Goal: Task Accomplishment & Management: Complete application form

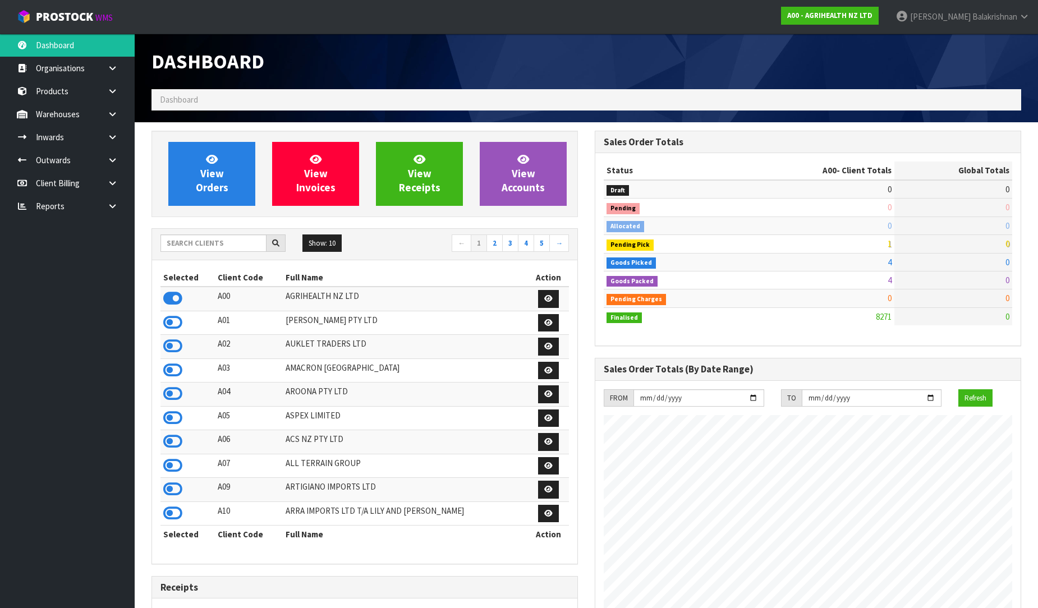
scroll to position [850, 443]
click at [220, 244] on input "text" at bounding box center [213, 242] width 106 height 17
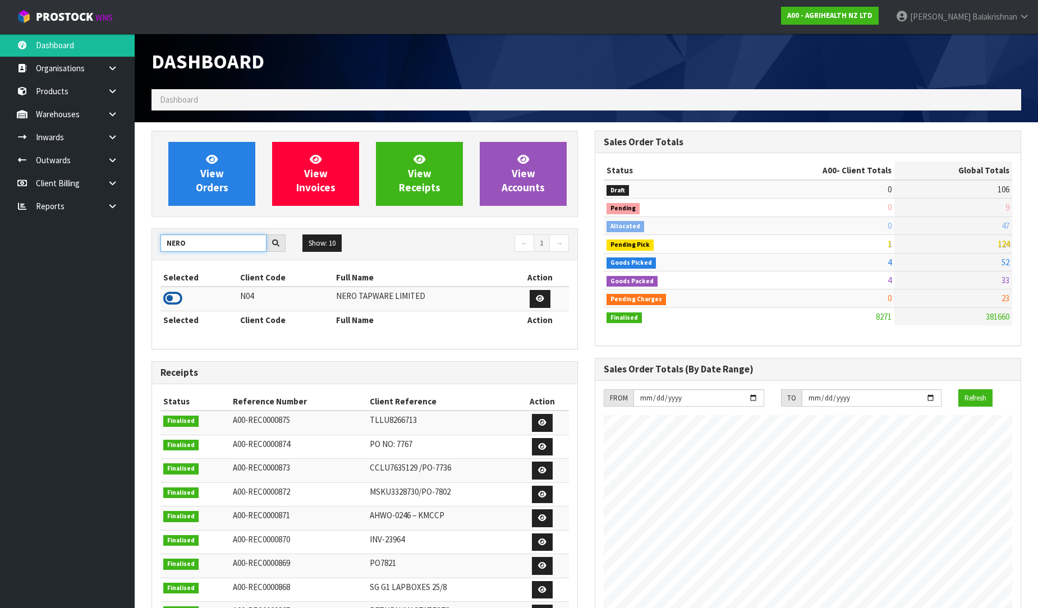
type input "NERO"
click at [178, 304] on icon at bounding box center [172, 298] width 19 height 17
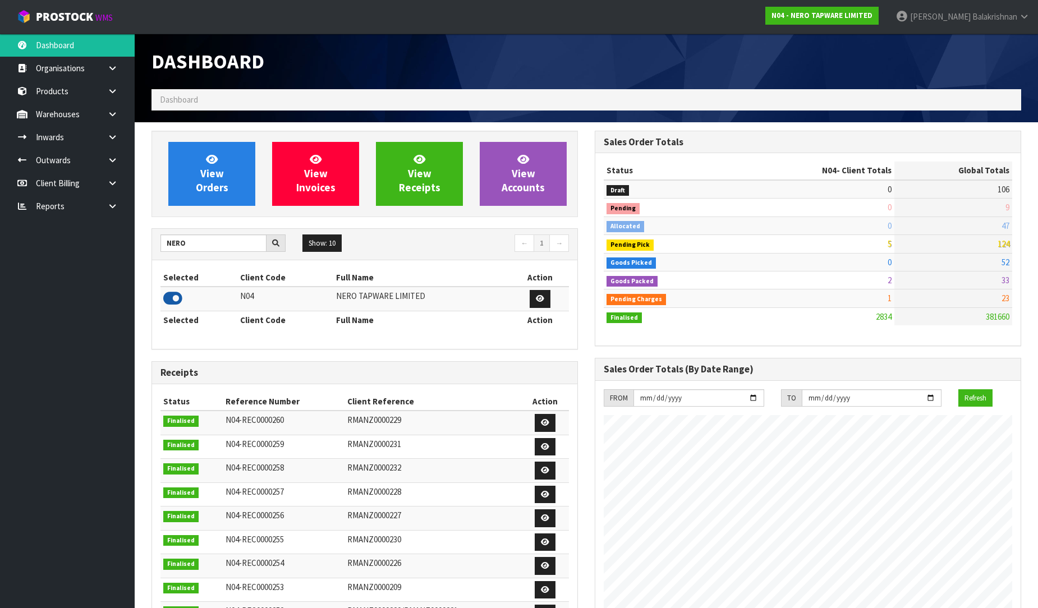
scroll to position [898, 443]
click at [122, 113] on link at bounding box center [117, 114] width 36 height 23
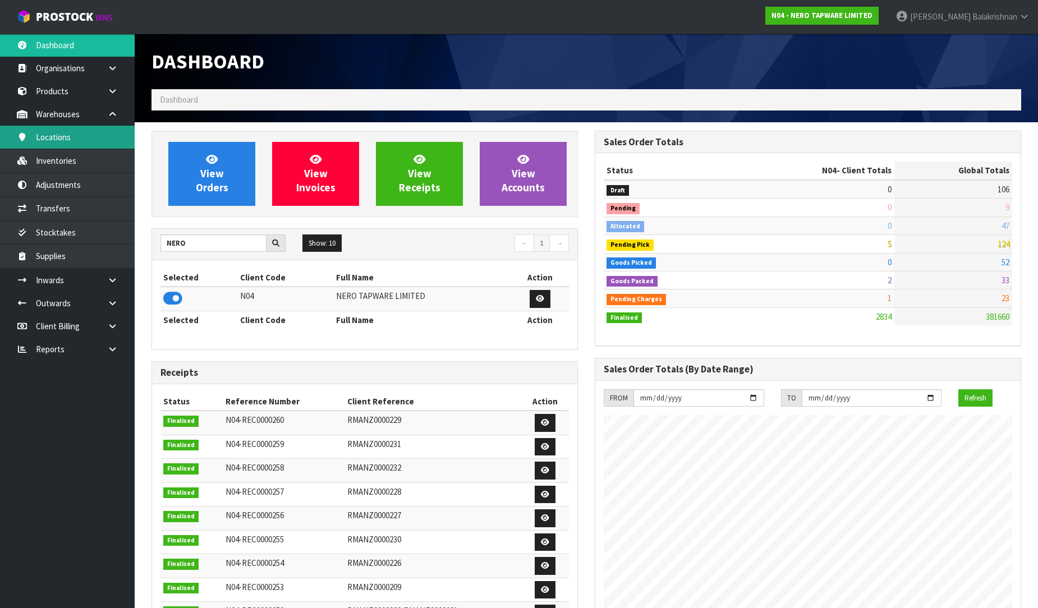
click at [59, 133] on link "Locations" at bounding box center [67, 137] width 135 height 23
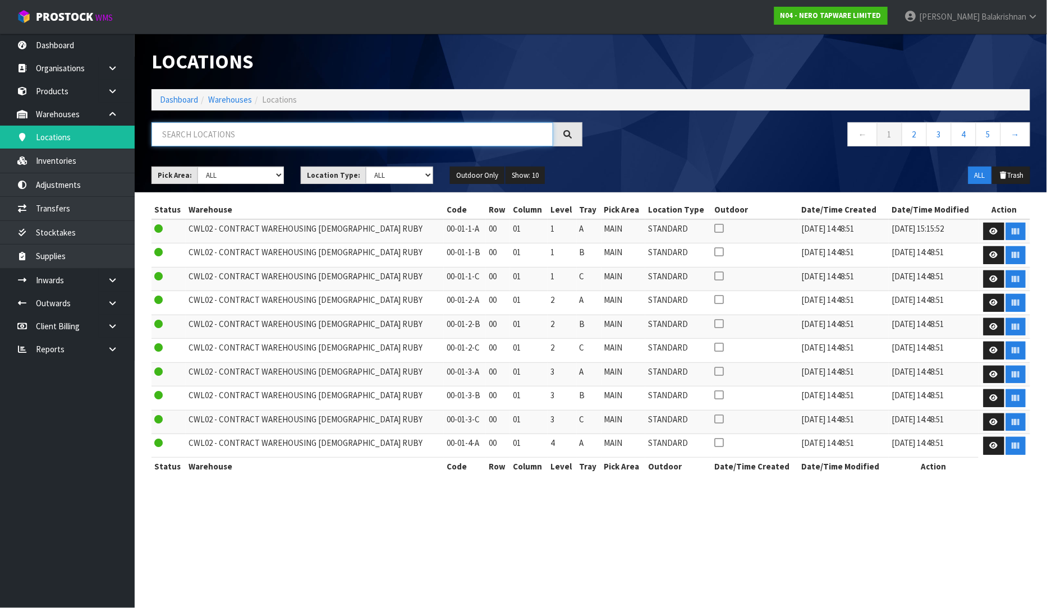
click at [209, 135] on input "text" at bounding box center [352, 134] width 402 height 24
type input "N"
click at [63, 162] on link "Inventories" at bounding box center [67, 160] width 135 height 23
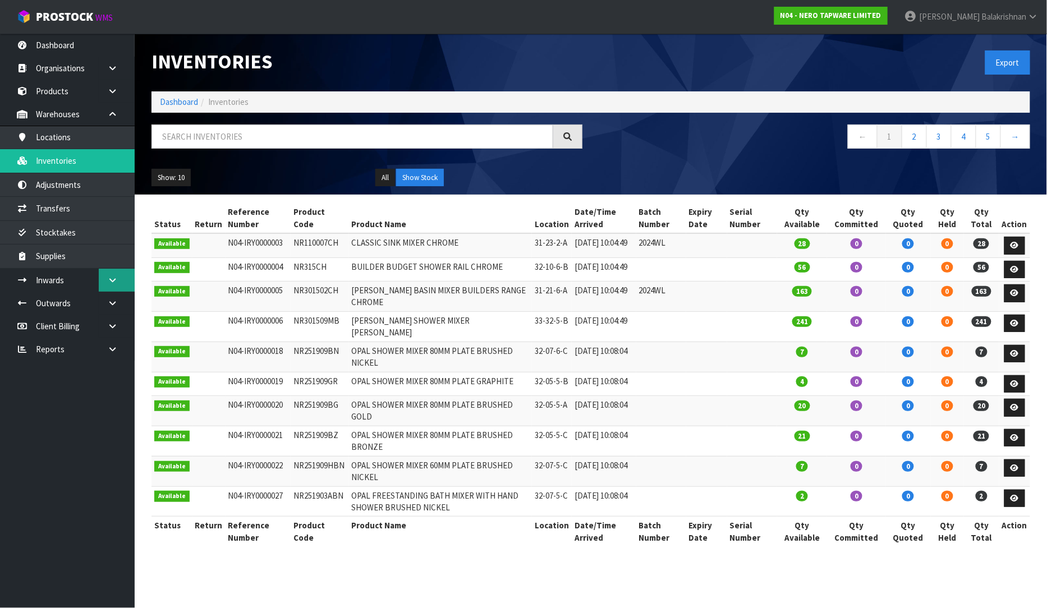
click at [107, 269] on link at bounding box center [117, 280] width 36 height 23
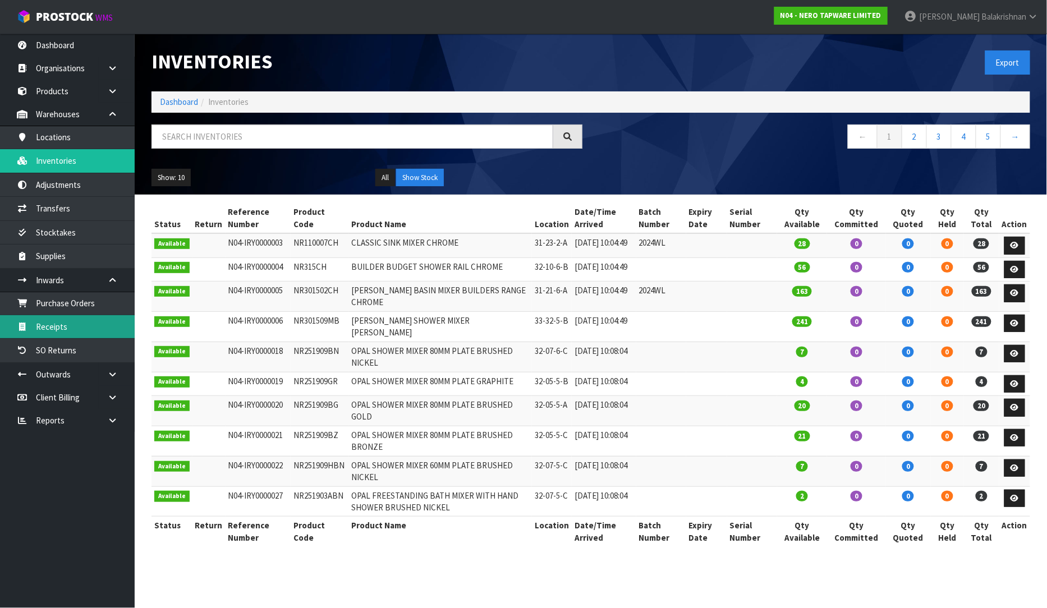
click at [63, 328] on link "Receipts" at bounding box center [67, 326] width 135 height 23
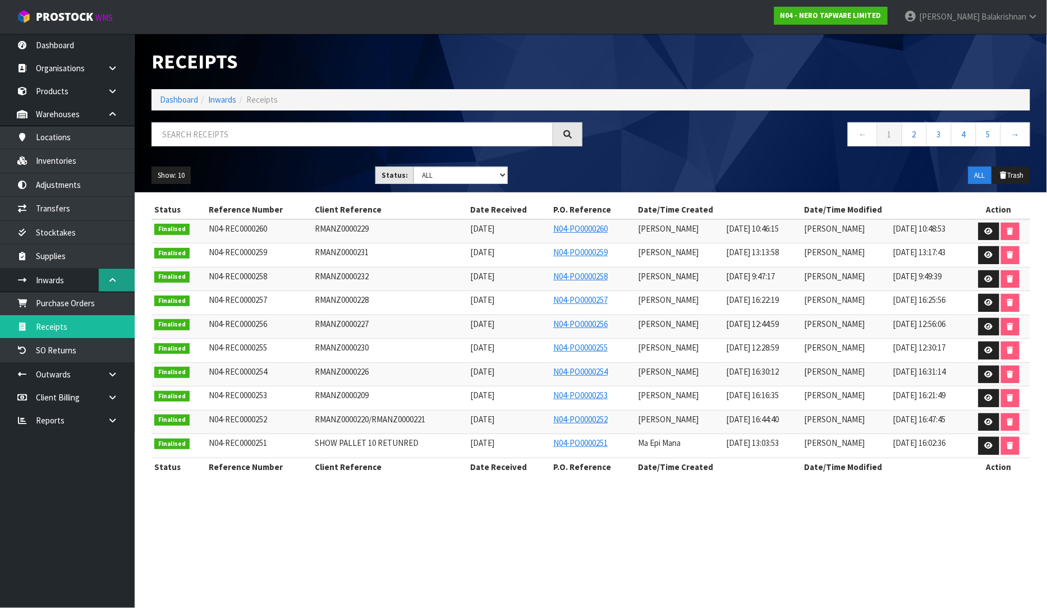
click at [103, 278] on link at bounding box center [117, 280] width 36 height 23
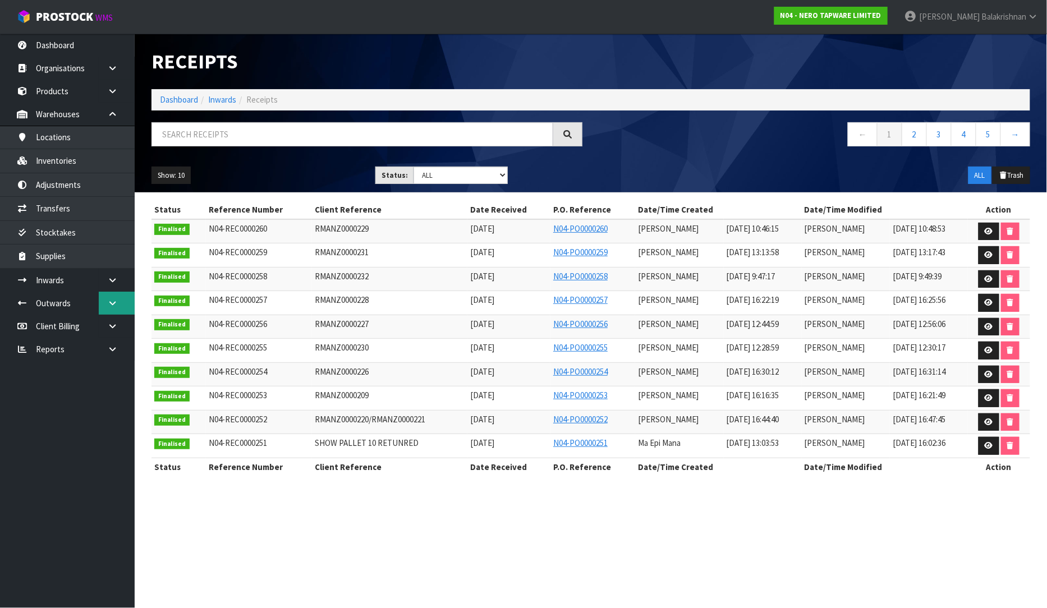
click at [114, 301] on icon at bounding box center [112, 303] width 11 height 8
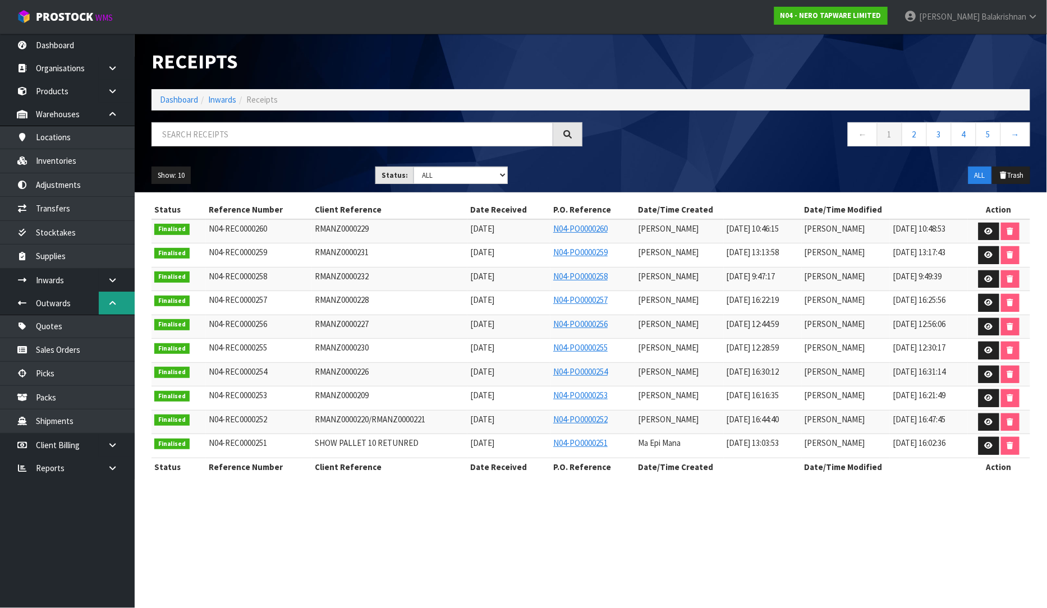
click at [114, 301] on icon at bounding box center [112, 303] width 11 height 8
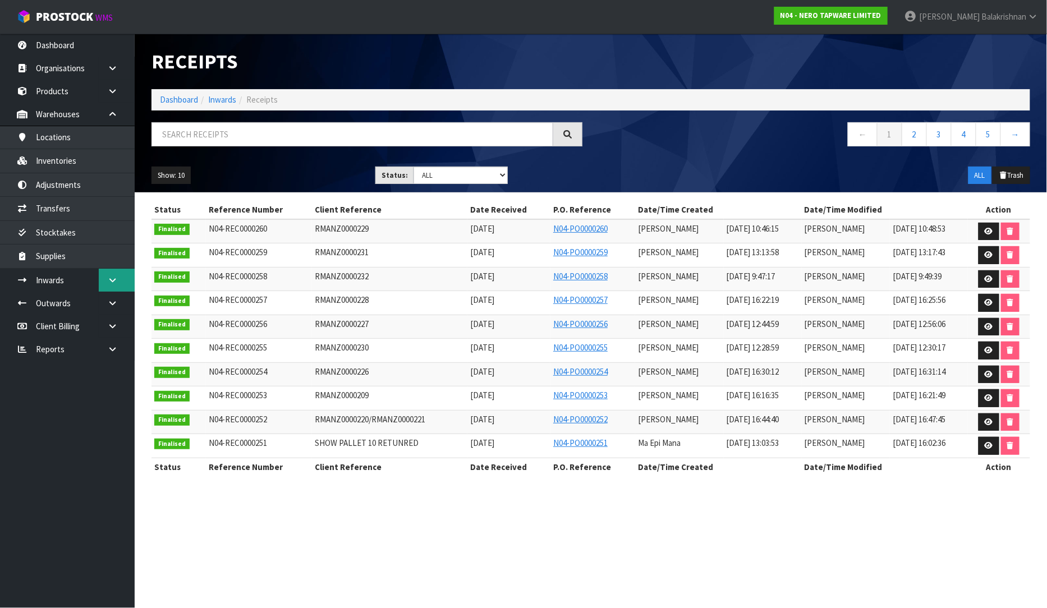
click at [111, 271] on link at bounding box center [117, 280] width 36 height 23
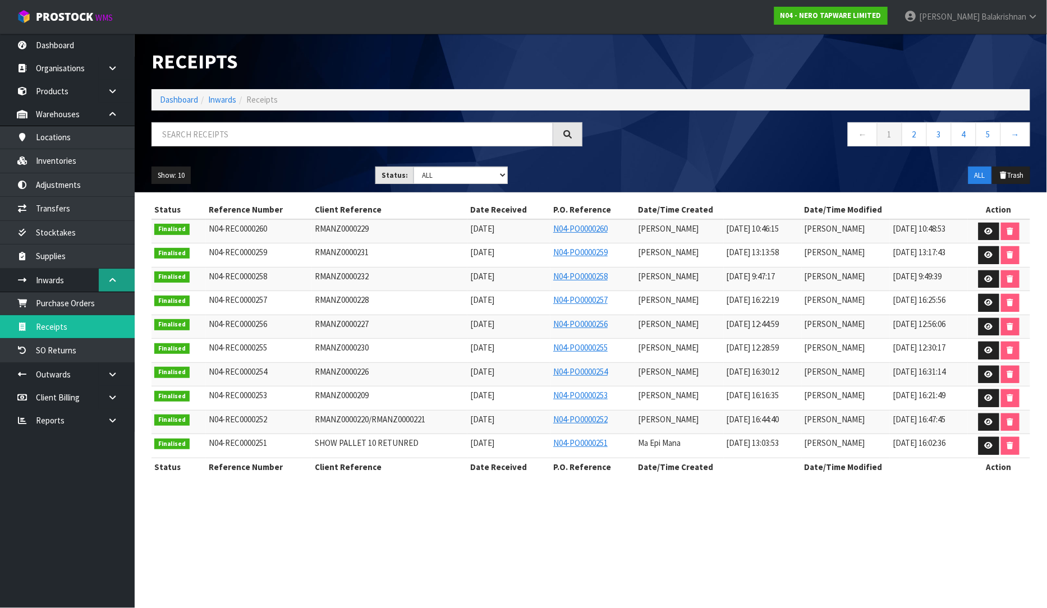
click at [111, 271] on link at bounding box center [117, 280] width 36 height 23
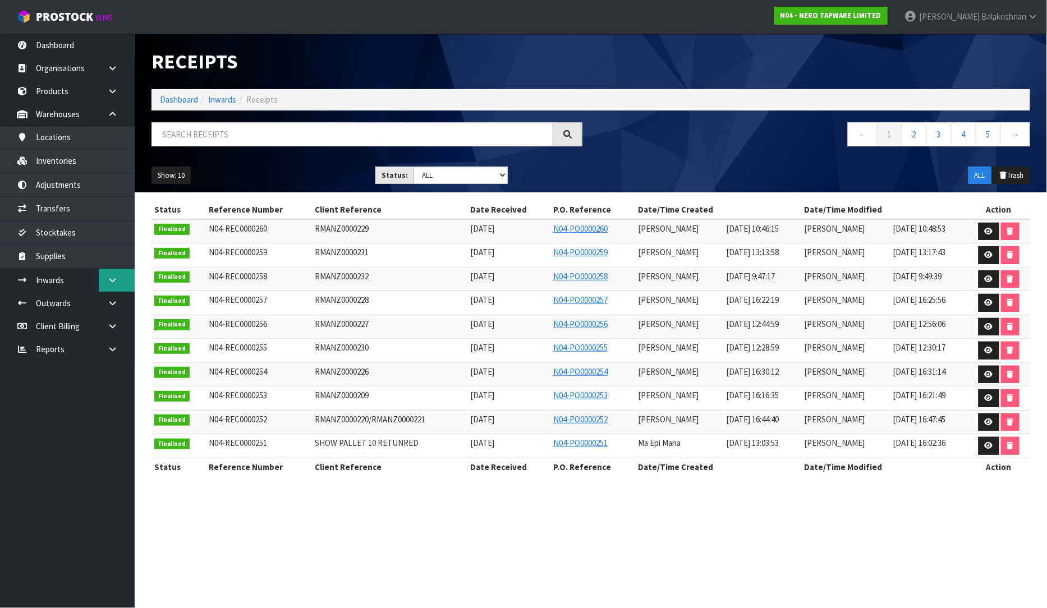
click at [114, 282] on icon at bounding box center [112, 280] width 11 height 8
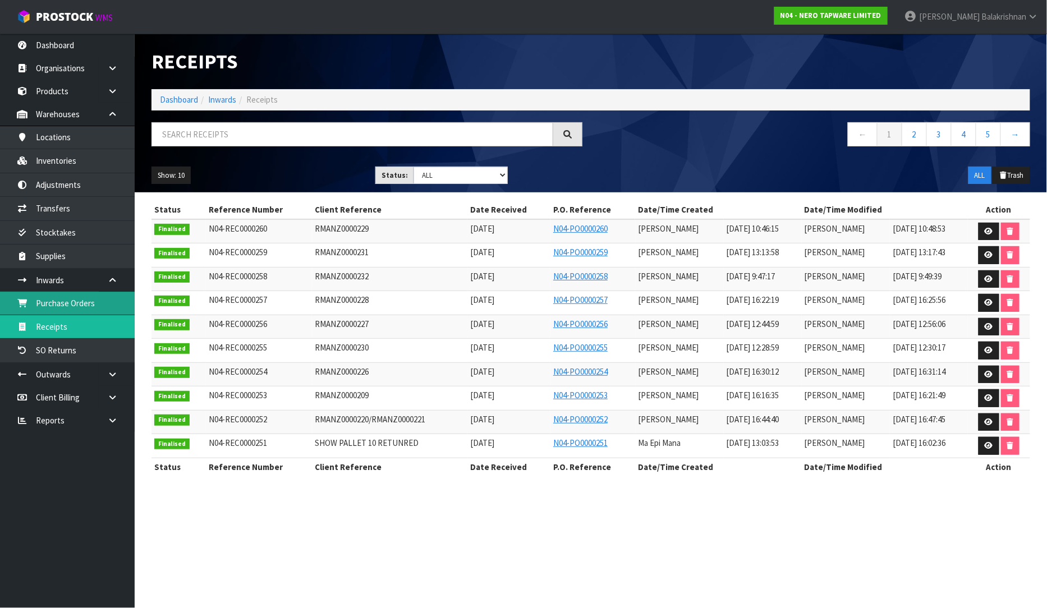
click at [91, 305] on link "Purchase Orders" at bounding box center [67, 303] width 135 height 23
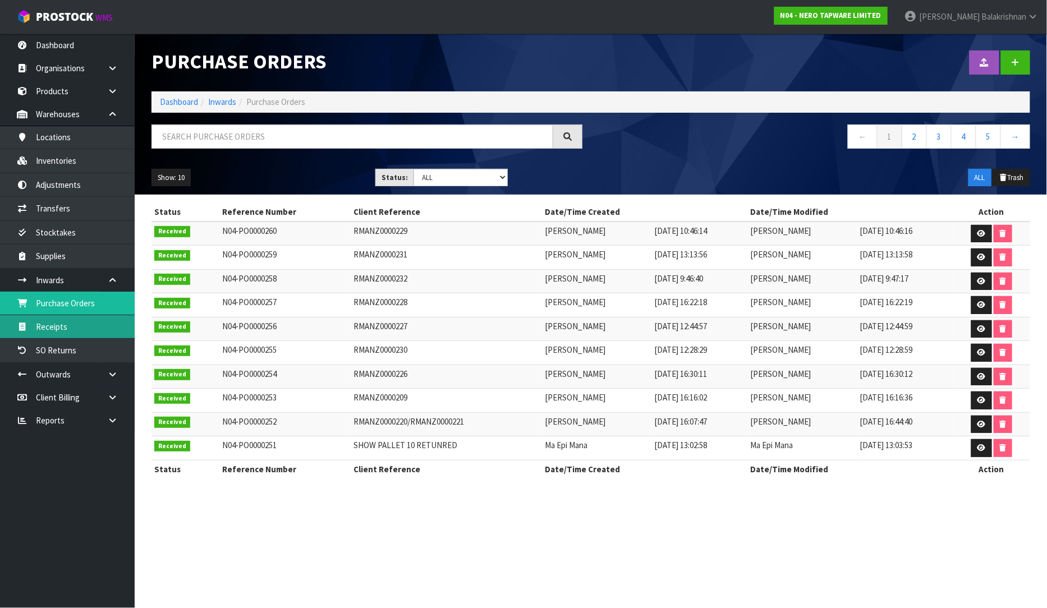
click at [69, 323] on link "Receipts" at bounding box center [67, 326] width 135 height 23
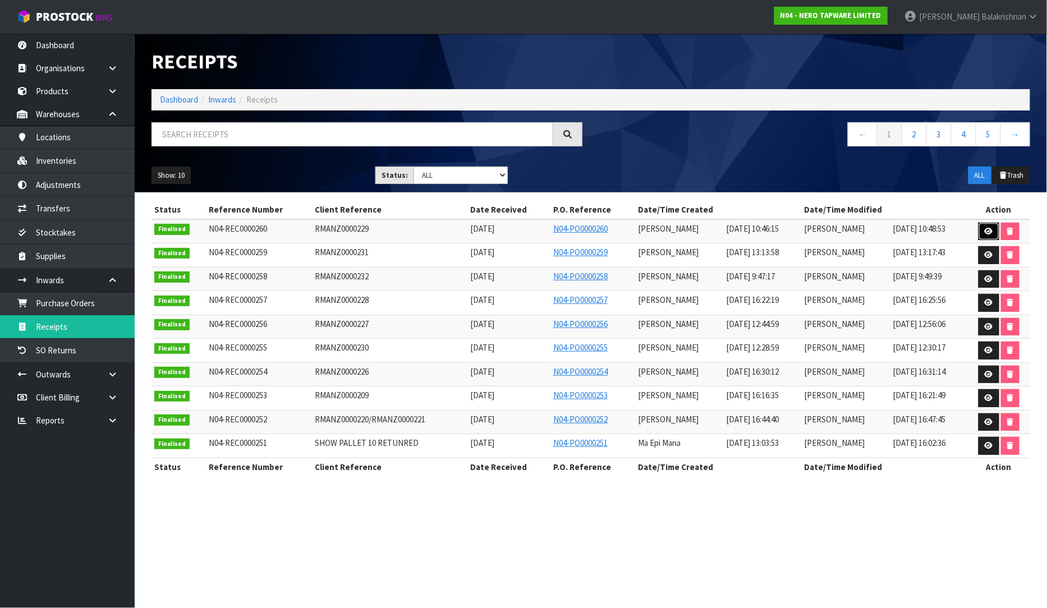
click at [983, 231] on link at bounding box center [988, 232] width 21 height 18
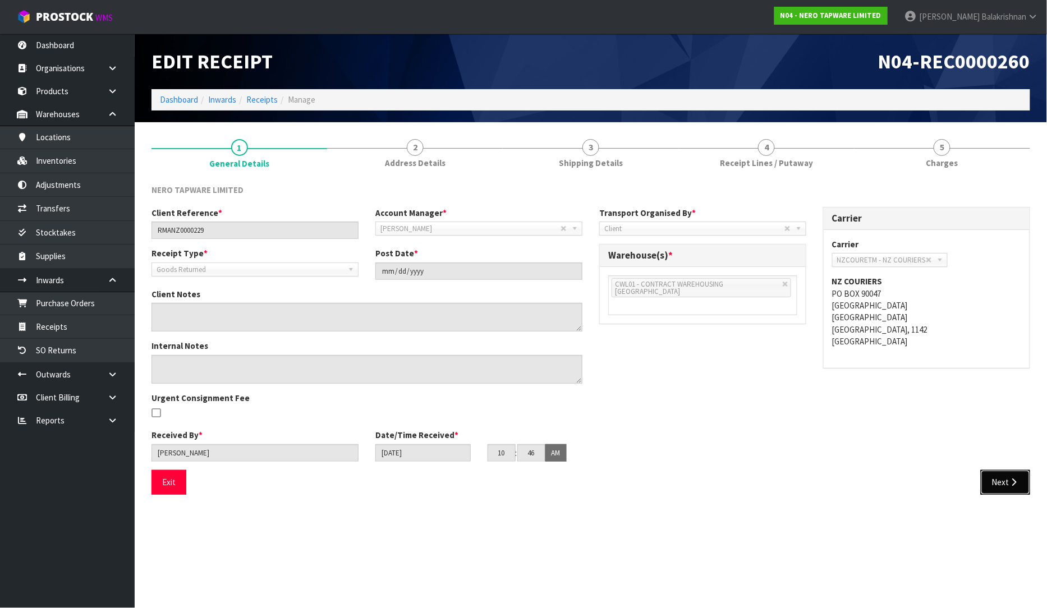
click at [1028, 485] on button "Next" at bounding box center [1004, 482] width 49 height 24
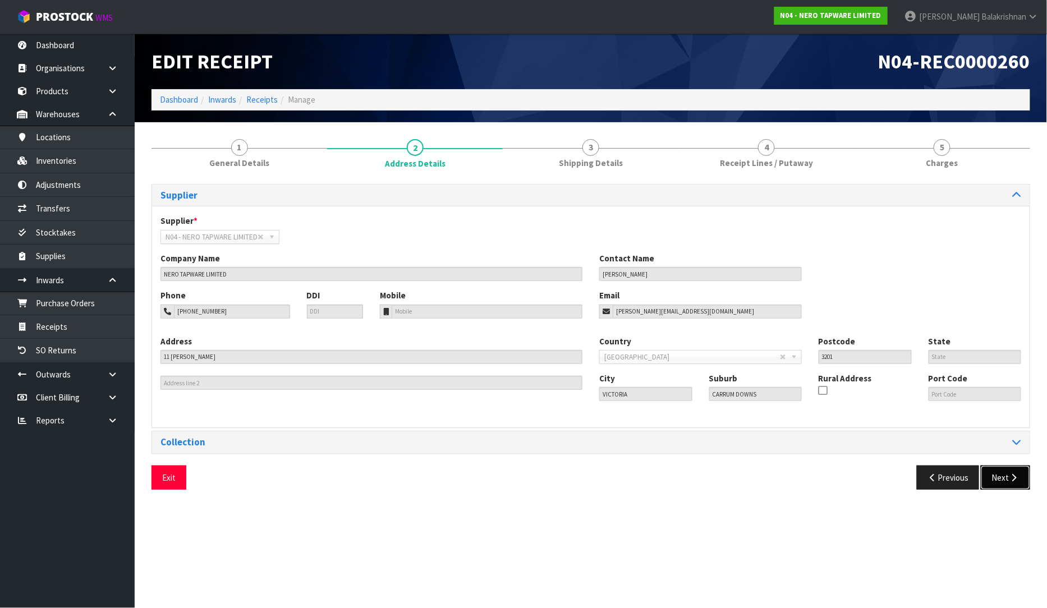
click at [1001, 478] on button "Next" at bounding box center [1004, 478] width 49 height 24
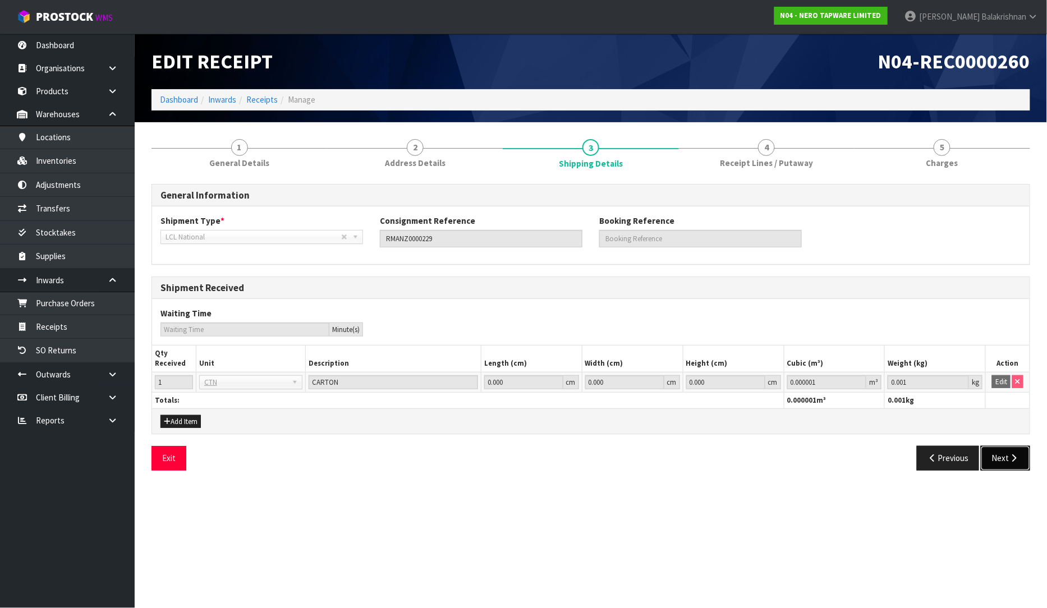
click at [1016, 453] on button "Next" at bounding box center [1004, 458] width 49 height 24
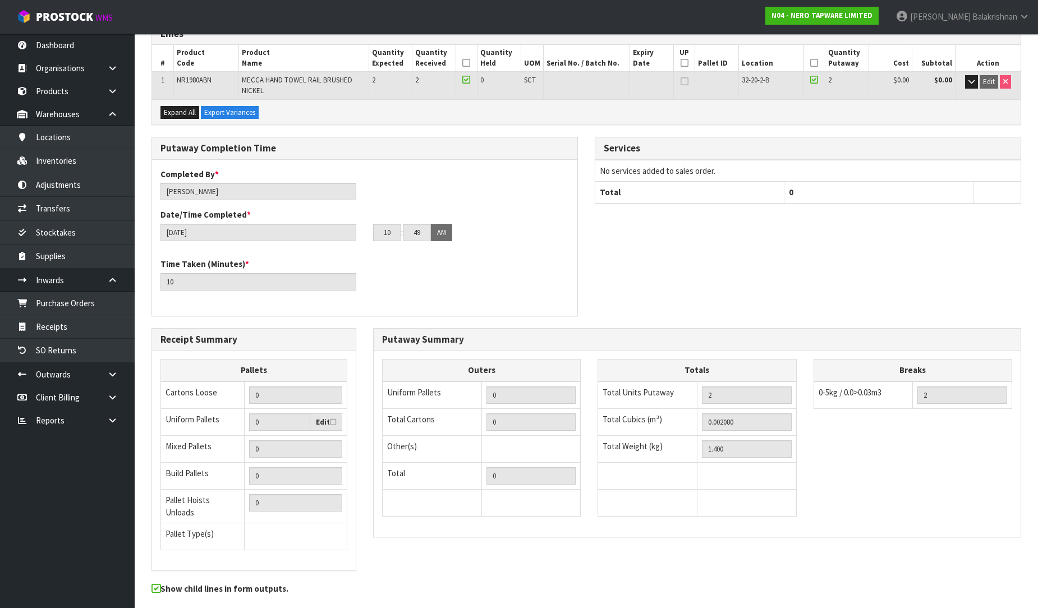
scroll to position [196, 0]
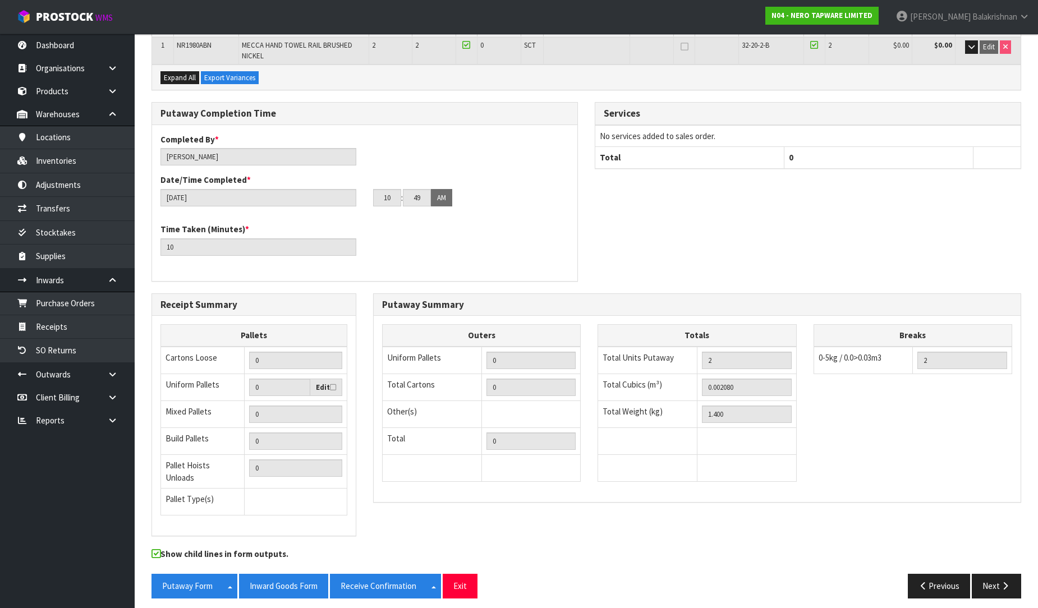
click at [964, 564] on div "Show child lines in form outputs." at bounding box center [586, 561] width 886 height 26
click at [991, 577] on button "Next" at bounding box center [995, 586] width 49 height 24
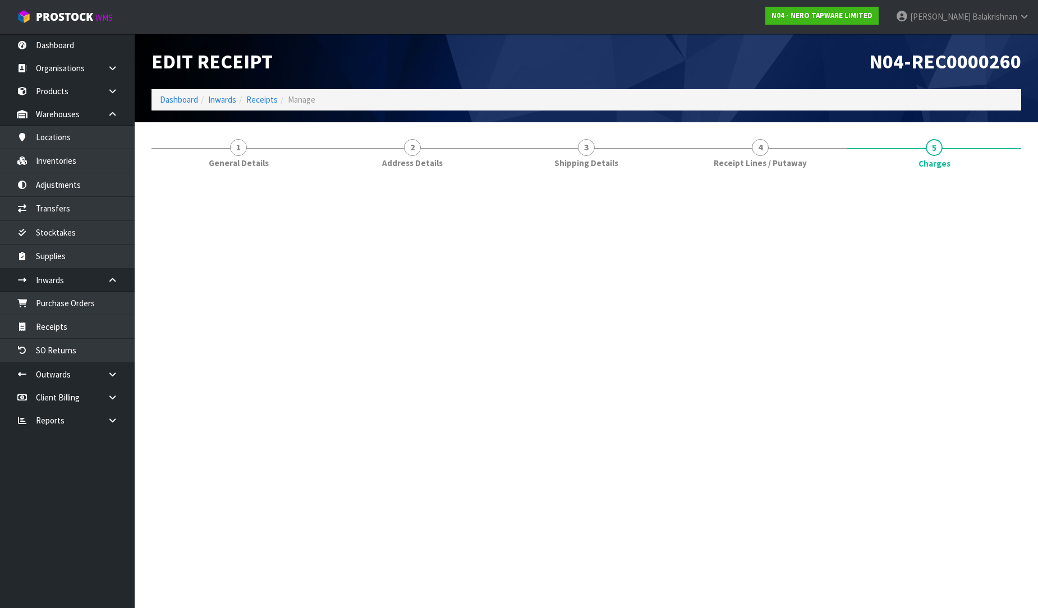
scroll to position [0, 0]
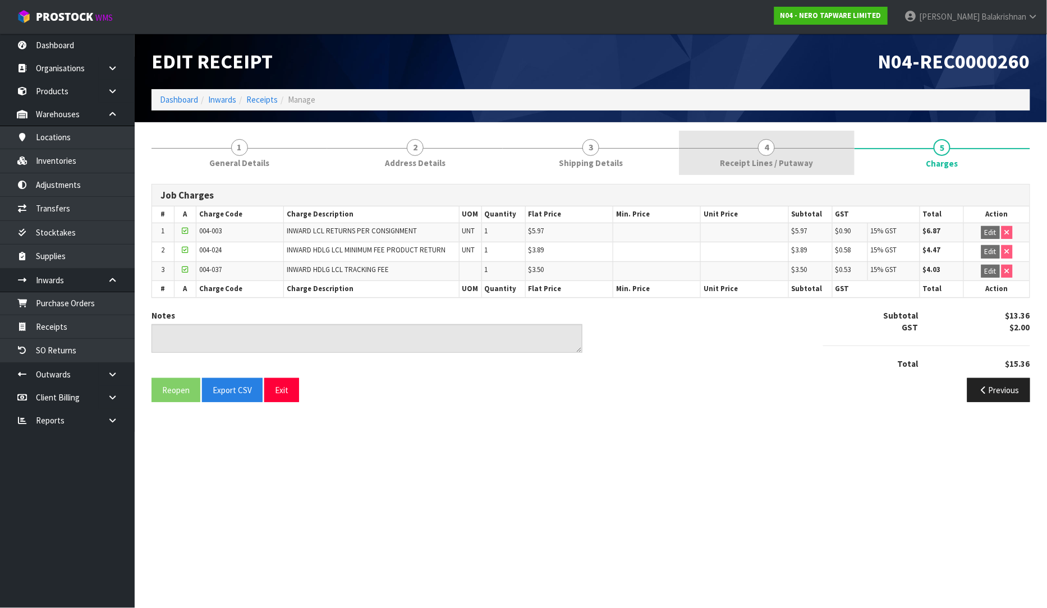
click at [747, 150] on link "4 Receipt Lines / Putaway" at bounding box center [767, 153] width 176 height 44
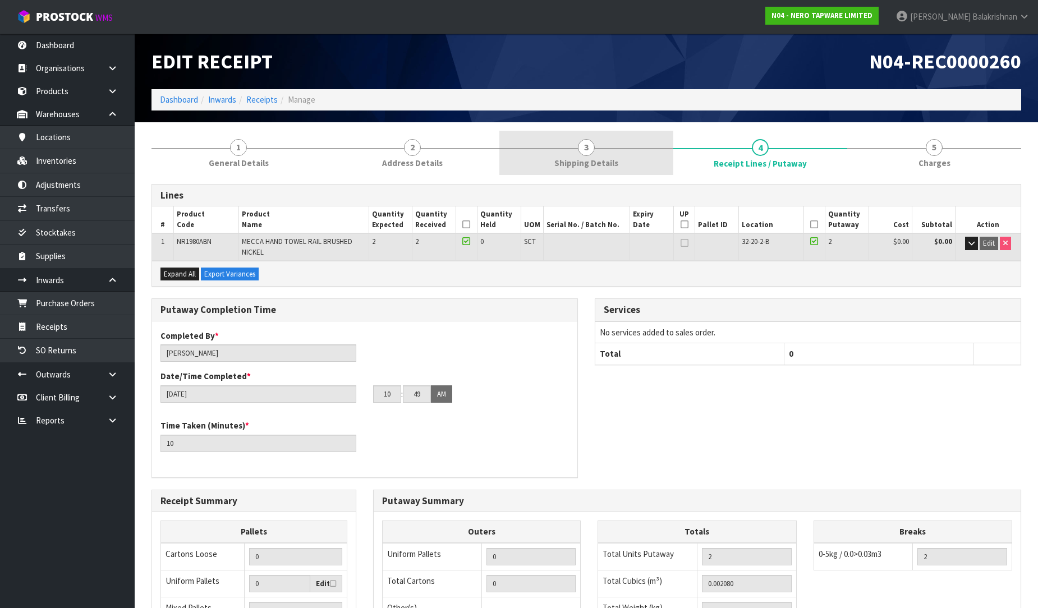
click at [617, 140] on link "3 Shipping Details" at bounding box center [586, 153] width 174 height 44
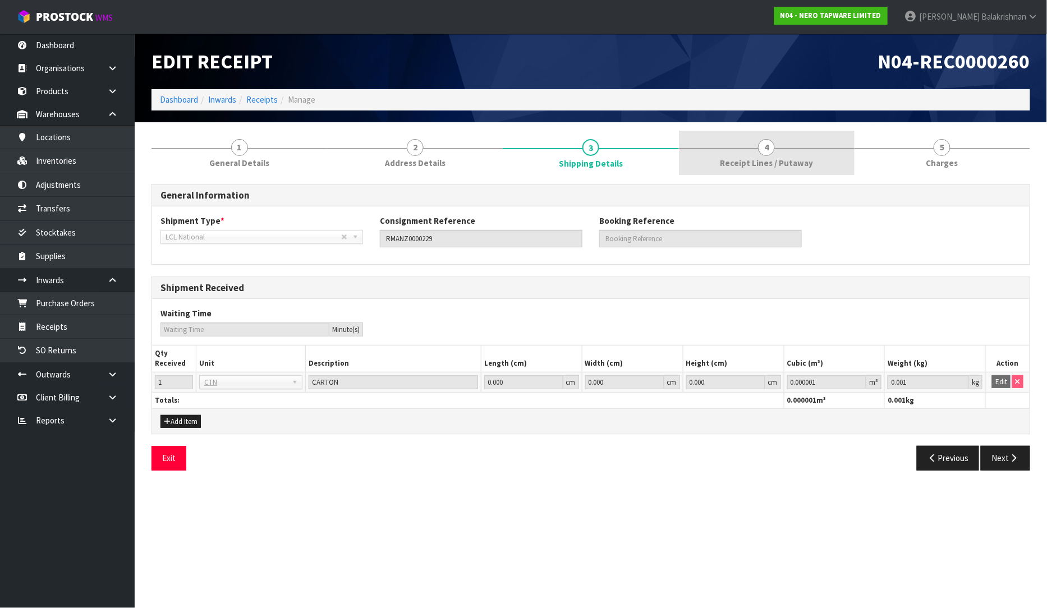
click at [715, 159] on link "4 Receipt Lines / Putaway" at bounding box center [767, 153] width 176 height 44
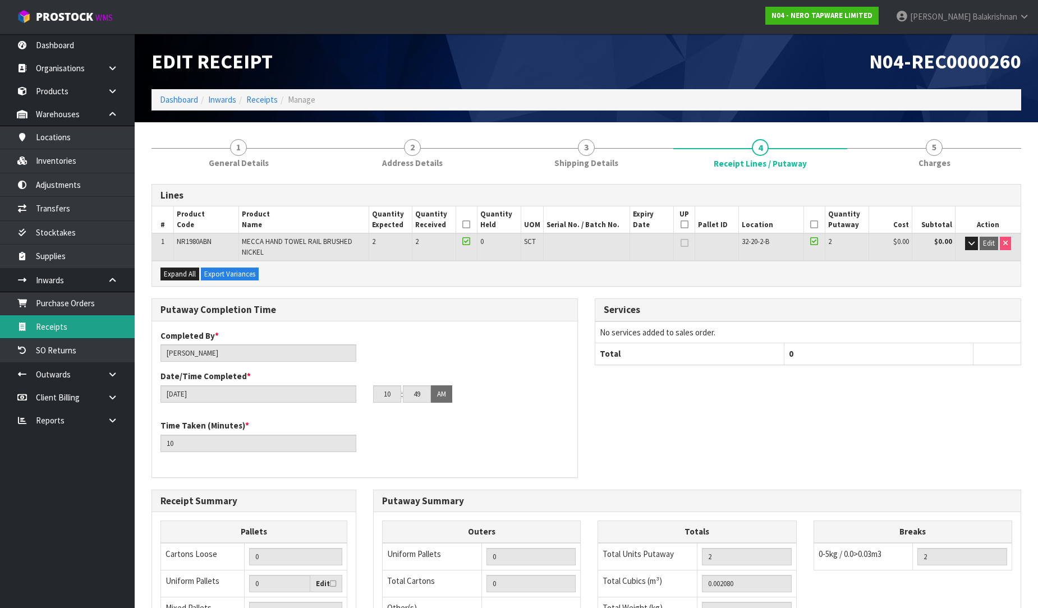
click at [84, 331] on link "Receipts" at bounding box center [67, 326] width 135 height 23
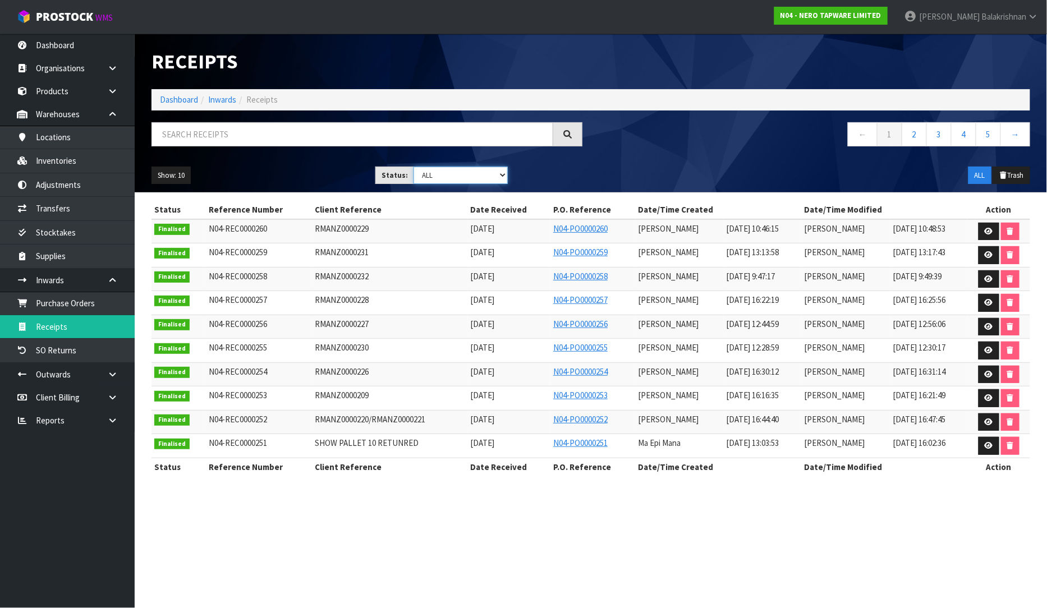
click at [482, 181] on select "Draft Pending Goods Checked Goods Putaway Pending Charges Finalised Cancelled A…" at bounding box center [460, 175] width 94 height 17
click at [413, 167] on select "Draft Pending Goods Checked Goods Putaway Pending Charges Finalised Cancelled A…" at bounding box center [460, 175] width 94 height 17
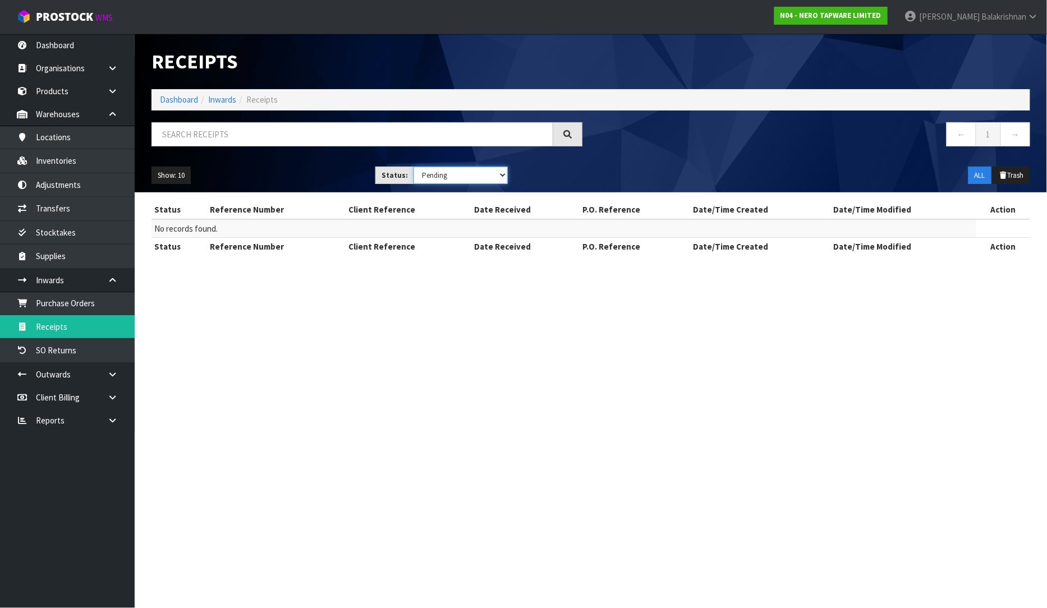
click at [469, 169] on select "Draft Pending Goods Checked Goods Putaway Pending Charges Finalised Cancelled A…" at bounding box center [460, 175] width 94 height 17
select select "string:3"
click at [413, 167] on select "Draft Pending Goods Checked Goods Putaway Pending Charges Finalised Cancelled A…" at bounding box center [460, 175] width 94 height 17
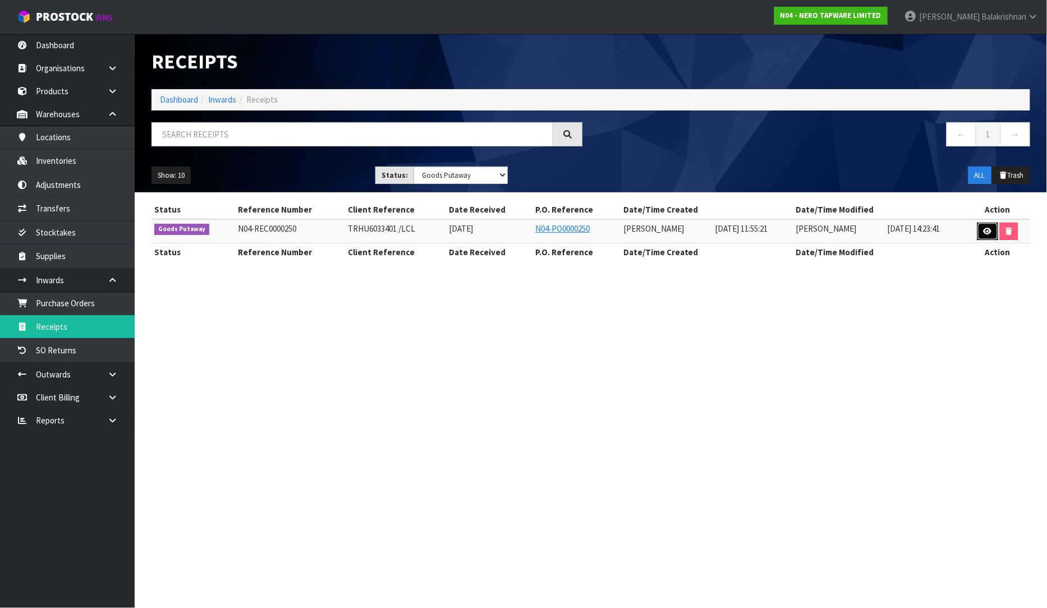
click at [993, 223] on link at bounding box center [987, 232] width 21 height 18
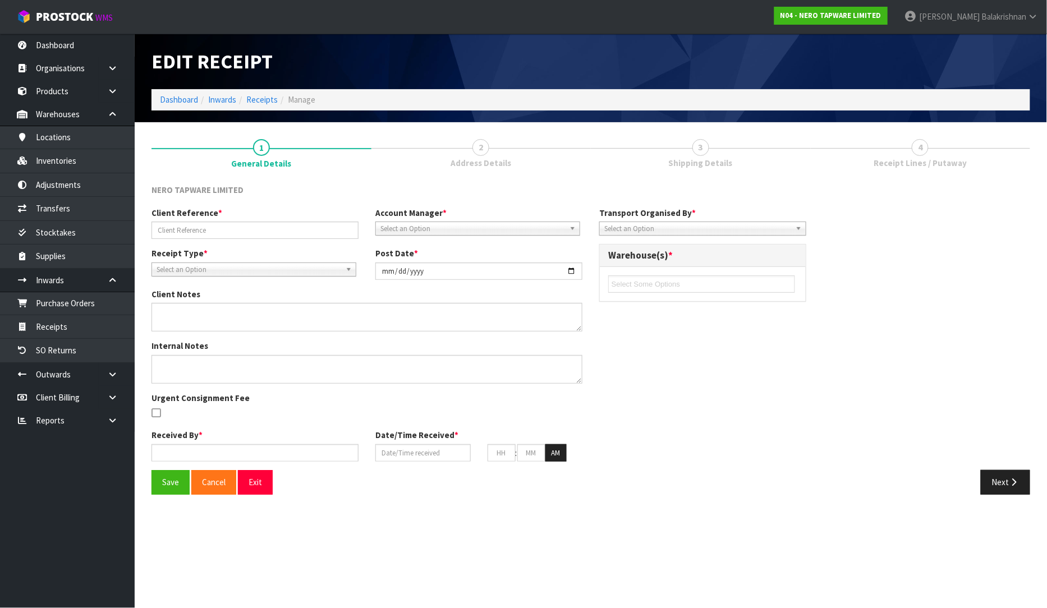
type input "TRHU6033401 /LCL"
type input "[DATE]"
type input "[PERSON_NAME]"
type input "[DATE]"
type input "11"
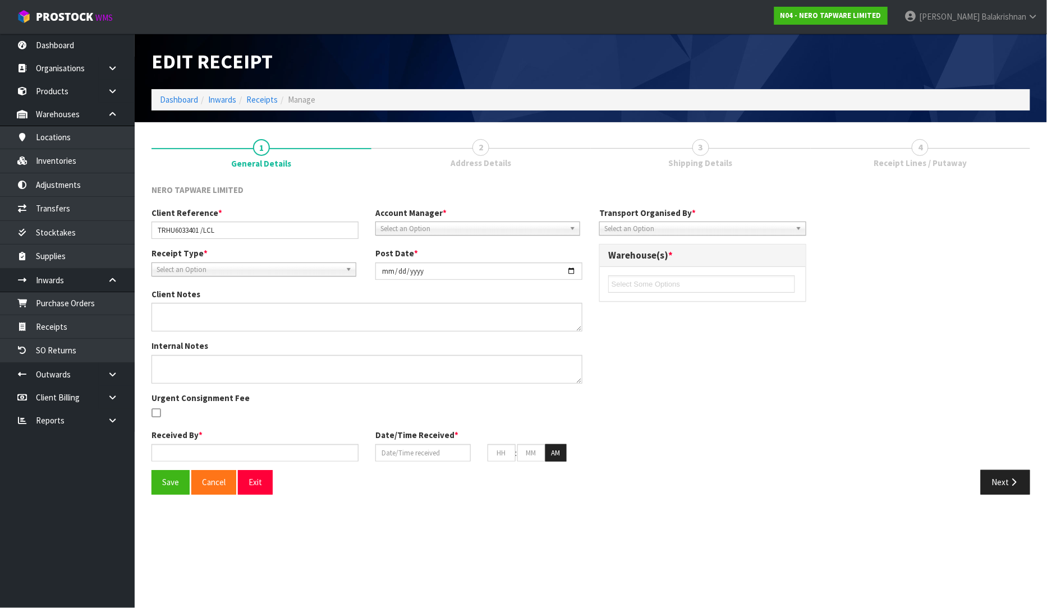
type input "55"
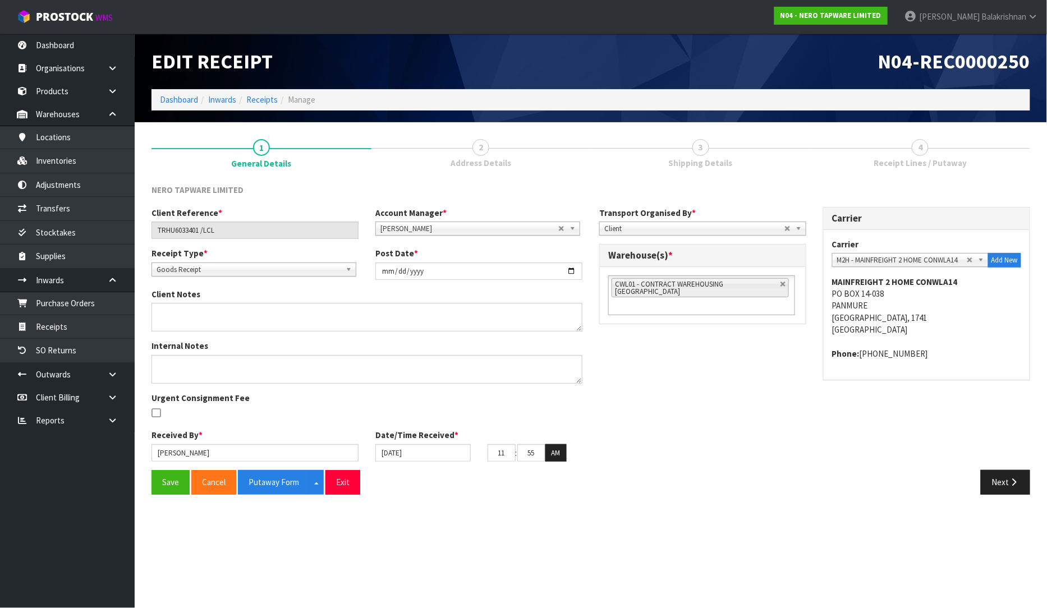
click at [1014, 467] on div "Client Reference * TRHU6033401 /LCL Account Manager * [PERSON_NAME] [PERSON_NAM…" at bounding box center [590, 338] width 895 height 263
click at [1007, 484] on button "Next" at bounding box center [1004, 482] width 49 height 24
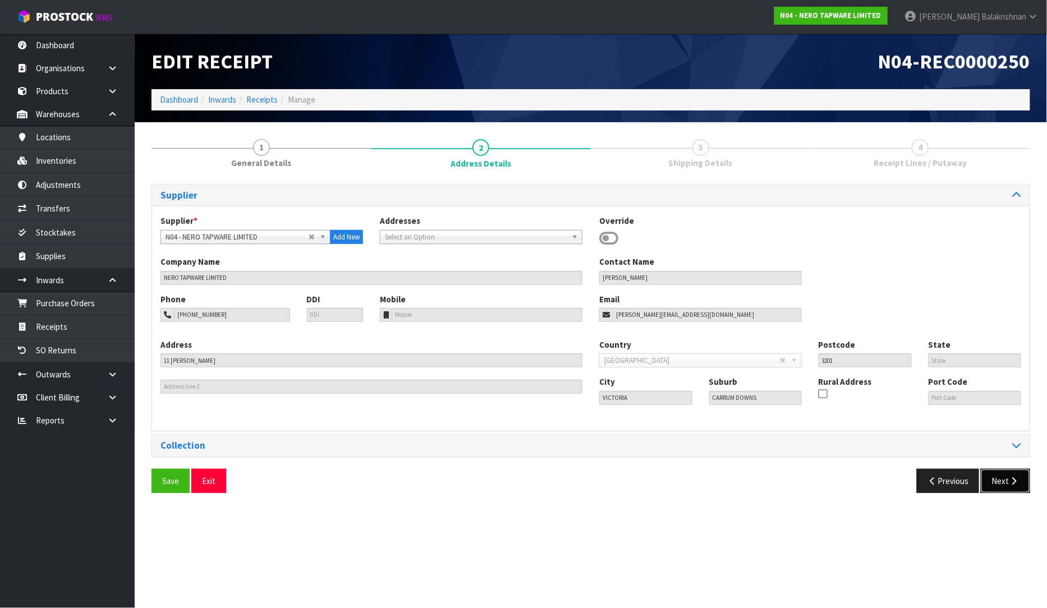
click at [1022, 475] on button "Next" at bounding box center [1004, 481] width 49 height 24
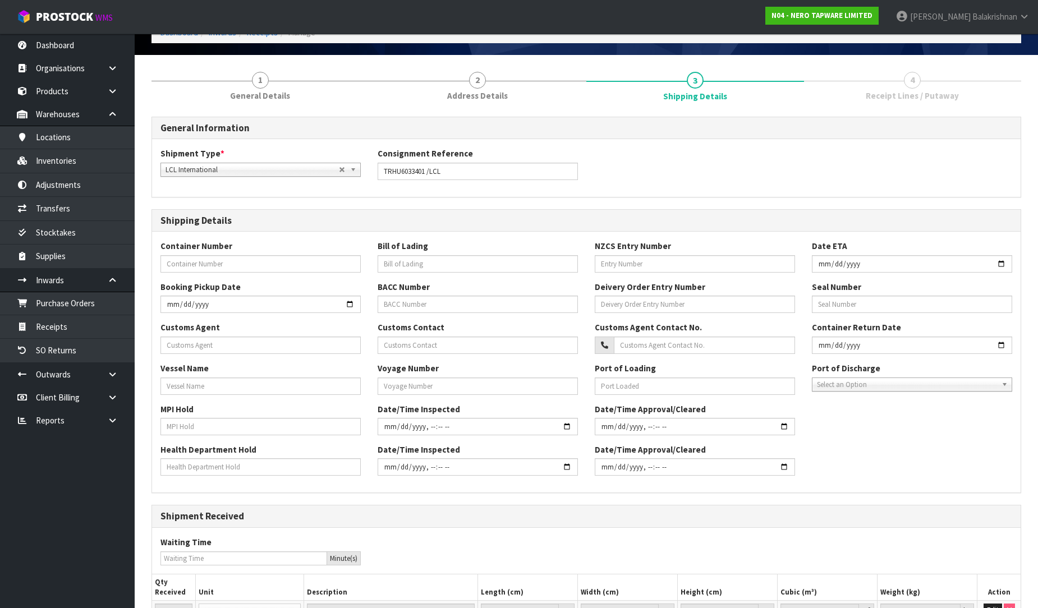
scroll to position [175, 0]
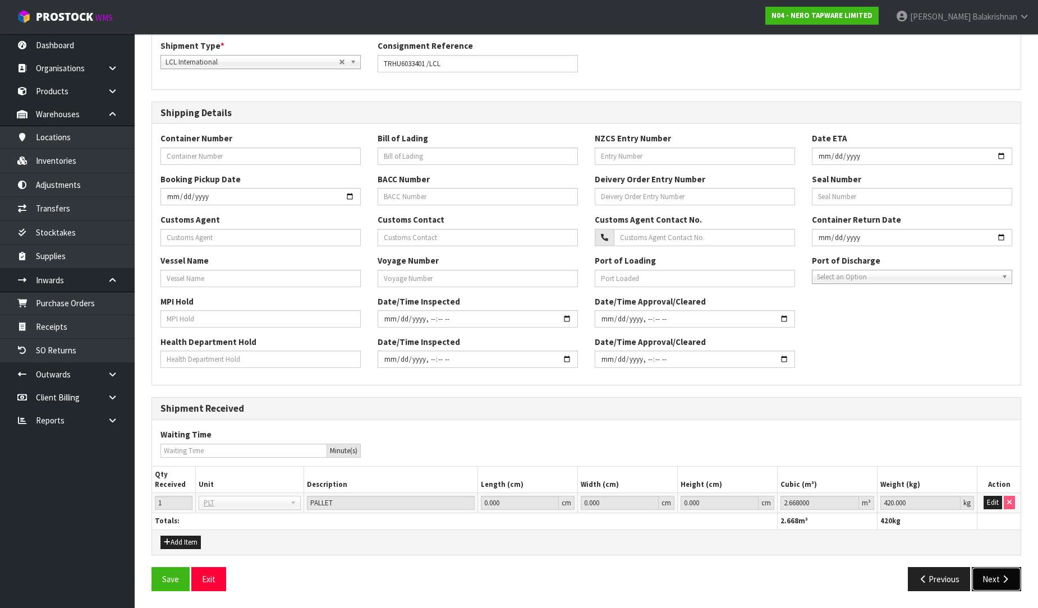
click at [983, 582] on button "Next" at bounding box center [995, 579] width 49 height 24
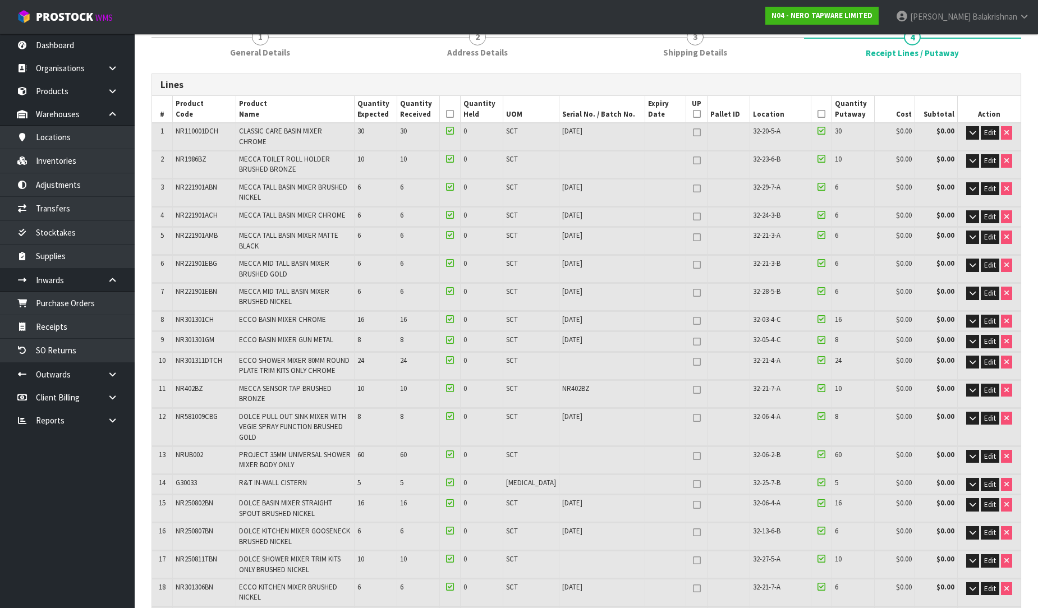
scroll to position [0, 0]
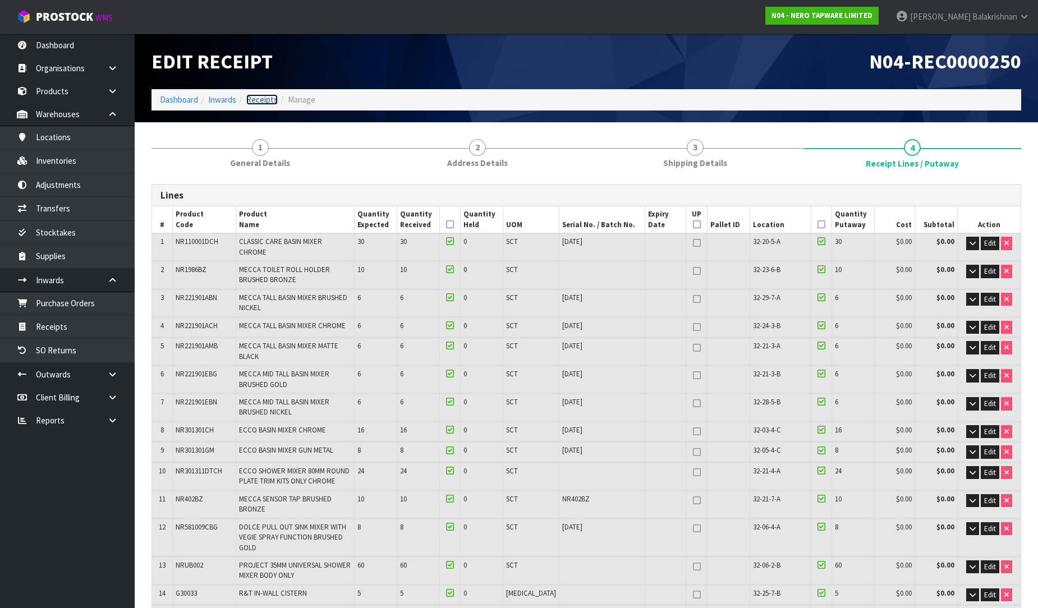
click at [266, 100] on link "Receipts" at bounding box center [261, 99] width 31 height 11
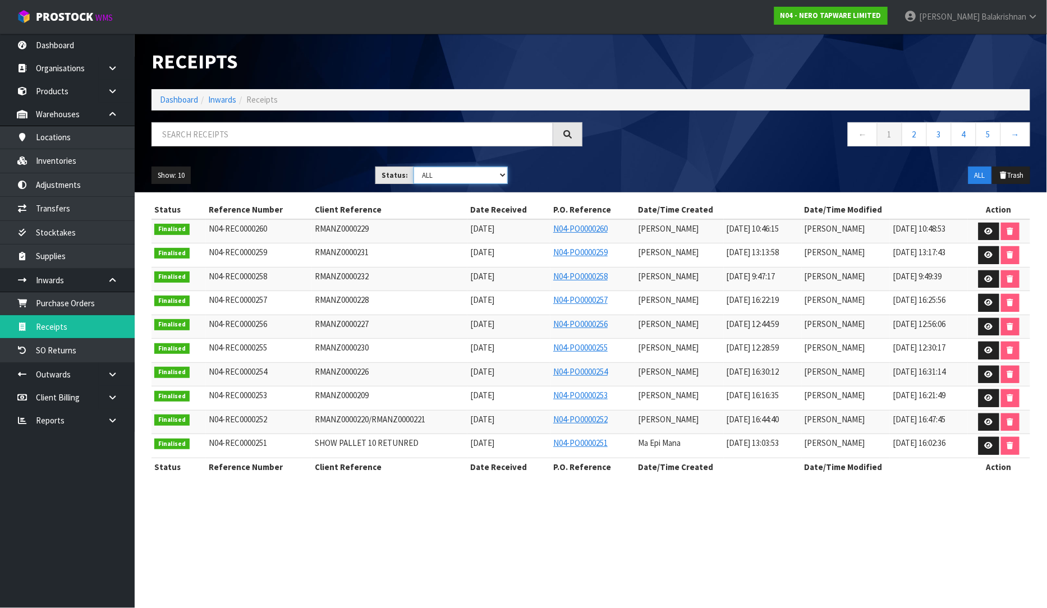
click at [452, 167] on select "Draft Pending Goods Checked Goods Putaway Pending Charges Finalised Cancelled A…" at bounding box center [460, 175] width 94 height 17
click at [413, 167] on select "Draft Pending Goods Checked Goods Putaway Pending Charges Finalised Cancelled A…" at bounding box center [460, 175] width 94 height 17
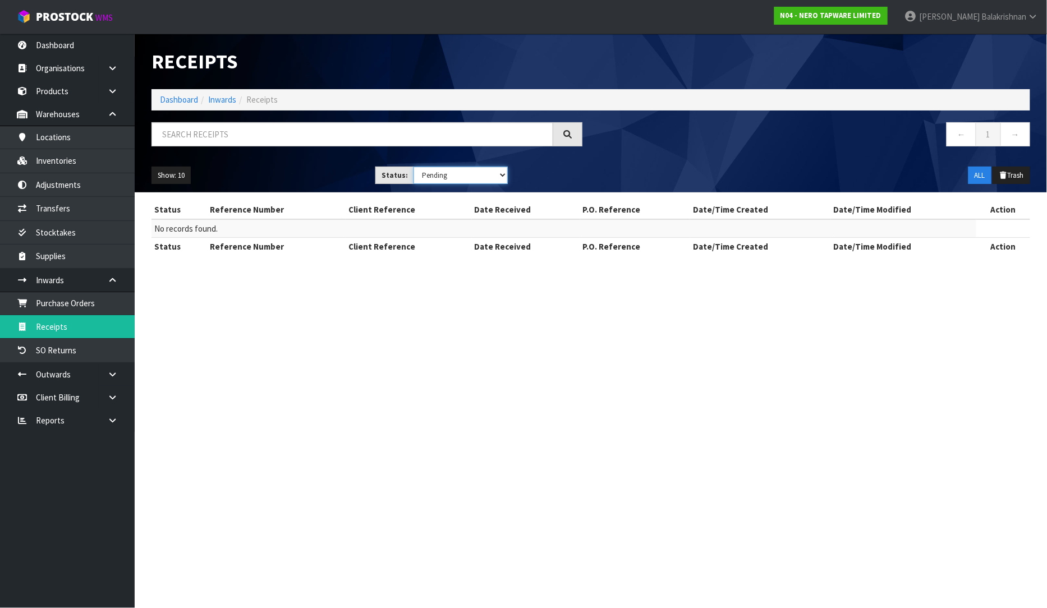
click at [453, 174] on select "Draft Pending Goods Checked Goods Putaway Pending Charges Finalised Cancelled A…" at bounding box center [460, 175] width 94 height 17
select select "string:3"
click at [413, 167] on select "Draft Pending Goods Checked Goods Putaway Pending Charges Finalised Cancelled A…" at bounding box center [460, 175] width 94 height 17
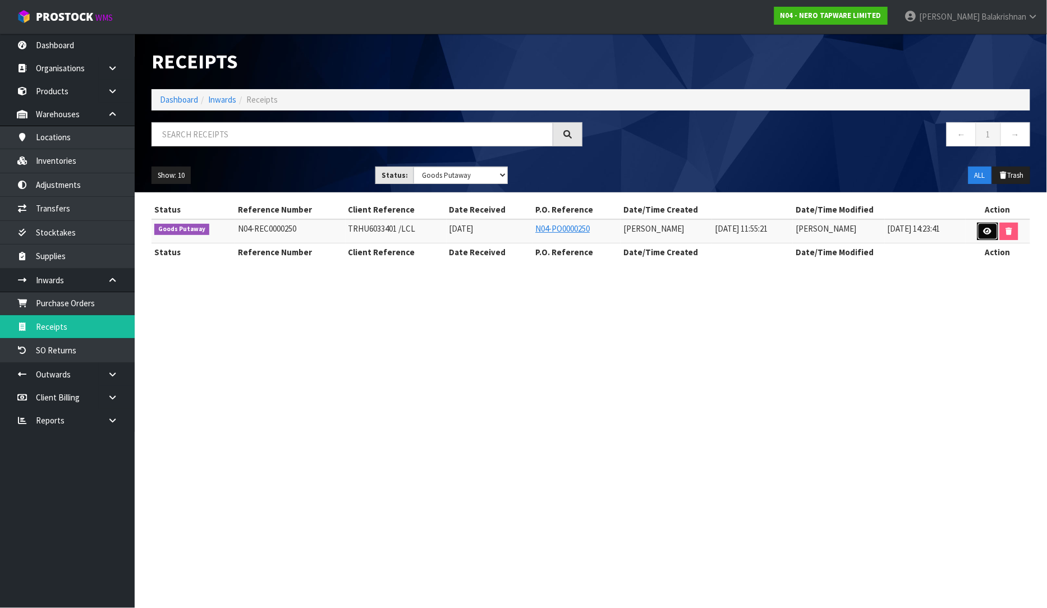
click at [993, 229] on link at bounding box center [987, 232] width 21 height 18
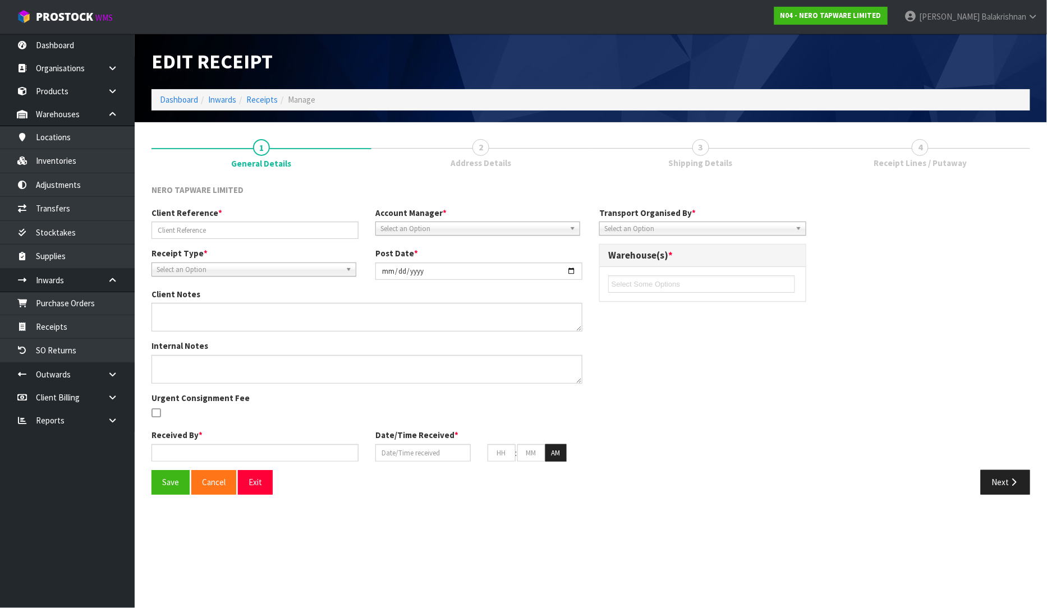
type input "TRHU6033401 /LCL"
type input "[DATE]"
type input "[PERSON_NAME]"
type input "[DATE]"
type input "11"
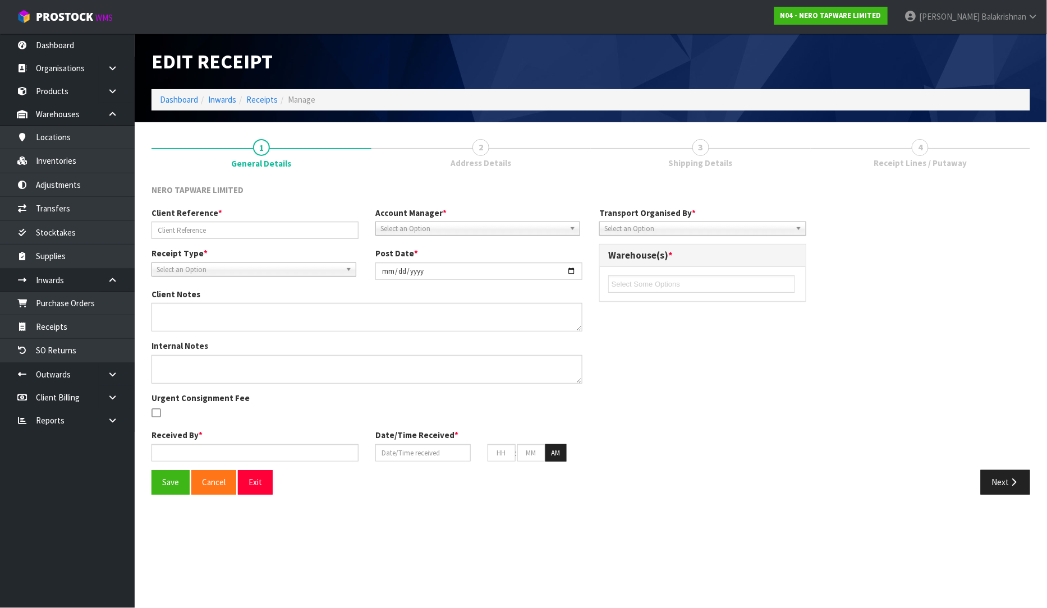
type input "55"
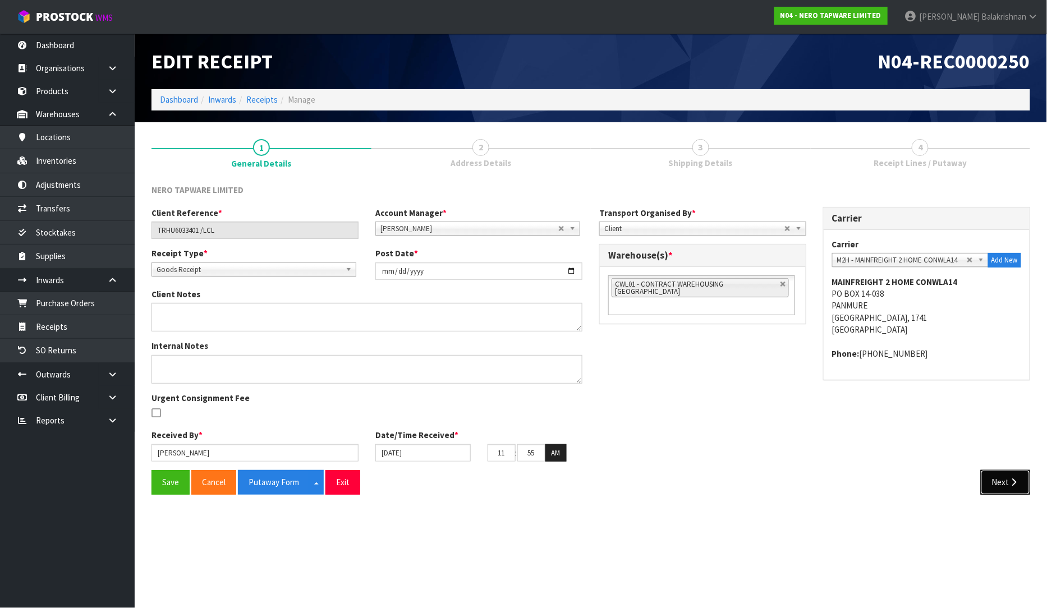
click at [1003, 475] on button "Next" at bounding box center [1004, 482] width 49 height 24
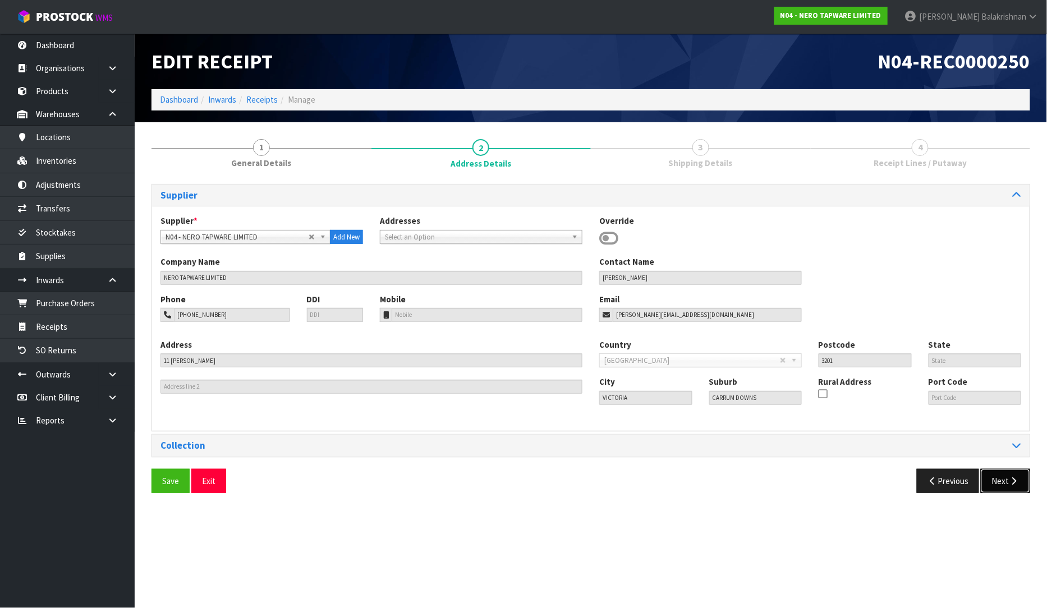
click at [1003, 475] on button "Next" at bounding box center [1004, 481] width 49 height 24
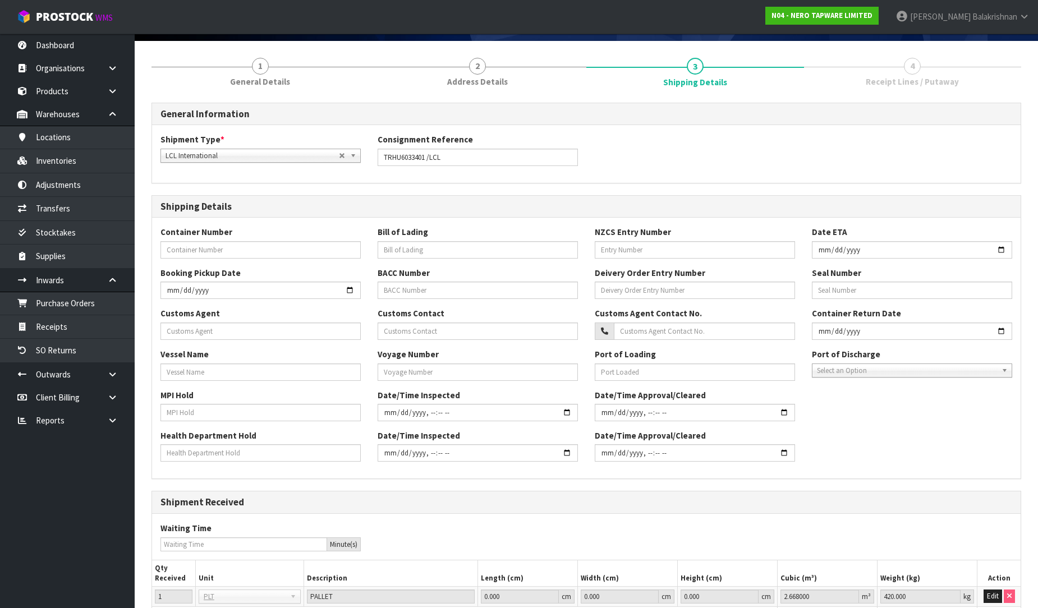
scroll to position [175, 0]
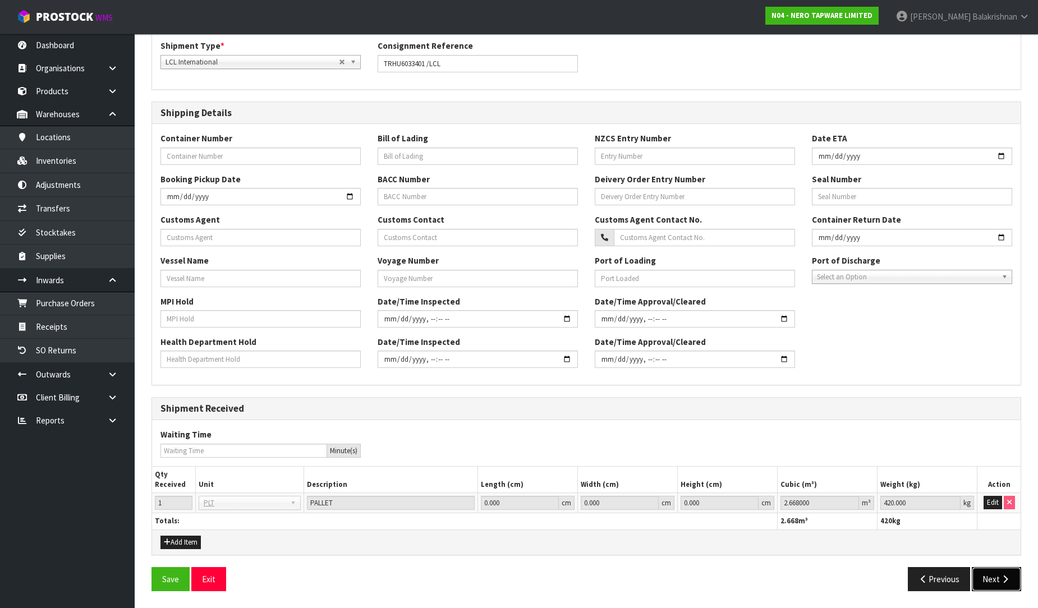
click at [1005, 570] on button "Next" at bounding box center [995, 579] width 49 height 24
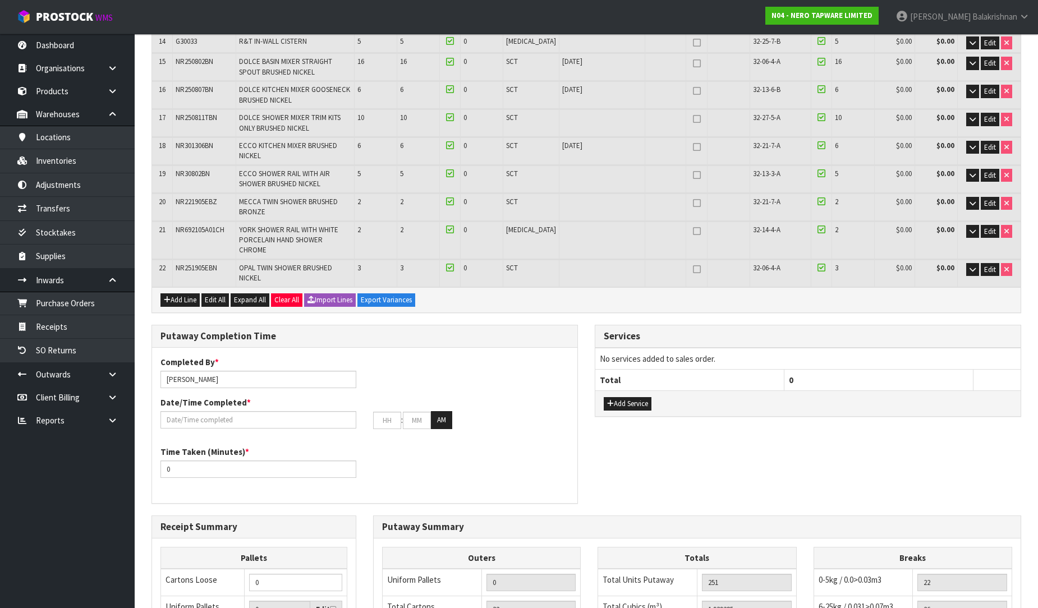
scroll to position [623, 0]
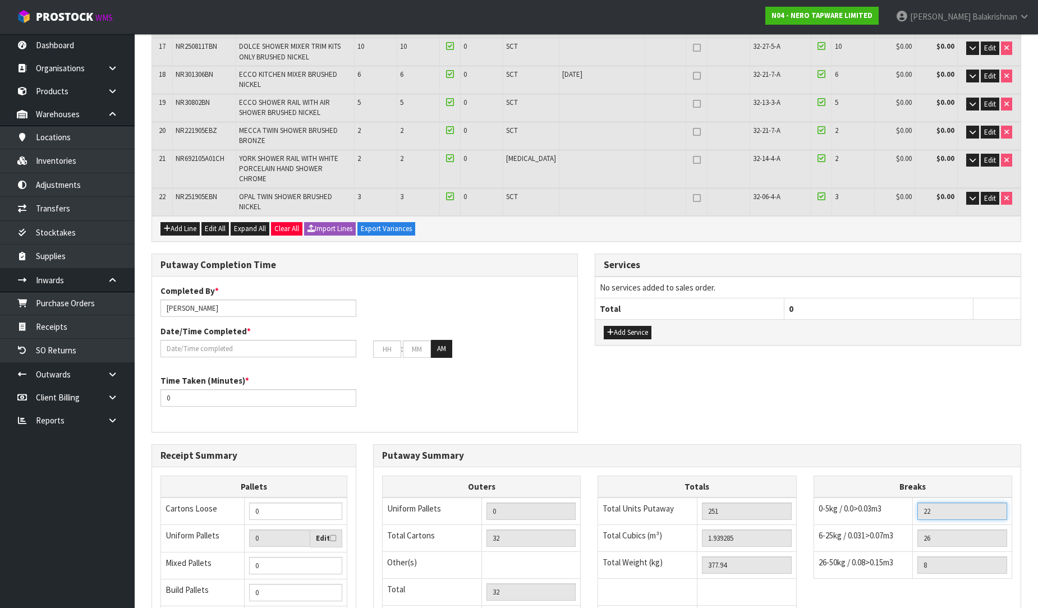
click at [932, 503] on input "22" at bounding box center [962, 511] width 90 height 17
click at [941, 529] on input "26" at bounding box center [962, 537] width 90 height 17
click at [930, 556] on div "Outers Uniform Pallets 0 Total Cartons 32 Other(s) Bag x 0 Bar x 0 Basket x 0 B…" at bounding box center [697, 560] width 647 height 169
type input "1"
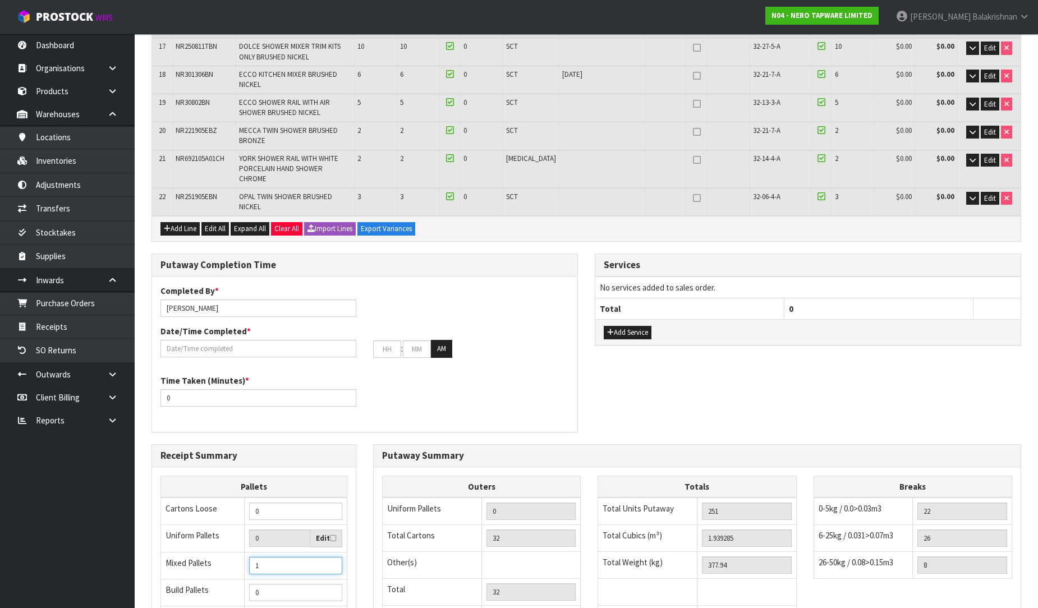
click at [331, 557] on input "1" at bounding box center [295, 565] width 93 height 17
type input "2"
click at [331, 557] on input "2" at bounding box center [295, 565] width 93 height 17
type input "3"
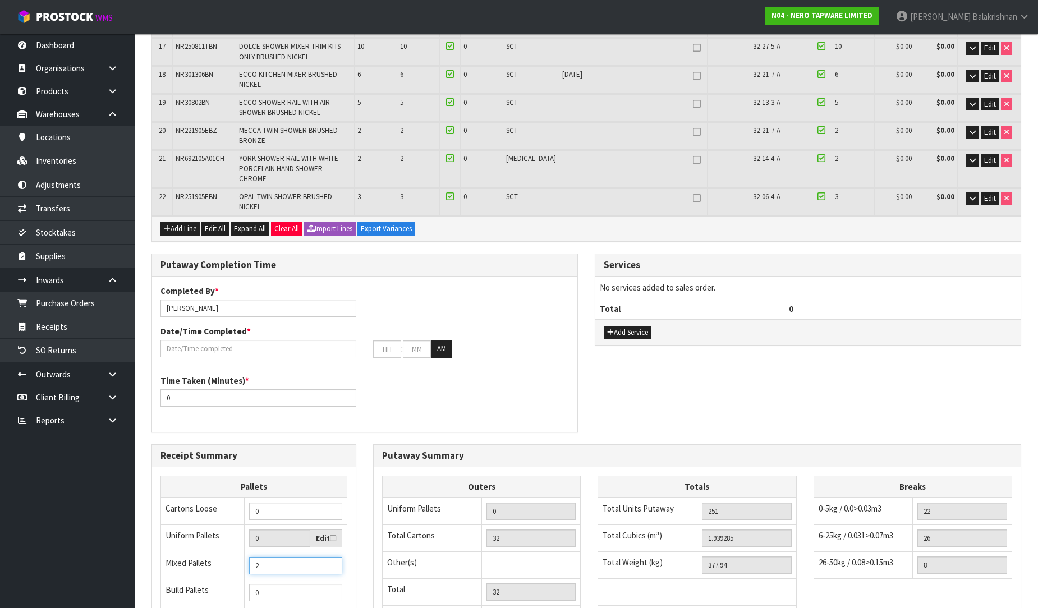
type input "3"
click at [331, 557] on input "3" at bounding box center [295, 565] width 93 height 17
type input "4"
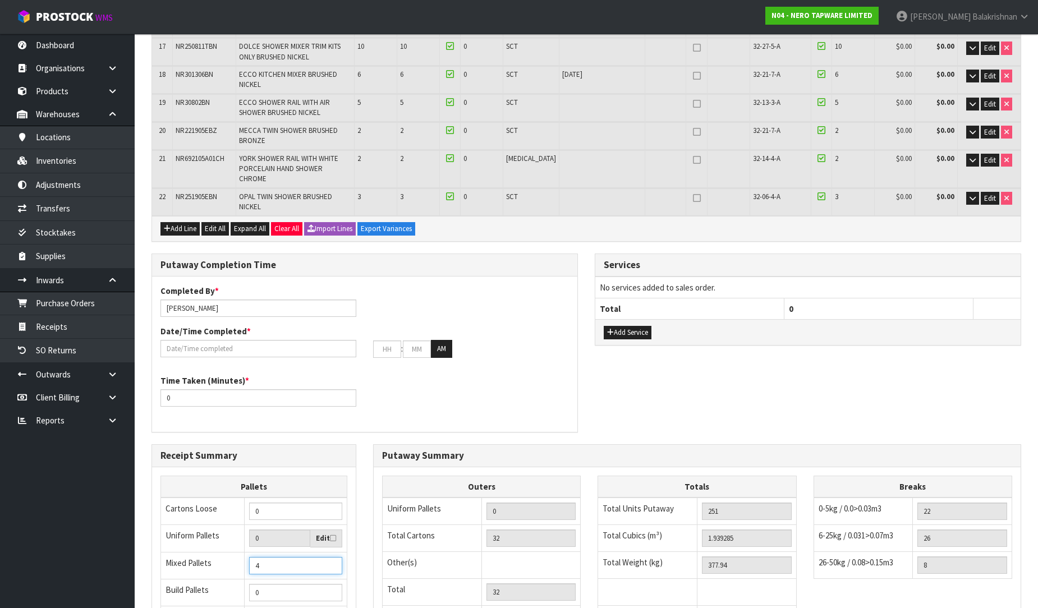
click at [331, 557] on input "4" at bounding box center [295, 565] width 93 height 17
click at [821, 575] on div "Outers Uniform Pallets 0 Total Cartons 32 Other(s) Bag x 0 Bar x 0 Basket x 0 B…" at bounding box center [697, 560] width 647 height 169
click at [256, 224] on span "Expand All" at bounding box center [250, 229] width 32 height 10
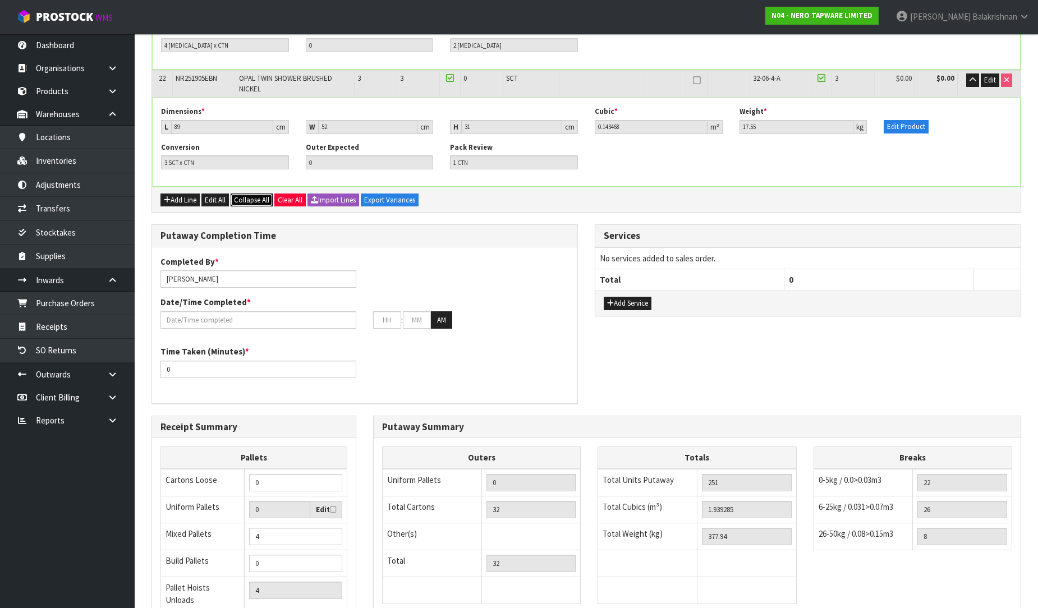
scroll to position [2670, 0]
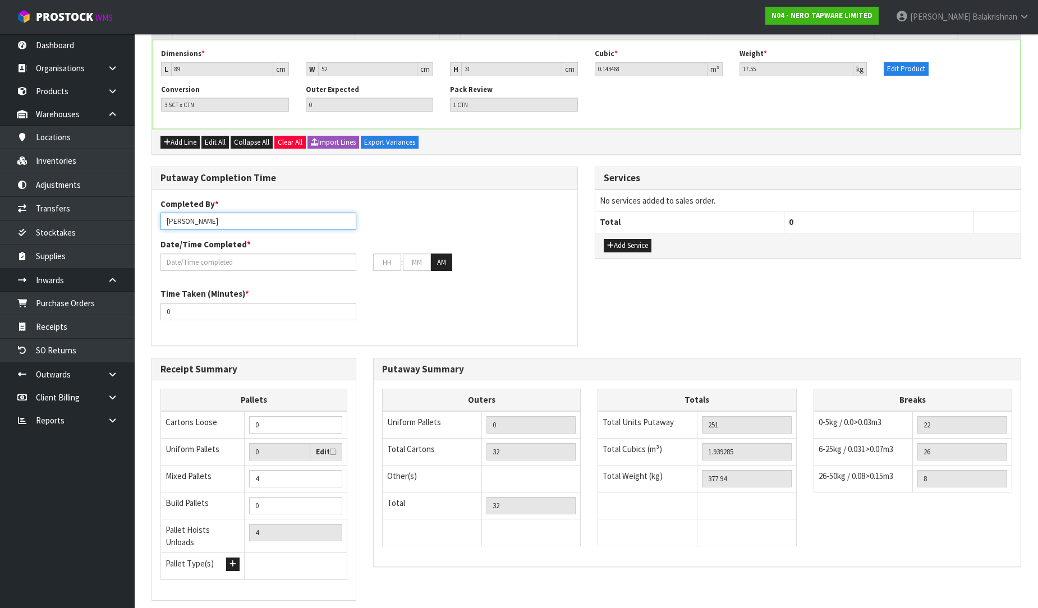
click at [233, 213] on input "[PERSON_NAME]" at bounding box center [258, 221] width 196 height 17
type input "[PERSON_NAME] +MA"
click at [256, 209] on div "Completed By * [PERSON_NAME] +MA Date/Time Completed * : : AM" at bounding box center [364, 238] width 425 height 81
click at [264, 238] on div "Date/Time Completed * : : AM" at bounding box center [364, 254] width 425 height 33
click at [260, 238] on div "Date/Time Completed * : : AM" at bounding box center [364, 254] width 425 height 33
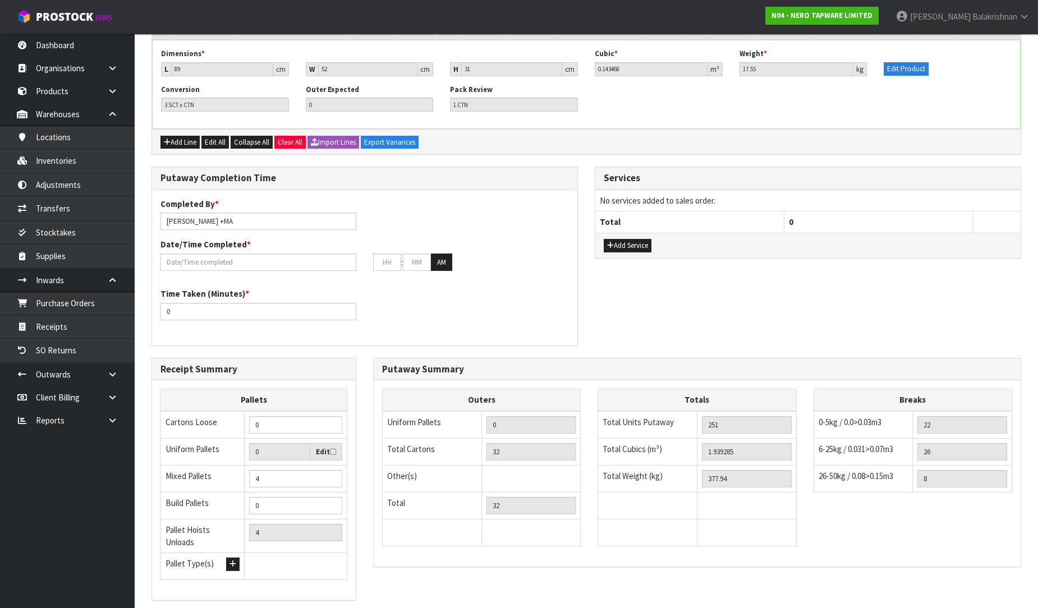
click at [259, 210] on div "Completed By * [PERSON_NAME] +MA Date/Time Completed * : : AM" at bounding box center [364, 238] width 425 height 81
click at [268, 254] on input "text" at bounding box center [258, 262] width 196 height 17
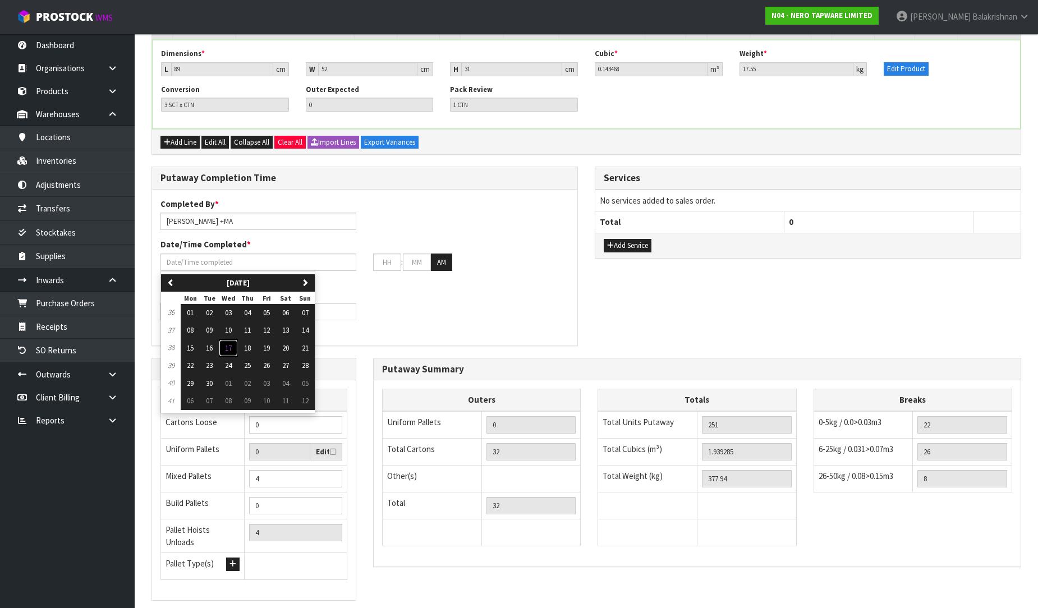
click at [225, 339] on button "17" at bounding box center [228, 348] width 19 height 18
type input "[DATE]"
type input "12"
type input "00"
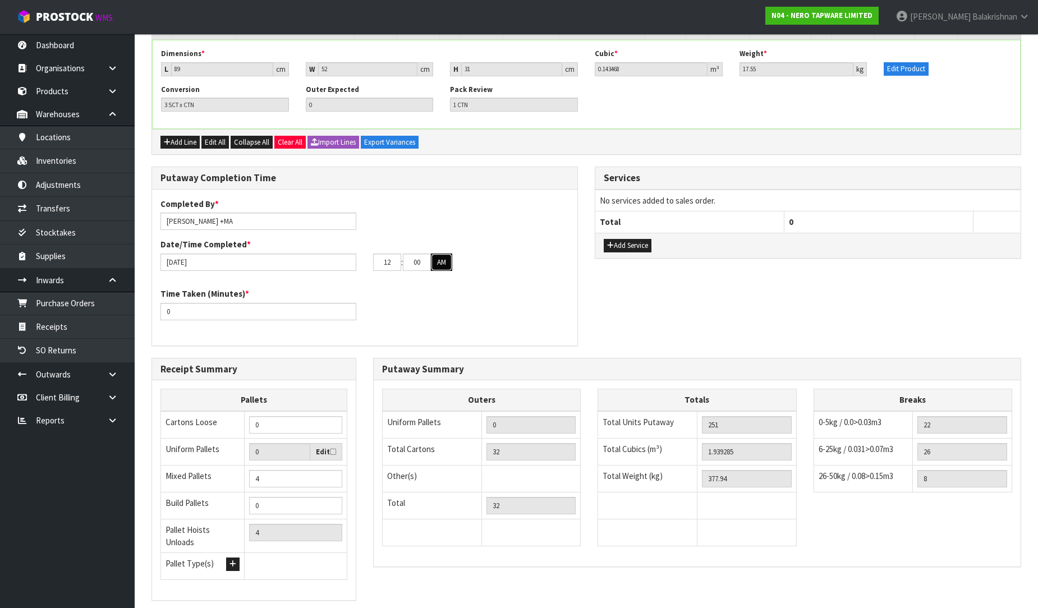
click at [440, 254] on button "AM" at bounding box center [441, 263] width 21 height 18
click at [395, 254] on input "12" at bounding box center [387, 262] width 28 height 17
click at [385, 254] on input "12" at bounding box center [387, 262] width 28 height 17
type input "02"
click at [422, 254] on input "00" at bounding box center [417, 262] width 28 height 17
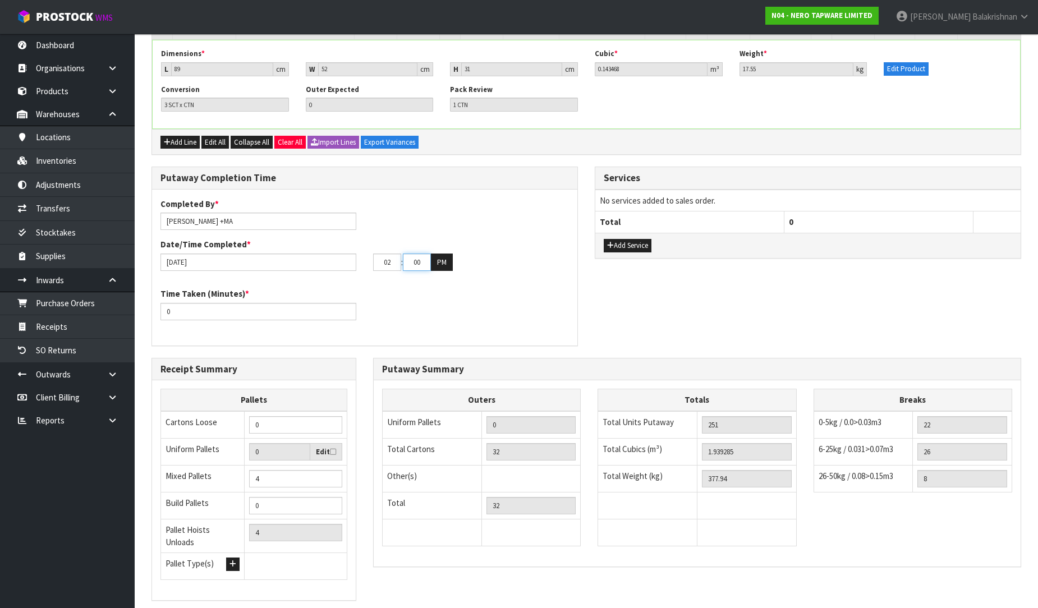
type input "0"
type input "[DATE]"
type input "40"
click at [186, 303] on input "0" at bounding box center [258, 311] width 196 height 17
type input "5"
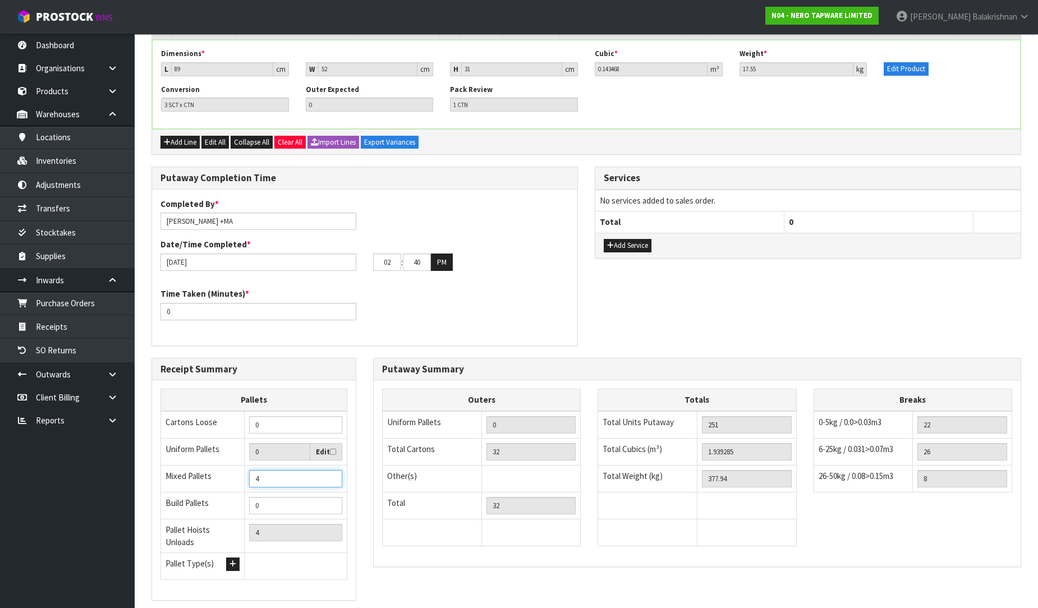
type input "5"
click at [333, 470] on input "5" at bounding box center [295, 478] width 93 height 17
type input "6"
click at [333, 470] on input "6" at bounding box center [295, 478] width 93 height 17
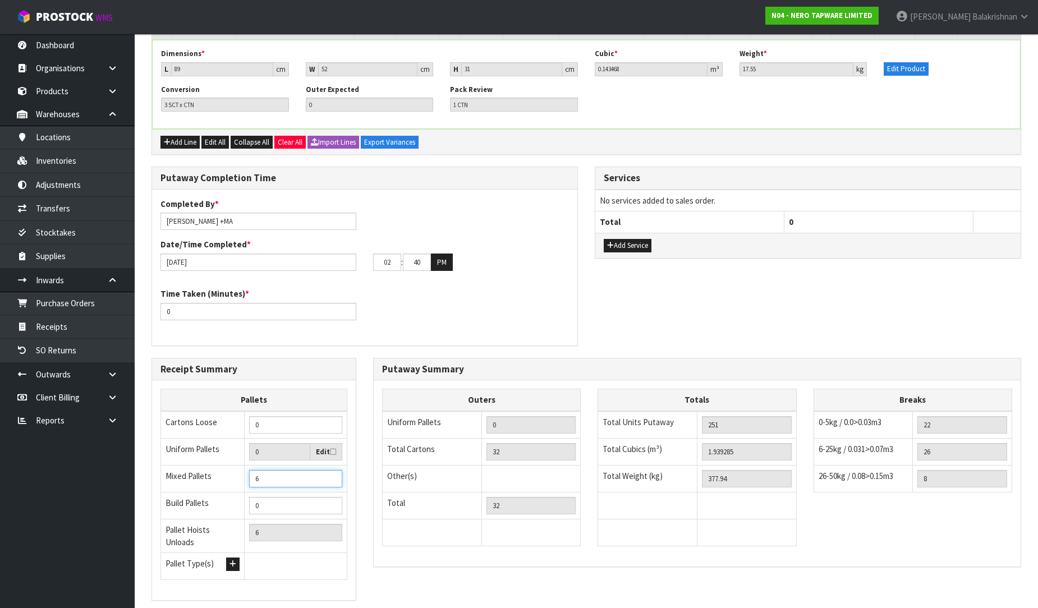
type input "5"
click at [333, 470] on input "5" at bounding box center [295, 478] width 93 height 17
type input "4"
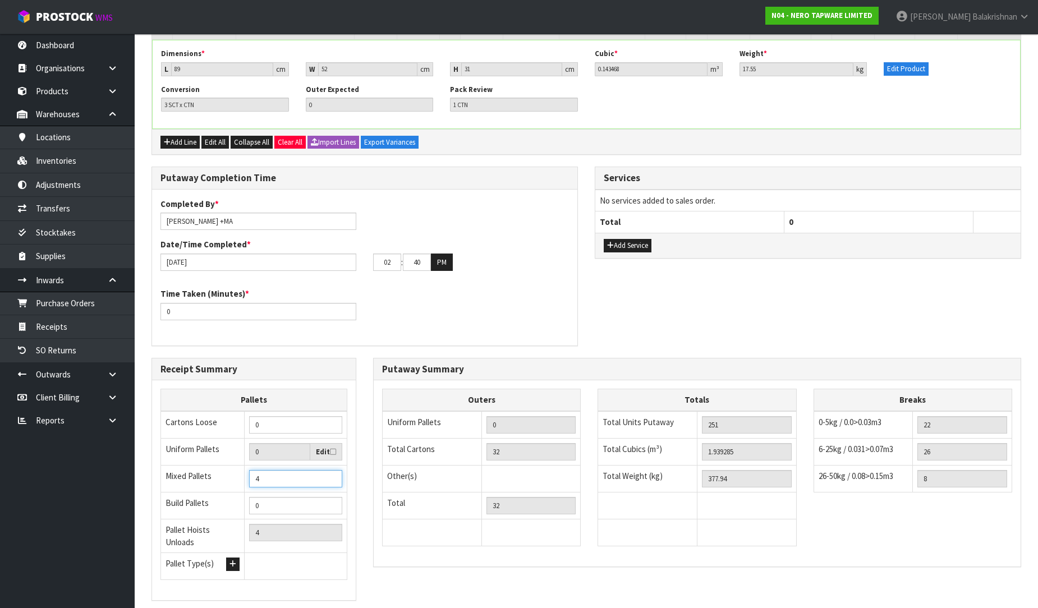
click at [333, 470] on input "4" at bounding box center [295, 478] width 93 height 17
type input "3"
type input "2"
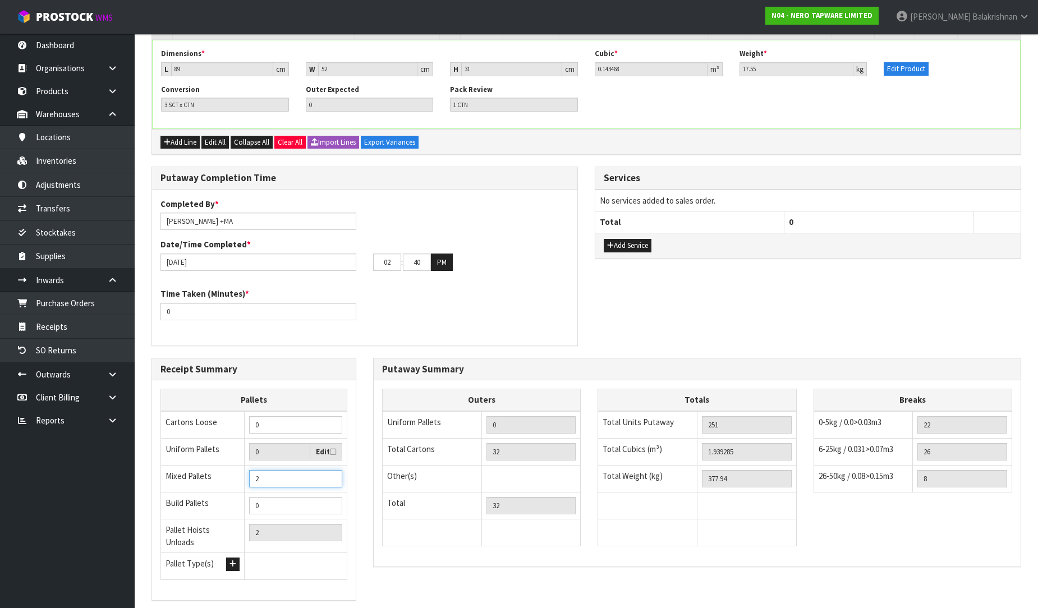
type input "1"
type input "0"
type input "-1"
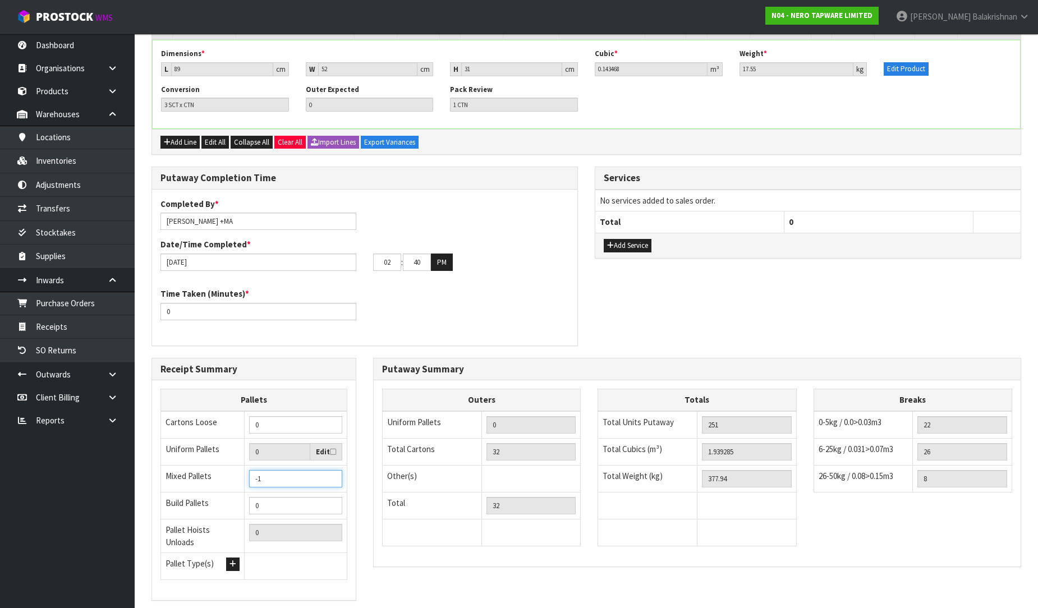
click at [333, 470] on input "-1" at bounding box center [295, 478] width 93 height 17
type input "-1"
type input "0"
click at [333, 470] on input "0" at bounding box center [295, 478] width 93 height 17
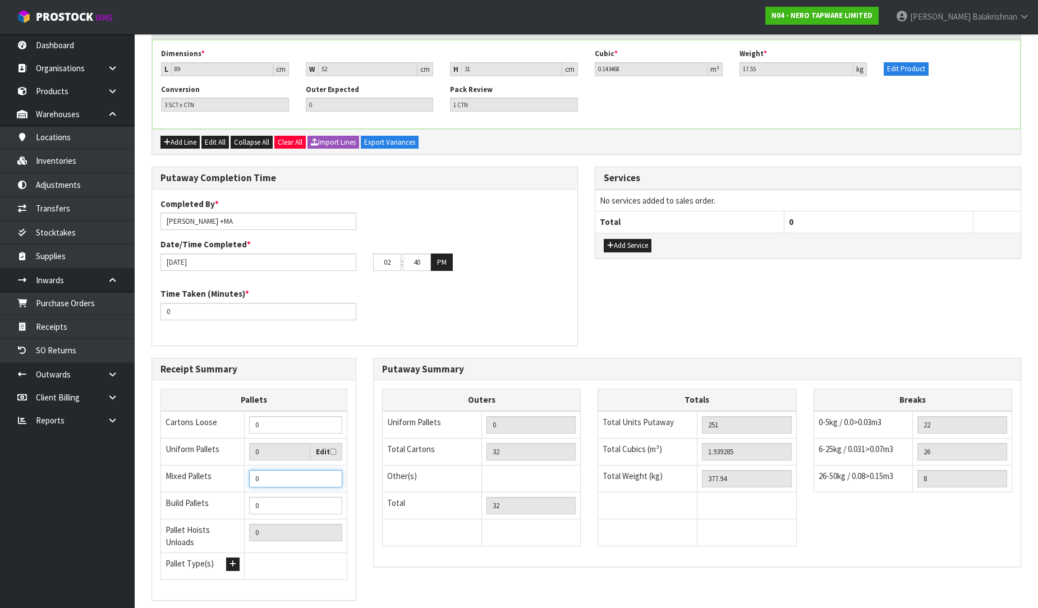
type input "1"
click at [334, 470] on input "1" at bounding box center [295, 478] width 93 height 17
click at [282, 303] on input "0" at bounding box center [258, 311] width 196 height 17
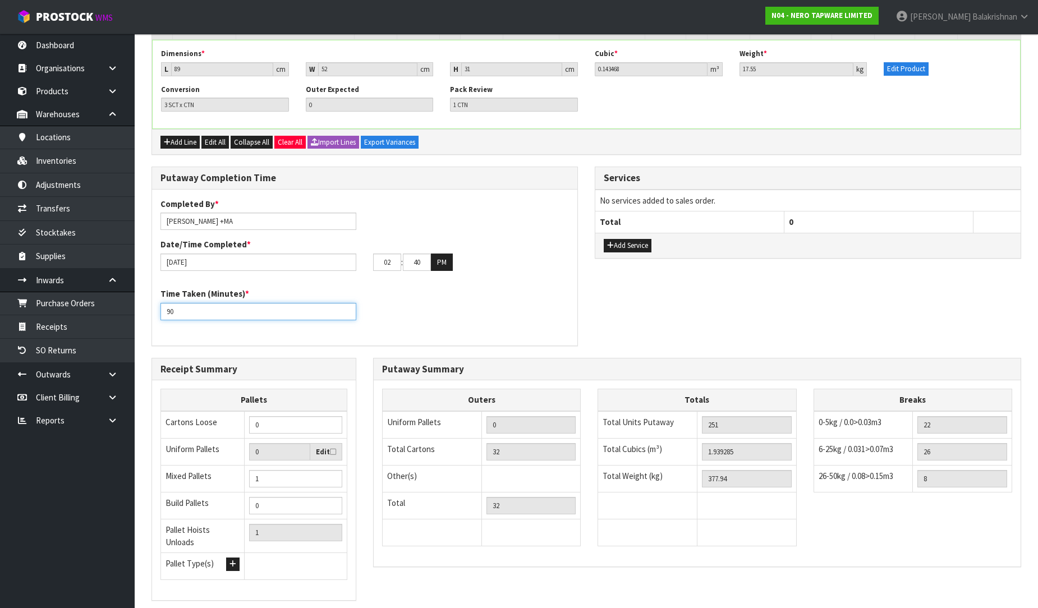
type input "90"
click at [421, 288] on div "Time Taken (Minutes) * 90" at bounding box center [364, 308] width 425 height 40
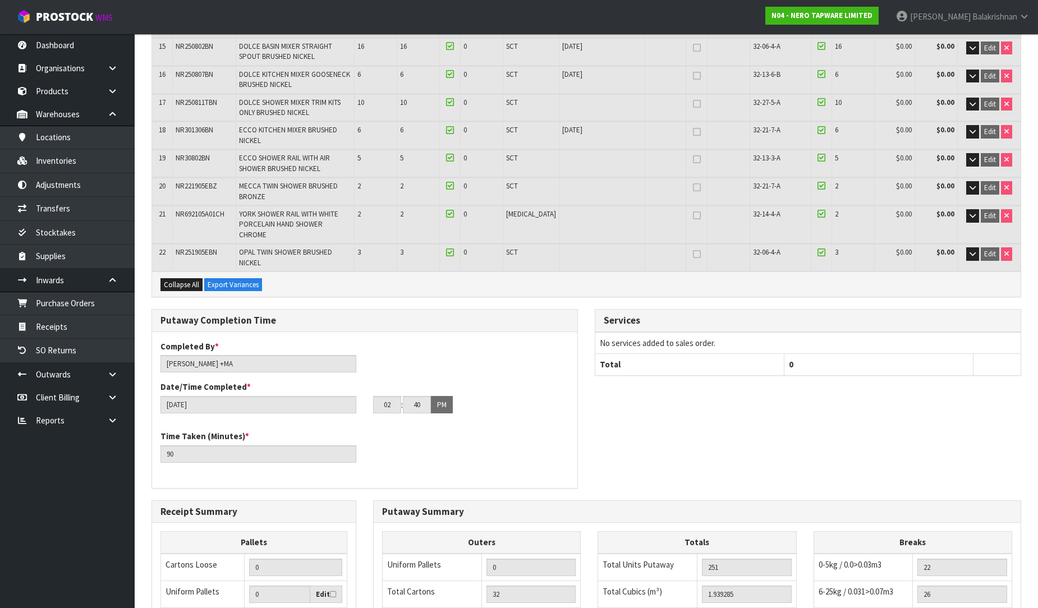
scroll to position [748, 0]
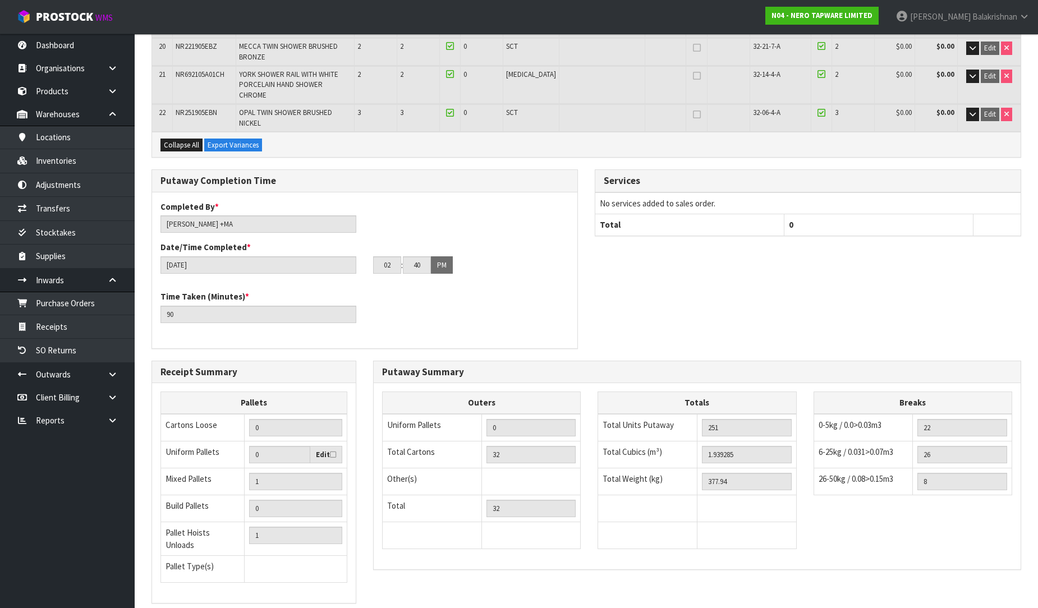
click at [879, 238] on div "Putaway Completion Time Completed By * [PERSON_NAME] +MA Date/Time Completed * …" at bounding box center [586, 264] width 886 height 191
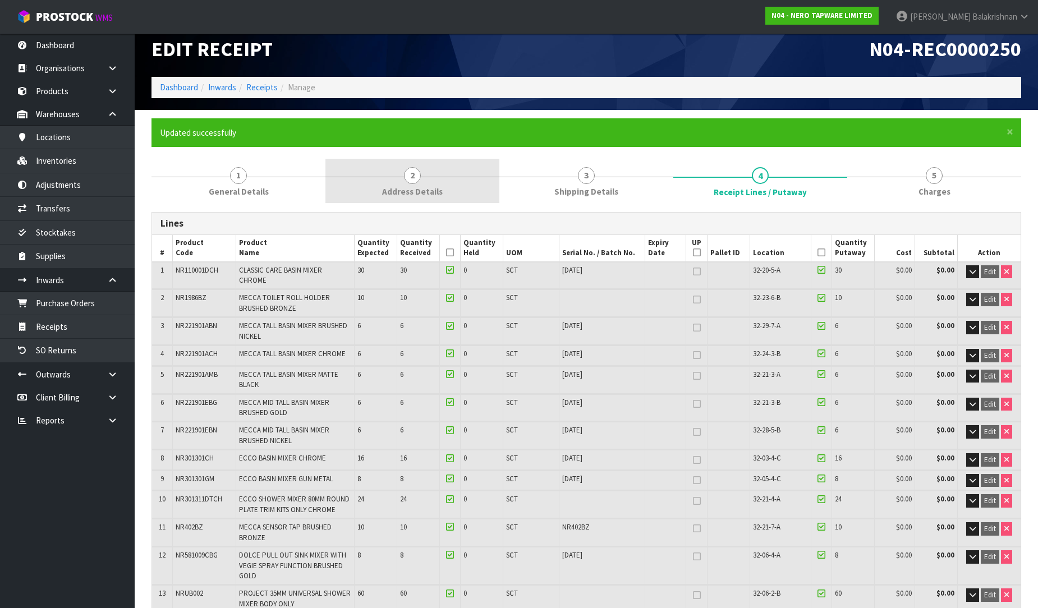
scroll to position [0, 0]
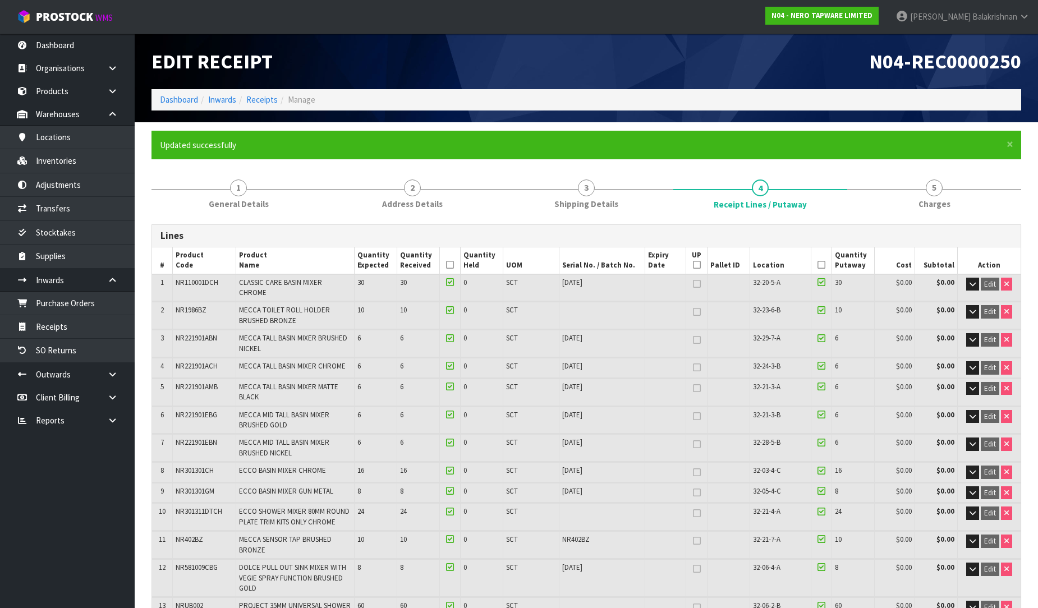
click at [935, 60] on span "N04-REC0000250" at bounding box center [945, 61] width 152 height 25
click at [828, 71] on h1 "N04-REC0000250" at bounding box center [808, 61] width 426 height 22
drag, startPoint x: 871, startPoint y: 55, endPoint x: 1046, endPoint y: 29, distance: 177.0
click at [1038, 29] on html "Toggle navigation ProStock WMS N04 - NERO TAPWARE LIMITED [PERSON_NAME] Logout …" at bounding box center [519, 304] width 1038 height 608
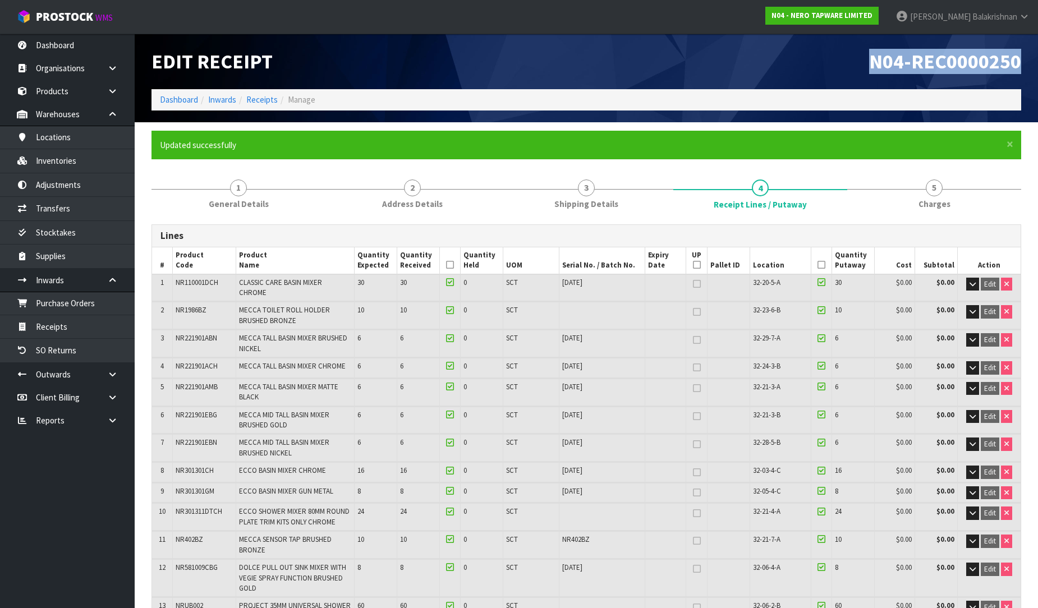
copy span "N04-REC0000250"
drag, startPoint x: 787, startPoint y: 75, endPoint x: 817, endPoint y: 51, distance: 38.3
click at [787, 75] on div "N04-REC0000250" at bounding box center [807, 62] width 443 height 56
click at [293, 229] on div "Lines" at bounding box center [586, 236] width 868 height 22
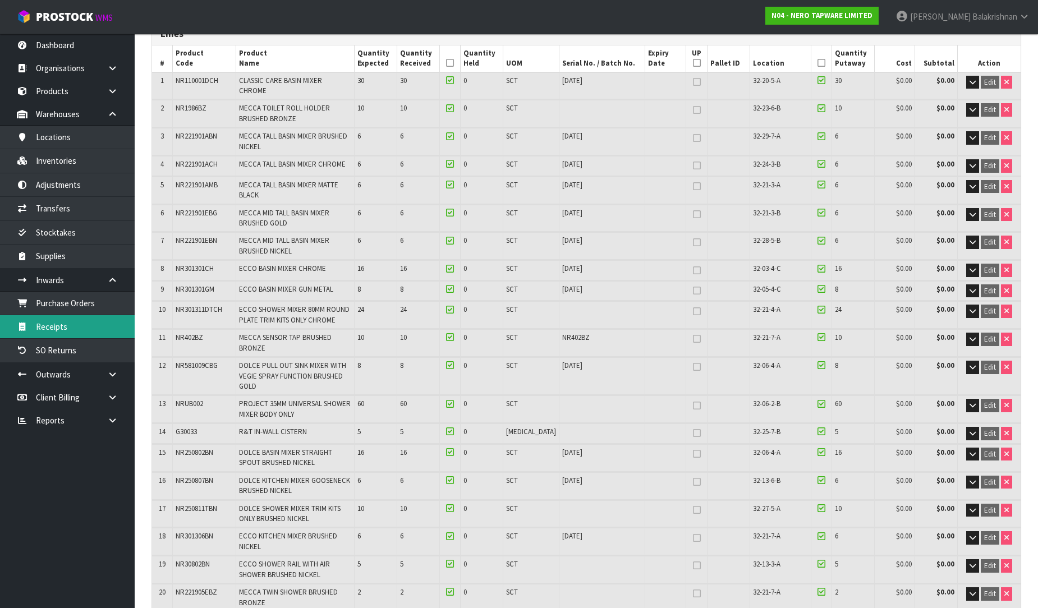
scroll to position [249, 0]
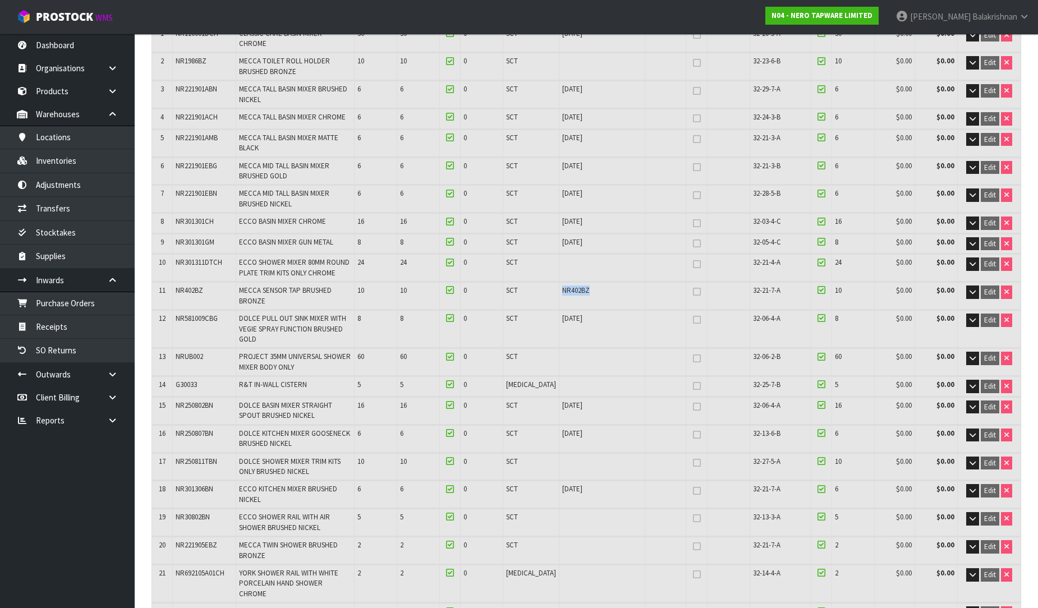
drag, startPoint x: 583, startPoint y: 268, endPoint x: 539, endPoint y: 279, distance: 45.6
click at [539, 282] on tr "11 NR402BZ MECCA SENSOR TAP BRUSHED BRONZE 10 10 0 SCT NR402BZ 32-21-7-A 10 $0.…" at bounding box center [586, 295] width 868 height 27
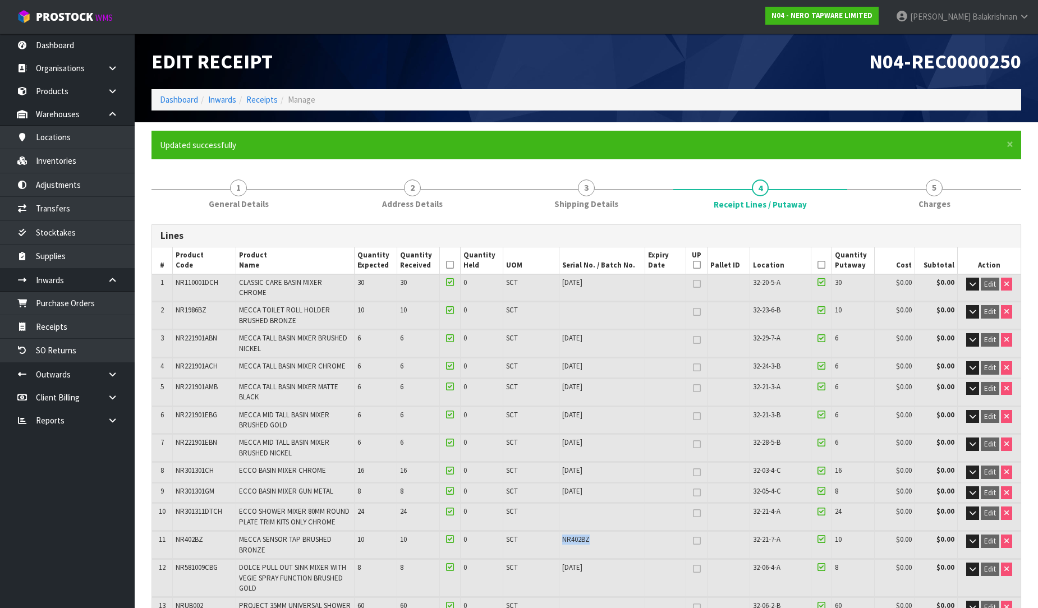
scroll to position [62, 0]
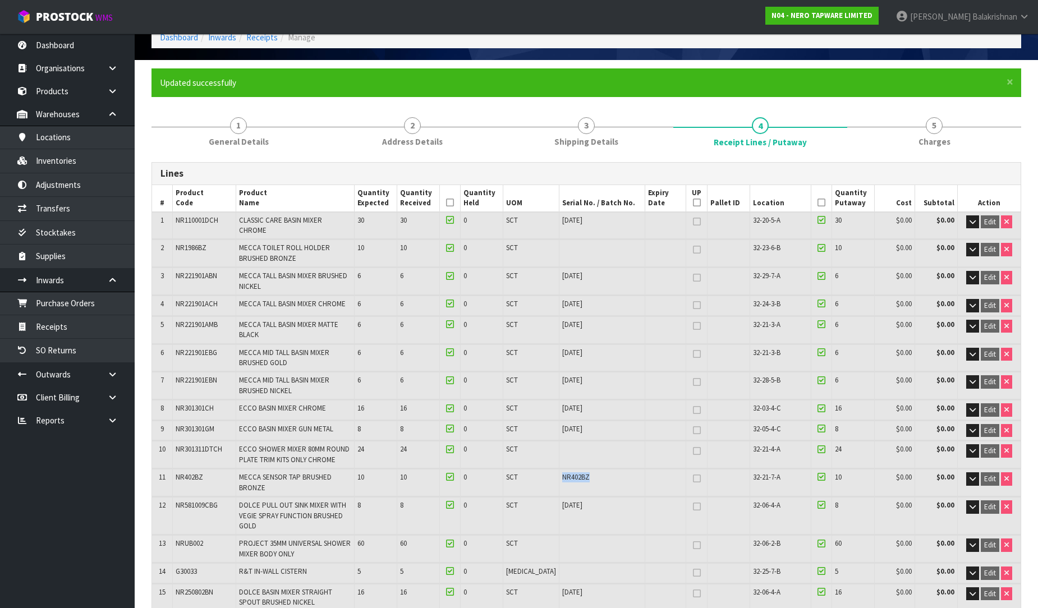
click at [562, 472] on span "NR402BZ" at bounding box center [575, 477] width 27 height 10
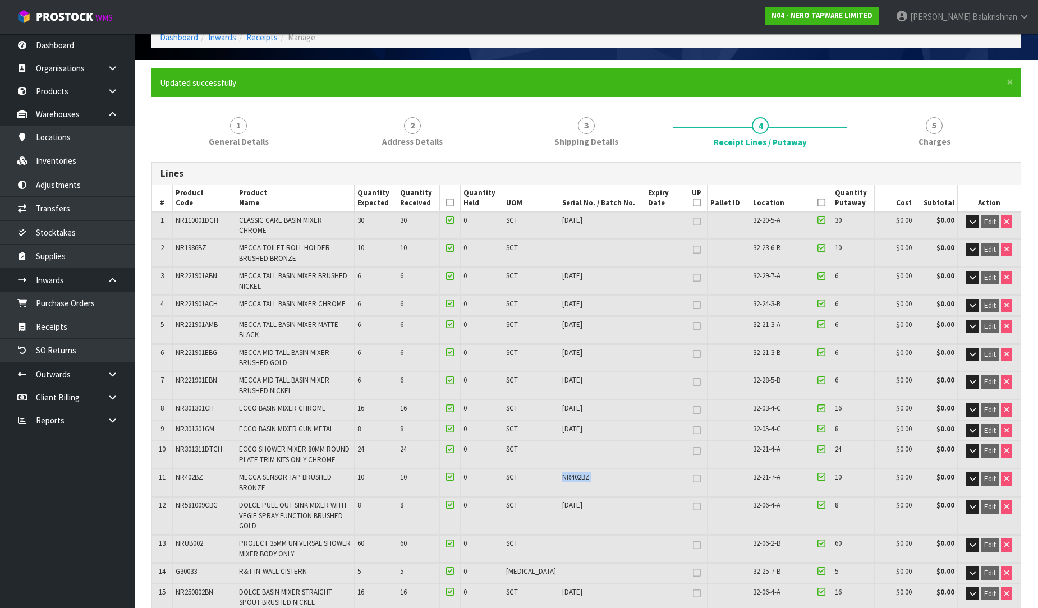
click at [562, 472] on span "NR402BZ" at bounding box center [575, 477] width 27 height 10
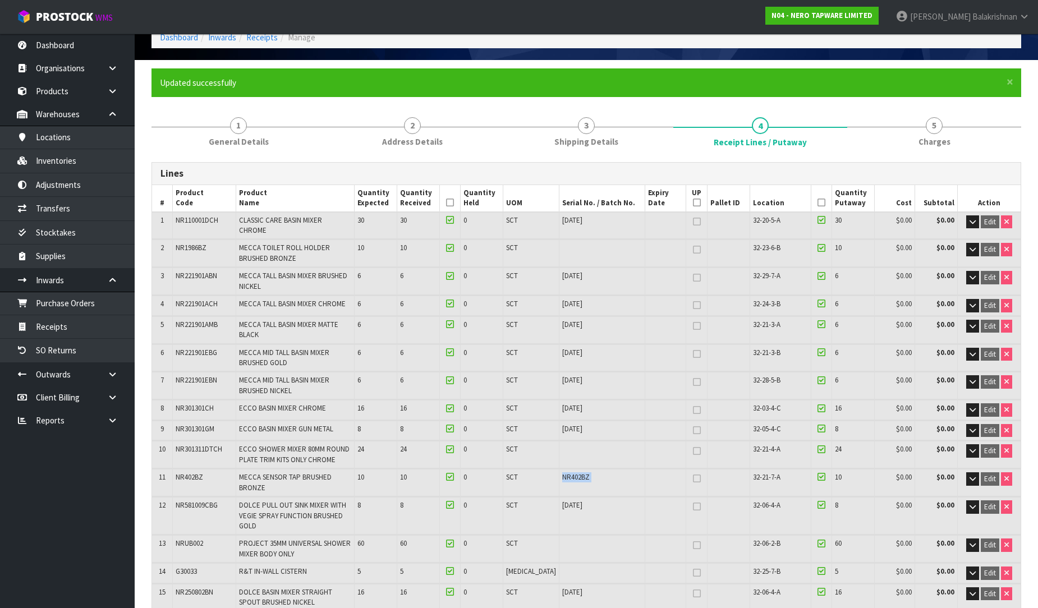
click at [562, 472] on span "NR402BZ" at bounding box center [575, 477] width 27 height 10
click at [602, 472] on div "NR402BZ" at bounding box center [602, 477] width 80 height 10
click at [562, 472] on span "NR402BZ" at bounding box center [575, 477] width 27 height 10
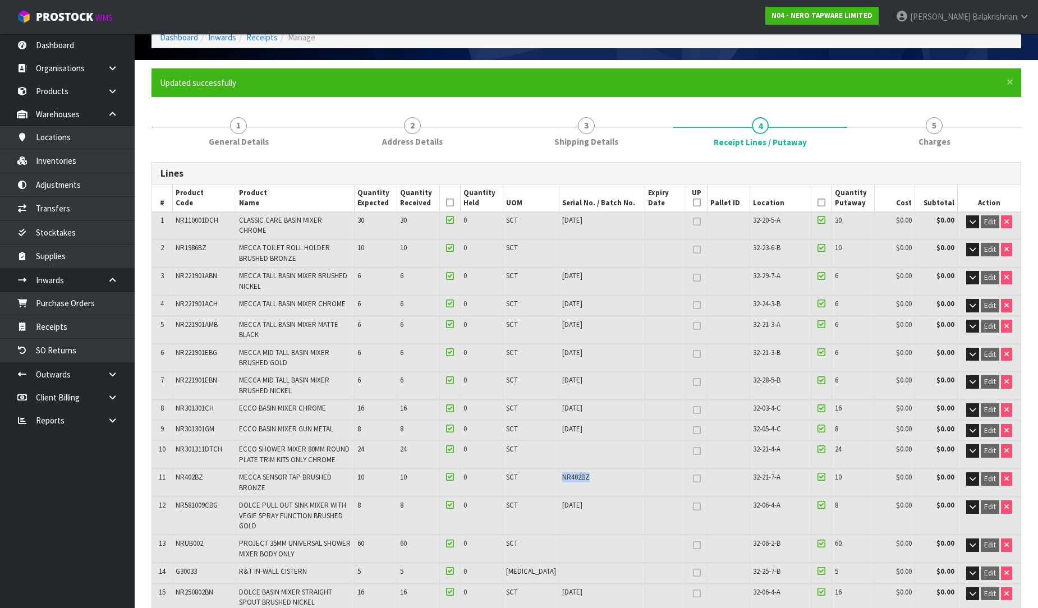
copy span "NR402BZ"
click at [601, 472] on div "NR402BZ" at bounding box center [602, 477] width 80 height 10
drag, startPoint x: 590, startPoint y: 458, endPoint x: 545, endPoint y: 460, distance: 45.5
click at [559, 469] on td "NR402BZ" at bounding box center [602, 482] width 86 height 27
click at [614, 469] on td "NR402BZ" at bounding box center [602, 482] width 86 height 27
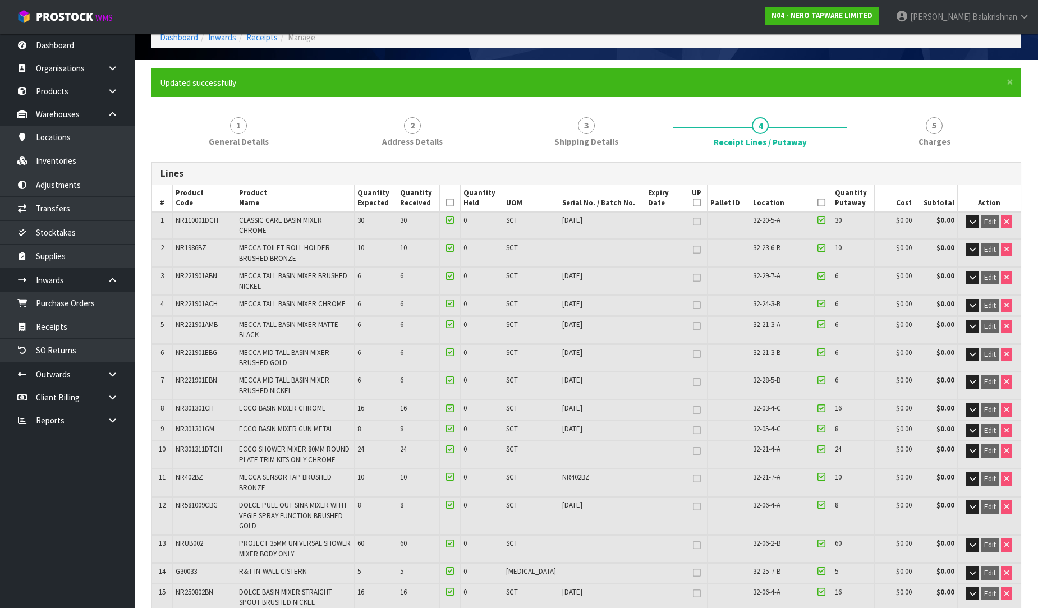
click at [567, 472] on span "NR402BZ" at bounding box center [575, 477] width 27 height 10
click at [192, 472] on span "NR402BZ" at bounding box center [189, 477] width 27 height 10
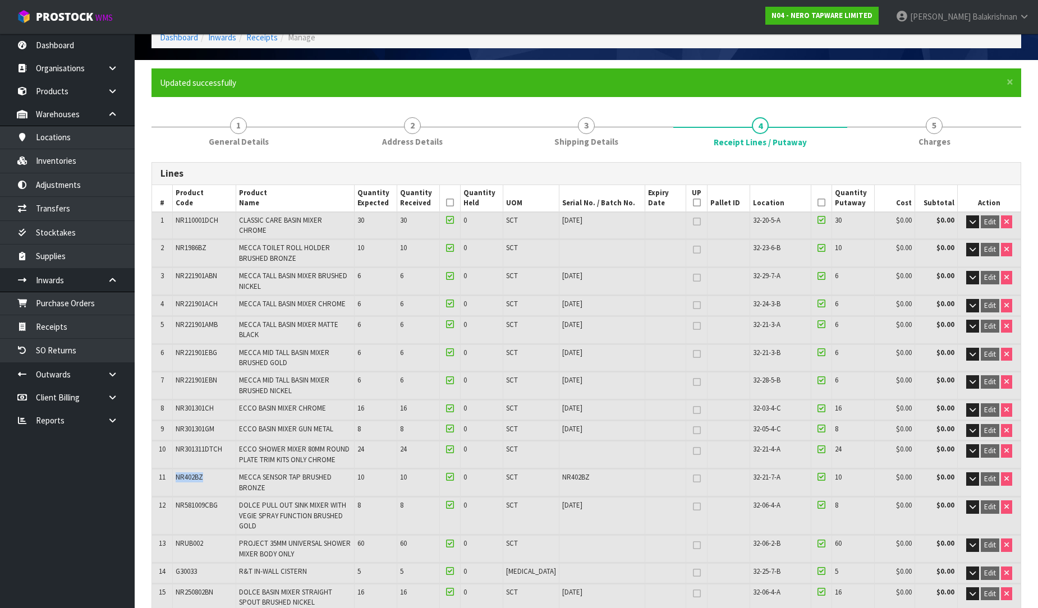
click at [192, 472] on span "NR402BZ" at bounding box center [189, 477] width 27 height 10
copy span "NR402BZ"
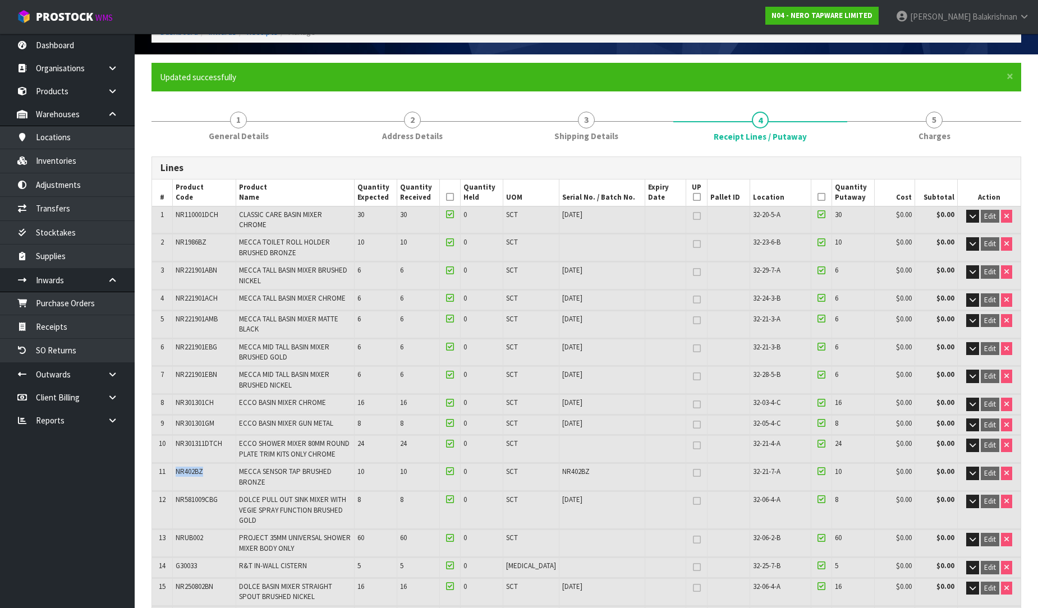
scroll to position [250, 0]
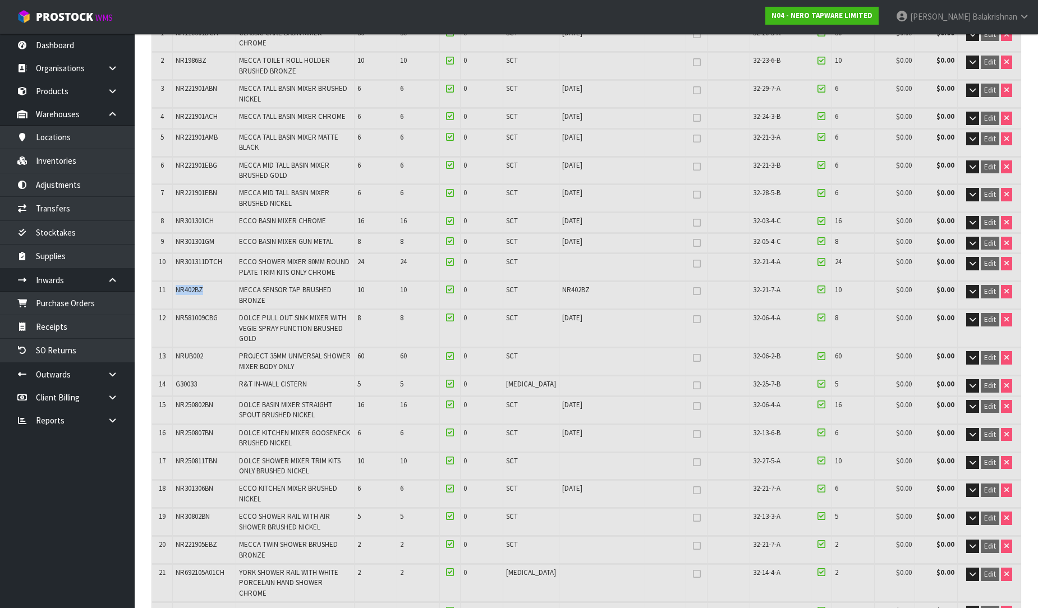
click at [657, 254] on td at bounding box center [664, 267] width 41 height 27
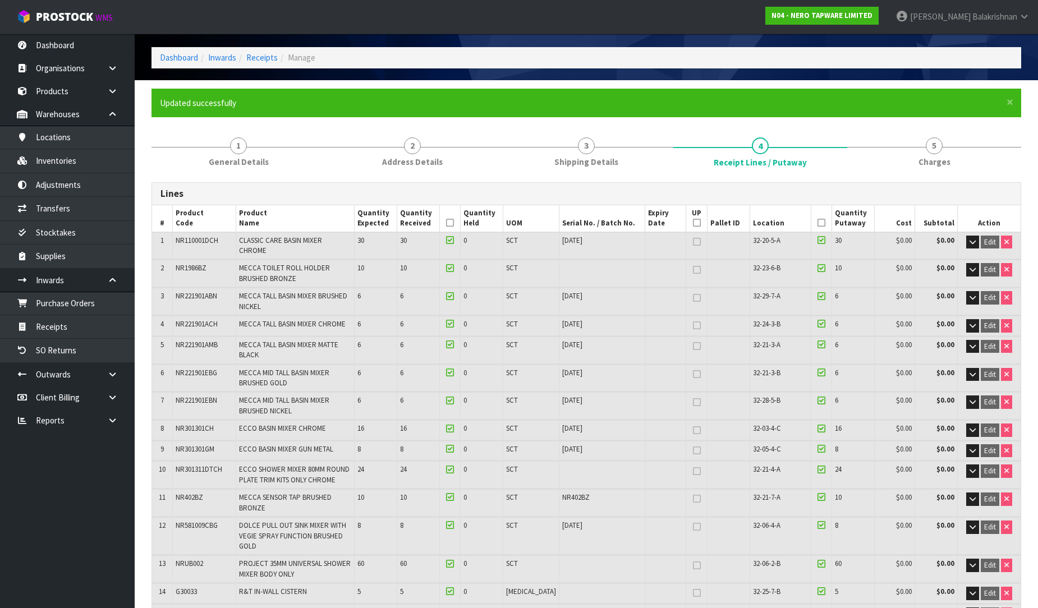
scroll to position [63, 0]
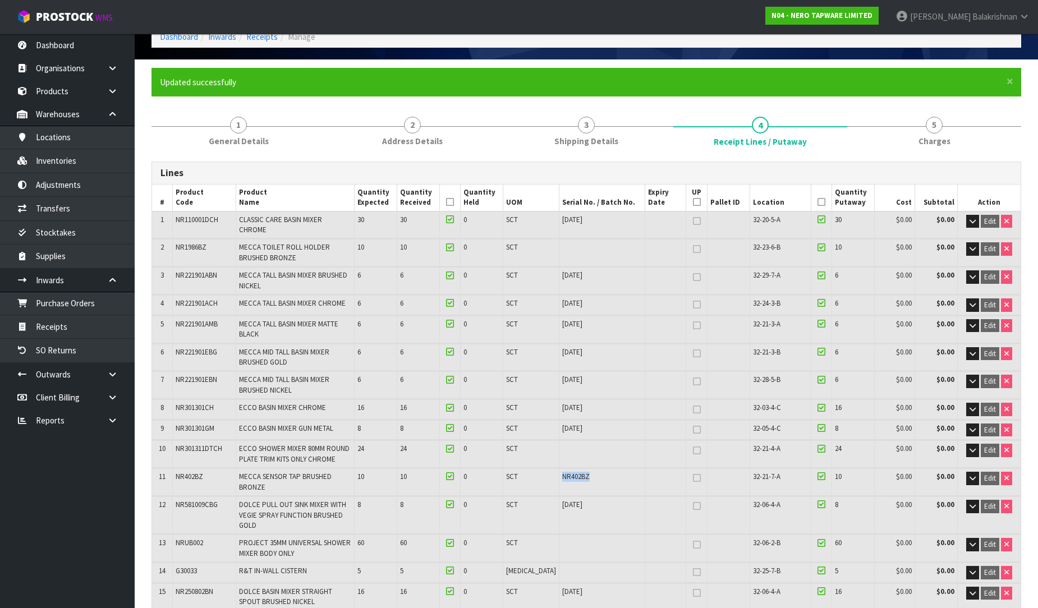
drag, startPoint x: 580, startPoint y: 454, endPoint x: 541, endPoint y: 452, distance: 39.4
click at [541, 468] on tr "11 NR402BZ MECCA SENSOR TAP BRUSHED BRONZE 10 10 0 SCT NR402BZ 32-21-7-A 10 $0.…" at bounding box center [586, 481] width 868 height 27
copy tr "NR402BZ"
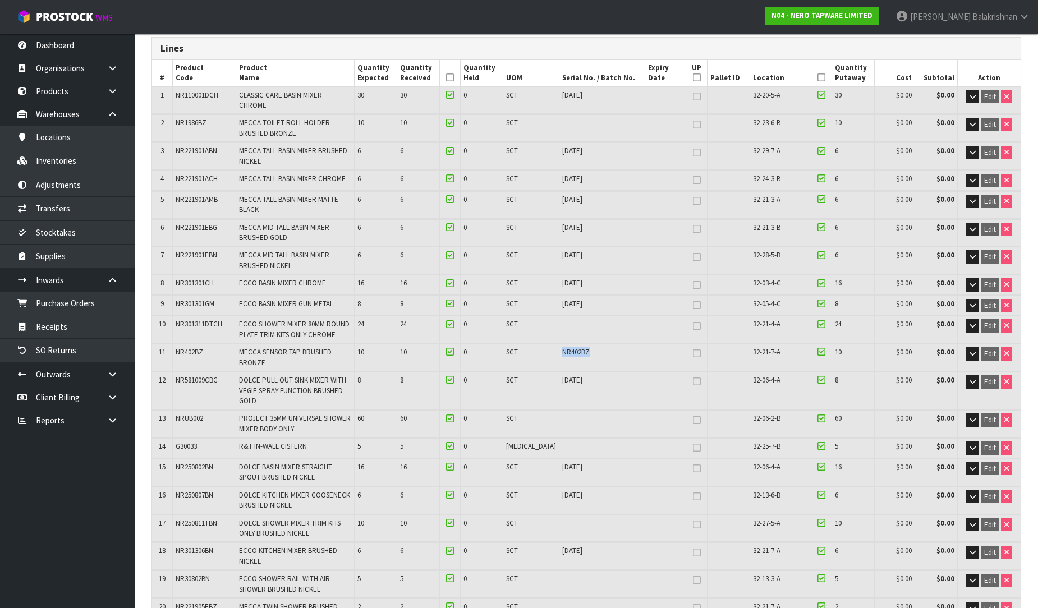
scroll to position [125, 0]
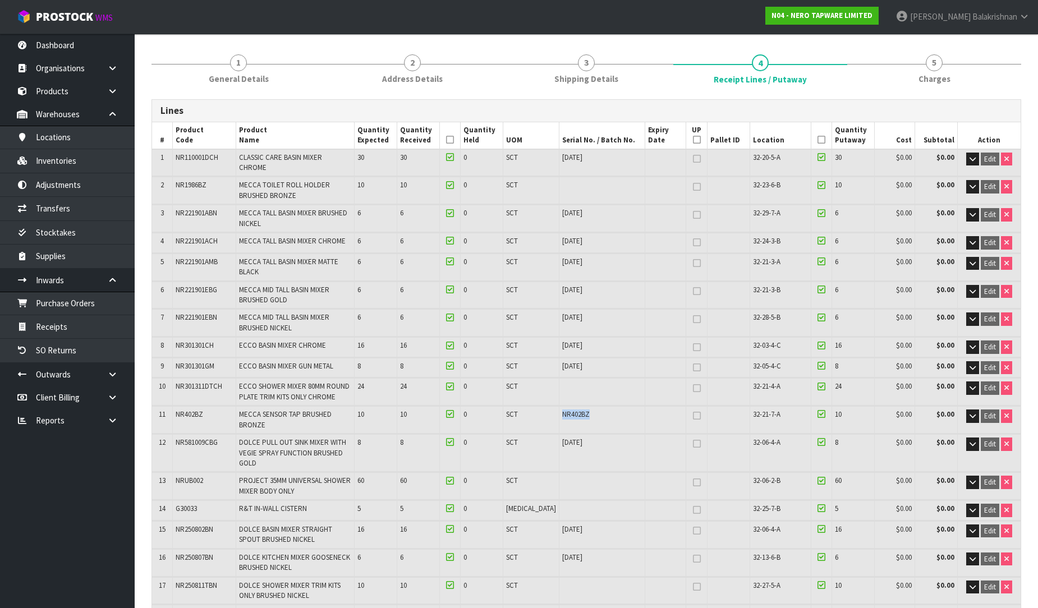
click at [562, 409] on span "NR402BZ" at bounding box center [575, 414] width 27 height 10
click at [596, 409] on div "NR402BZ" at bounding box center [602, 414] width 80 height 10
drag, startPoint x: 175, startPoint y: 392, endPoint x: 222, endPoint y: 388, distance: 46.7
click at [222, 406] on td "NR402BZ" at bounding box center [204, 419] width 64 height 27
copy span "NR402BZ"
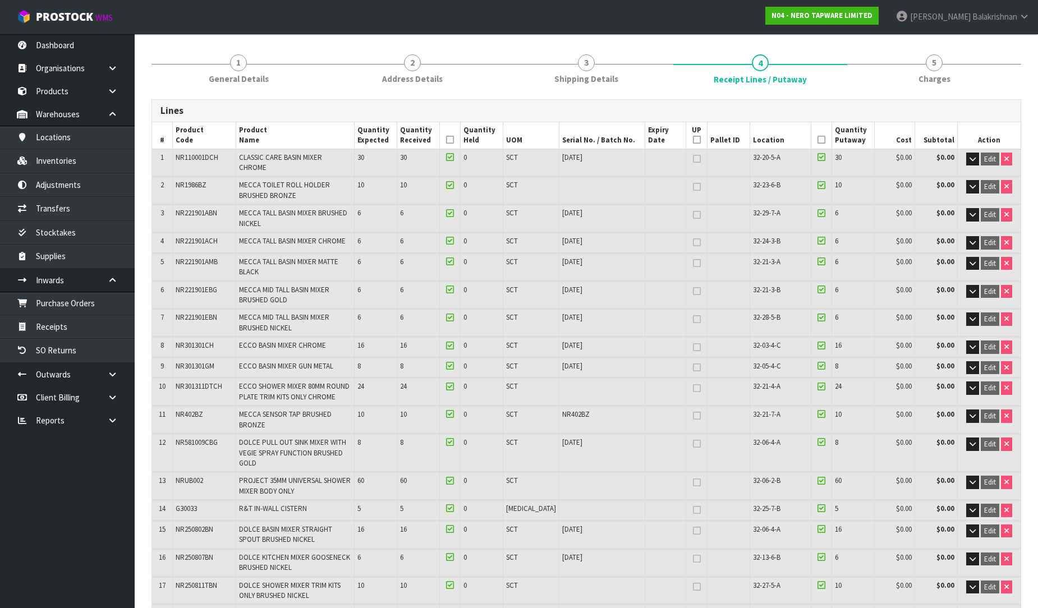
click at [578, 409] on div "NR402BZ" at bounding box center [602, 414] width 80 height 10
drag, startPoint x: 563, startPoint y: 394, endPoint x: 546, endPoint y: 398, distance: 16.9
click at [562, 409] on div "NR402BZ" at bounding box center [602, 414] width 80 height 10
click at [579, 409] on div "NR402BZ" at bounding box center [602, 414] width 80 height 10
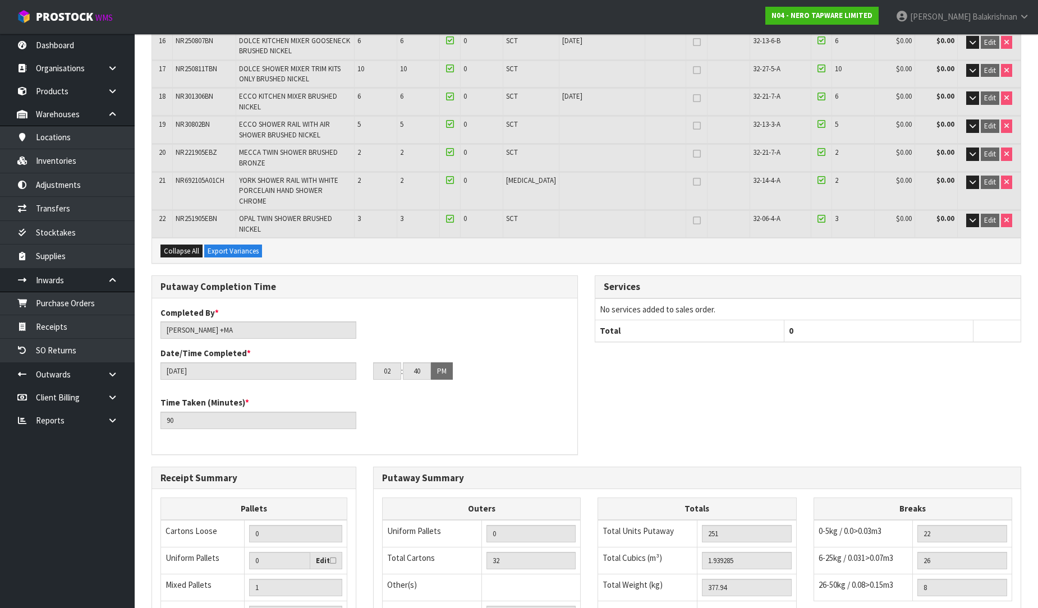
scroll to position [748, 0]
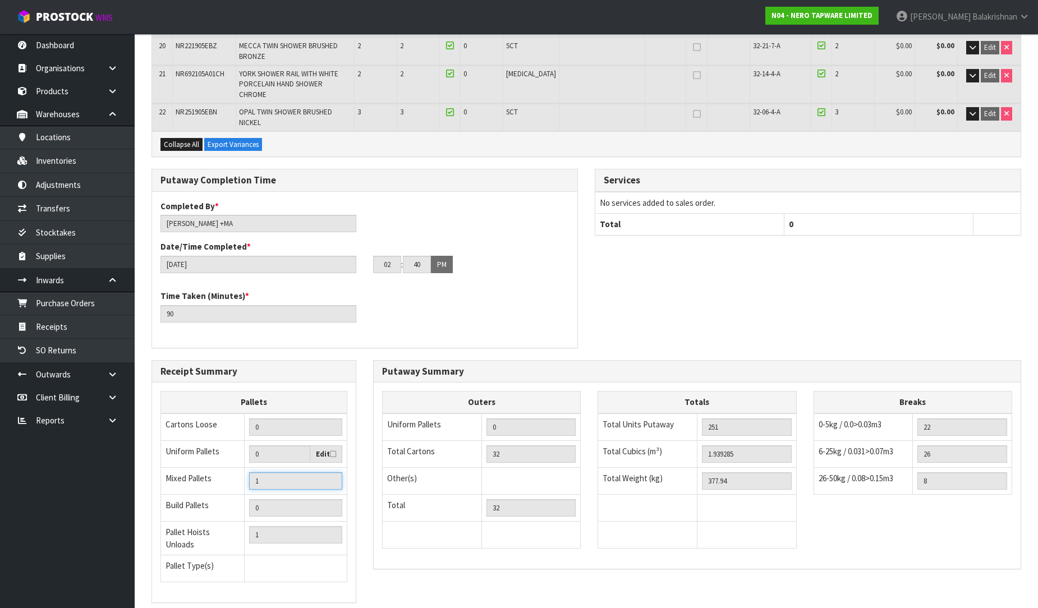
click at [286, 472] on input "1" at bounding box center [295, 480] width 93 height 17
click at [371, 420] on div "Putaway Summary Outers Uniform Pallets 0 Total Cartons 32 Other(s) Bag x 0 Bar …" at bounding box center [697, 470] width 665 height 221
click at [763, 492] on div "Outers Uniform Pallets 0 Total Cartons 32 Other(s) Bag x 0 Bar x 0 Basket x 0 B…" at bounding box center [697, 476] width 647 height 186
click at [934, 467] on div "Outers Uniform Pallets 0 Total Cartons 32 Other(s) Bag x 0 Bar x 0 Basket x 0 B…" at bounding box center [697, 475] width 647 height 169
click at [966, 458] on div "Outers Uniform Pallets 0 Total Cartons 32 Other(s) Bag x 0 Bar x 0 Basket x 0 B…" at bounding box center [697, 475] width 647 height 169
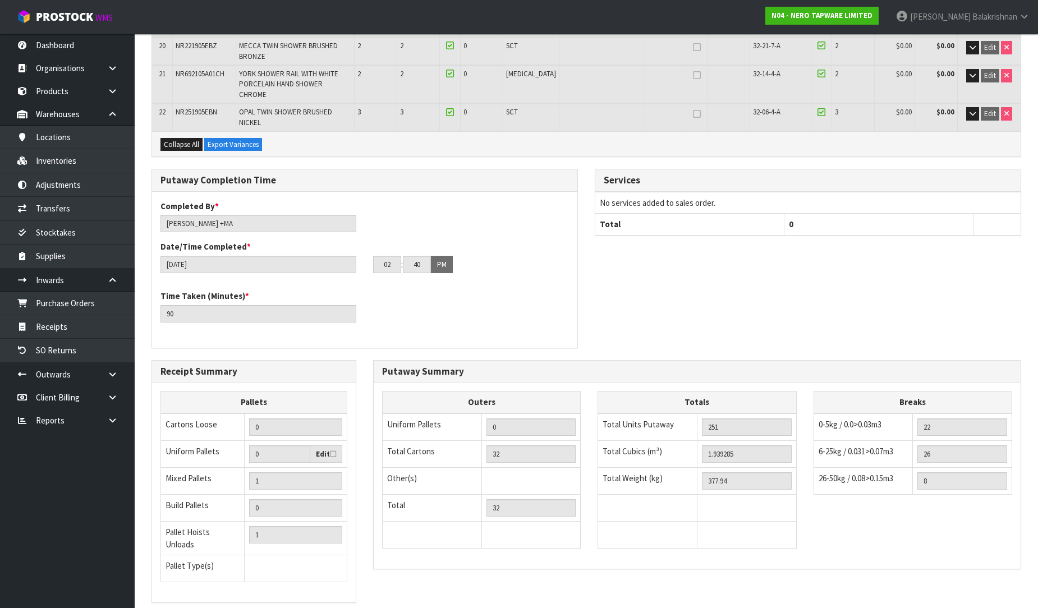
click at [731, 491] on div "Totals Total Units Putaway 251 Total Cubics (m³) 1.939285 Total Weight (kg) 377…" at bounding box center [696, 475] width 199 height 169
click at [640, 495] on div "Outers Uniform Pallets 0 Total Cartons 32 Other(s) Bag x 0 Bar x 0 Basket x 0 B…" at bounding box center [697, 476] width 647 height 186
click at [519, 485] on div "Outers Uniform Pallets 0 Total Cartons 32 Other(s) Bag x 0 Bar x 0 Basket x 0 B…" at bounding box center [481, 475] width 199 height 169
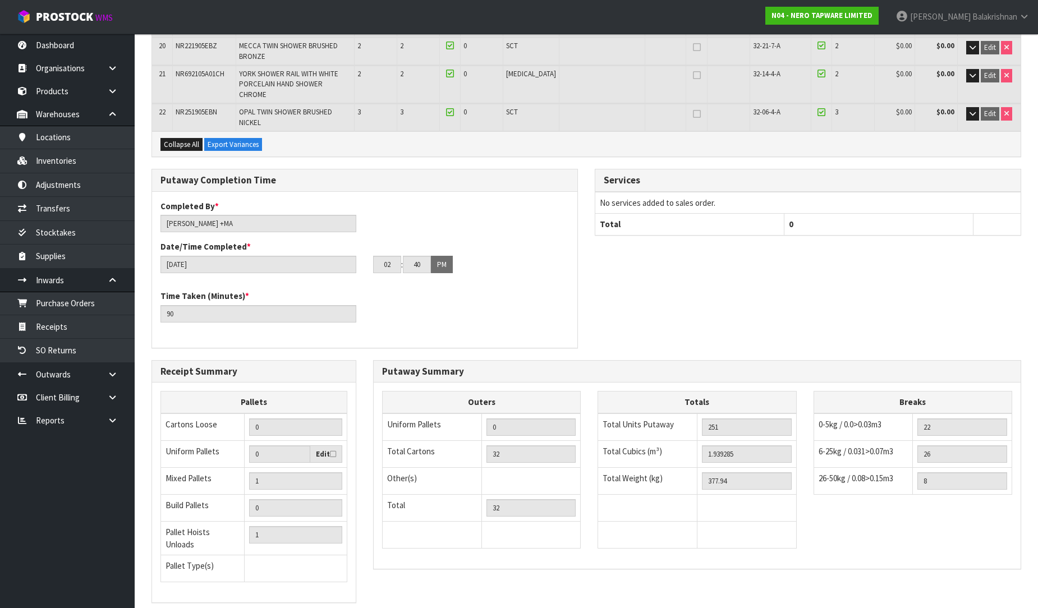
click at [421, 483] on div "Outers Uniform Pallets 0 Total Cartons 32 Other(s) Bag x 0 Bar x 0 Basket x 0 B…" at bounding box center [481, 475] width 199 height 169
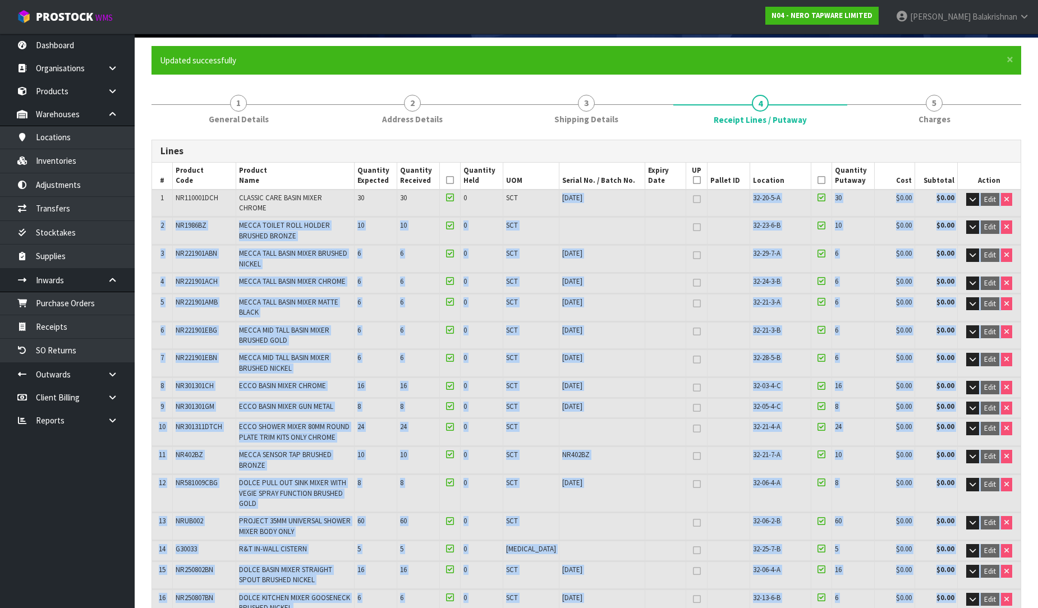
scroll to position [96, 0]
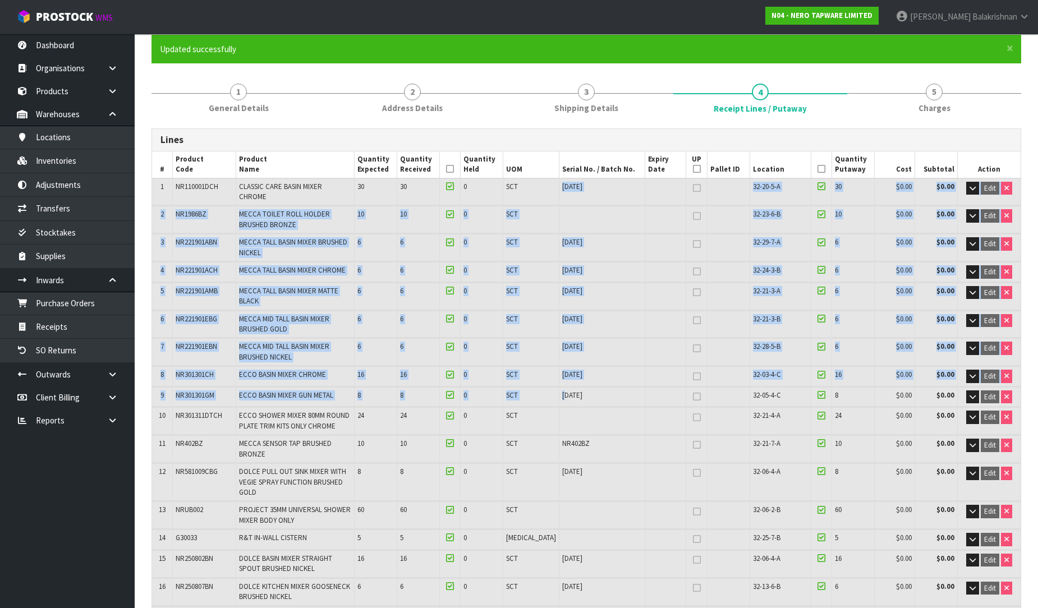
drag, startPoint x: 545, startPoint y: 154, endPoint x: 549, endPoint y: 371, distance: 217.1
click at [549, 371] on table "# Product Code Product Name Quantity Expected Quantity Received Quantity Held U…" at bounding box center [586, 467] width 868 height 633
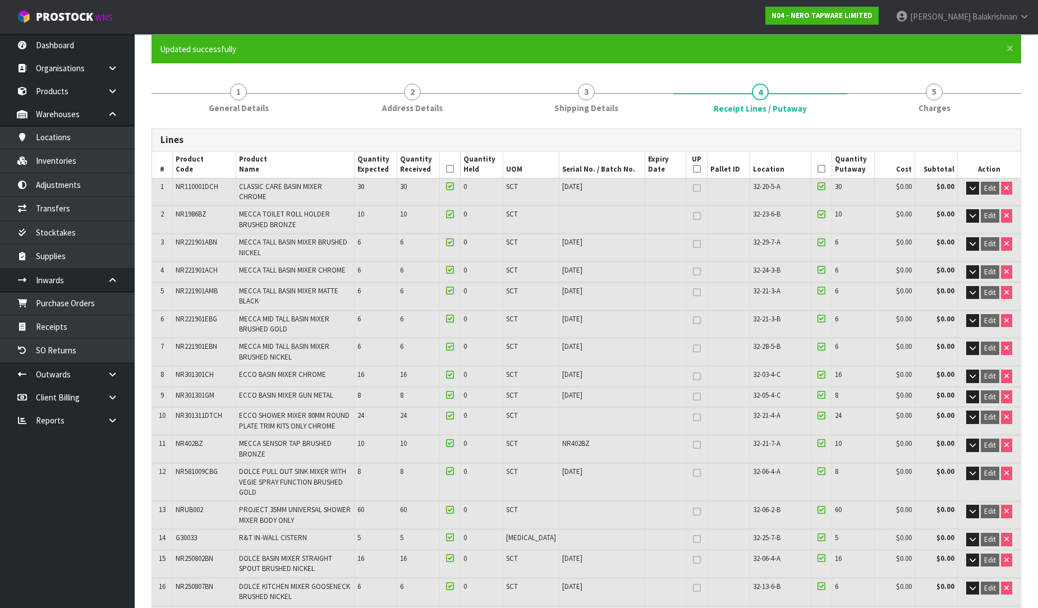
click at [570, 407] on td at bounding box center [602, 420] width 86 height 27
click at [562, 439] on span "NR402BZ" at bounding box center [575, 444] width 27 height 10
copy span "NR402BZ"
click at [562, 439] on span "NR402BZ" at bounding box center [575, 444] width 27 height 10
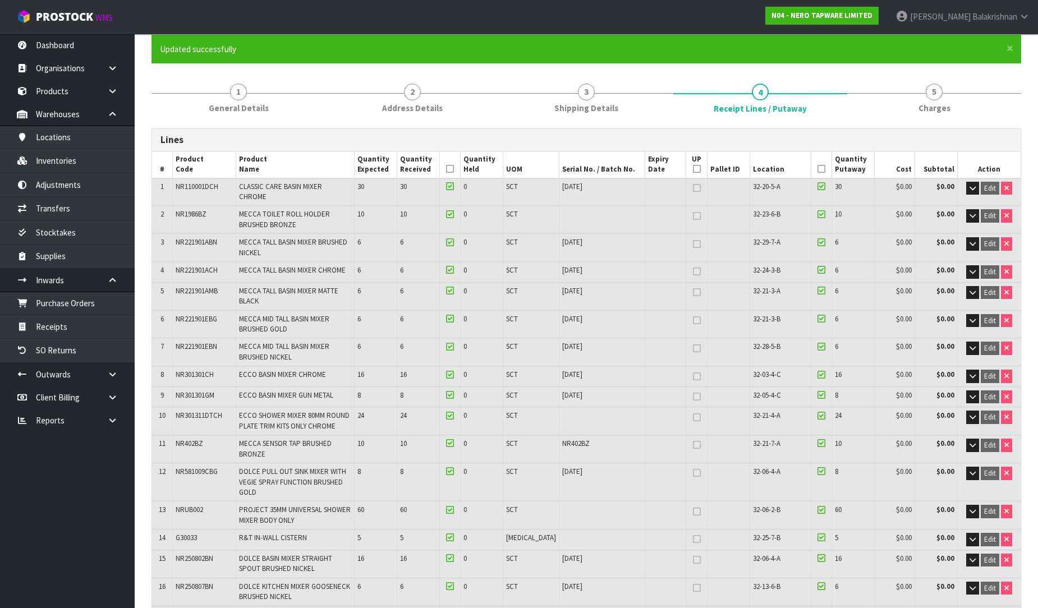
click at [562, 439] on span "NR402BZ" at bounding box center [575, 444] width 27 height 10
copy span "NR402BZ"
click at [67, 188] on link "Adjustments" at bounding box center [67, 184] width 135 height 23
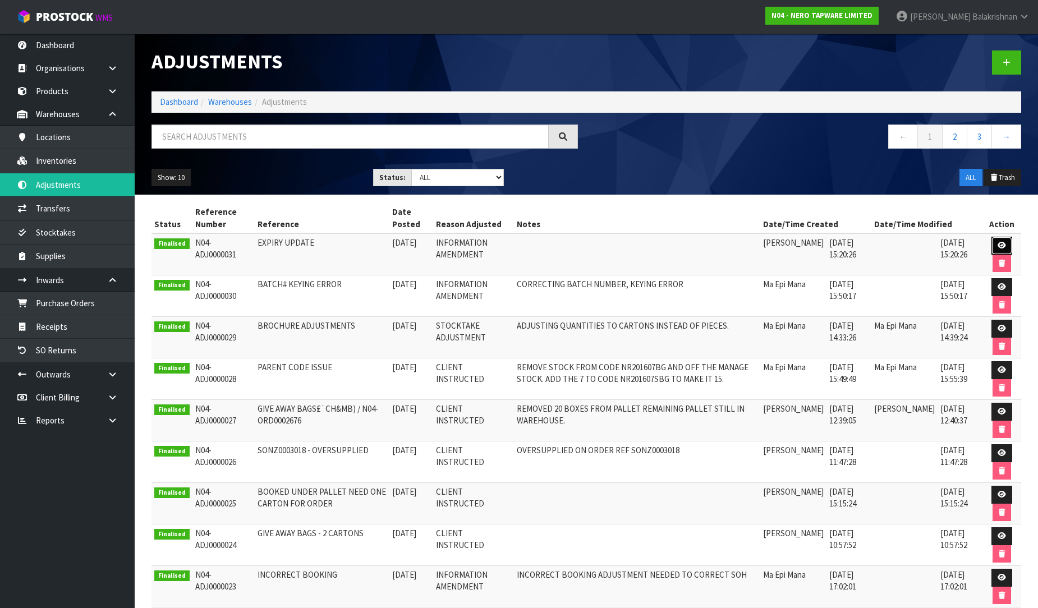
click at [1000, 249] on icon at bounding box center [1001, 245] width 8 height 7
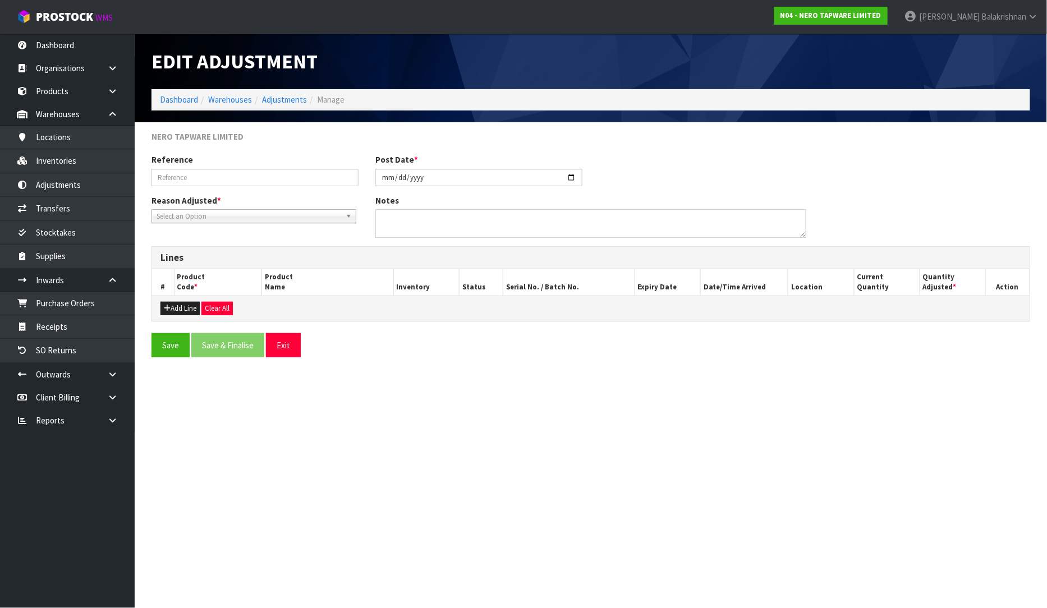
type input "EXPIRY UPDATE"
type input "[DATE]"
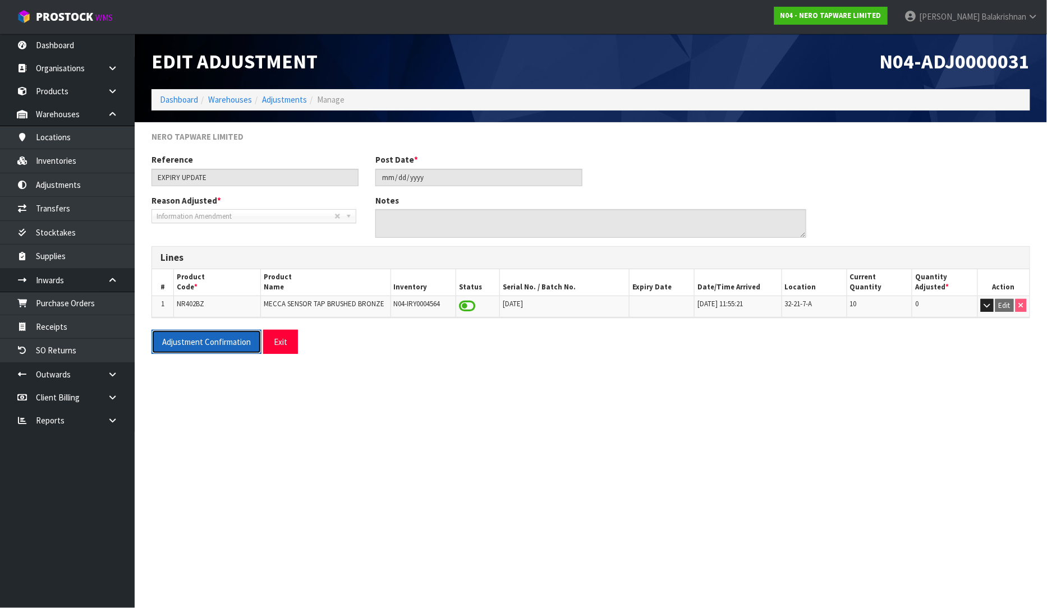
click at [185, 337] on button "Adjustment Confirmation" at bounding box center [206, 342] width 110 height 24
click at [867, 158] on div "Reference EXPIRY UPDATE Post Date * [DATE]" at bounding box center [590, 174] width 895 height 40
click at [191, 299] on span "NR402BZ" at bounding box center [190, 304] width 27 height 10
click at [194, 305] on span "NR402BZ" at bounding box center [190, 304] width 27 height 10
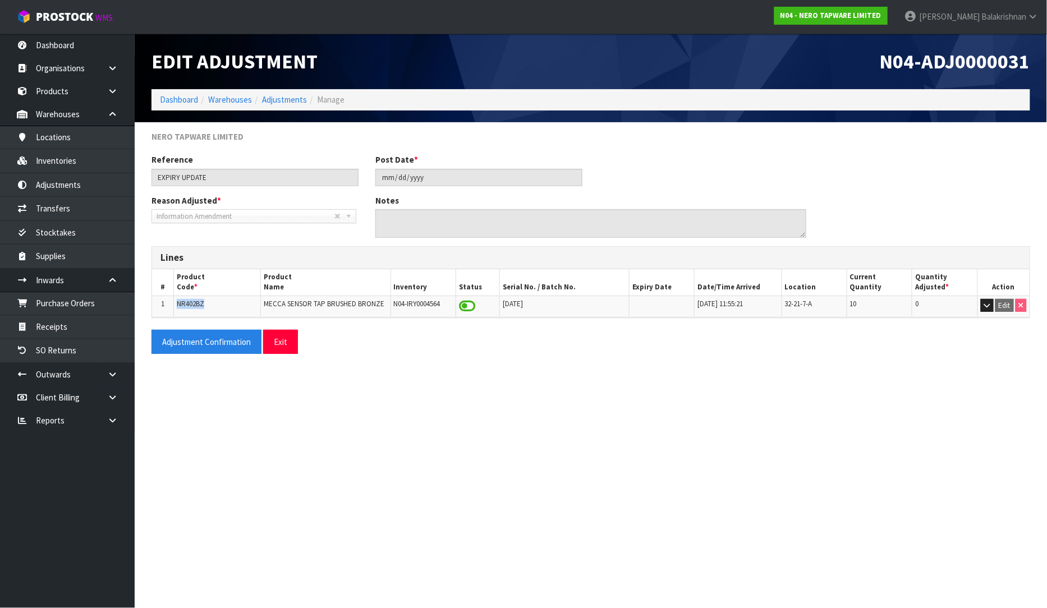
copy span "NR402BZ"
click at [56, 320] on link "Receipts" at bounding box center [67, 326] width 135 height 23
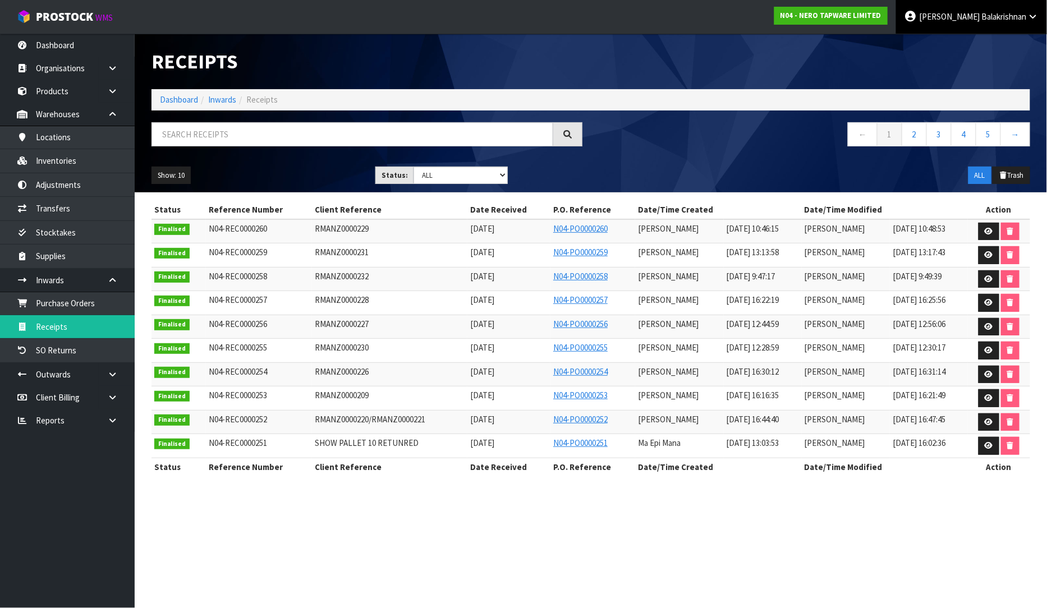
click at [1001, 13] on span "Balakrishnan" at bounding box center [1003, 16] width 45 height 11
click at [271, 138] on input "text" at bounding box center [352, 134] width 402 height 24
paste input "N04-REC0000250"
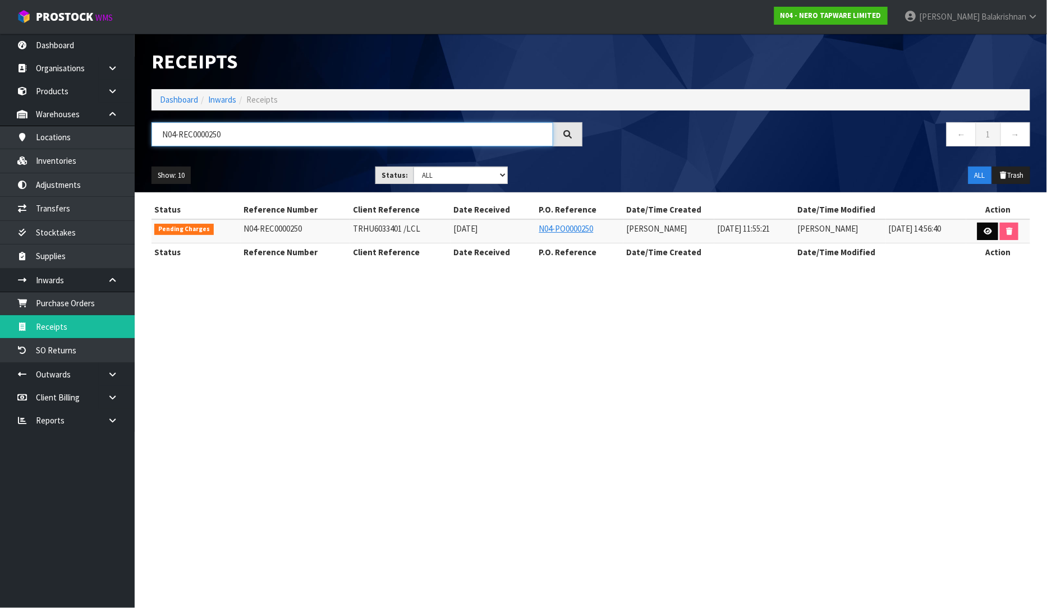
type input "N04-REC0000250"
click at [989, 228] on icon at bounding box center [987, 231] width 8 height 7
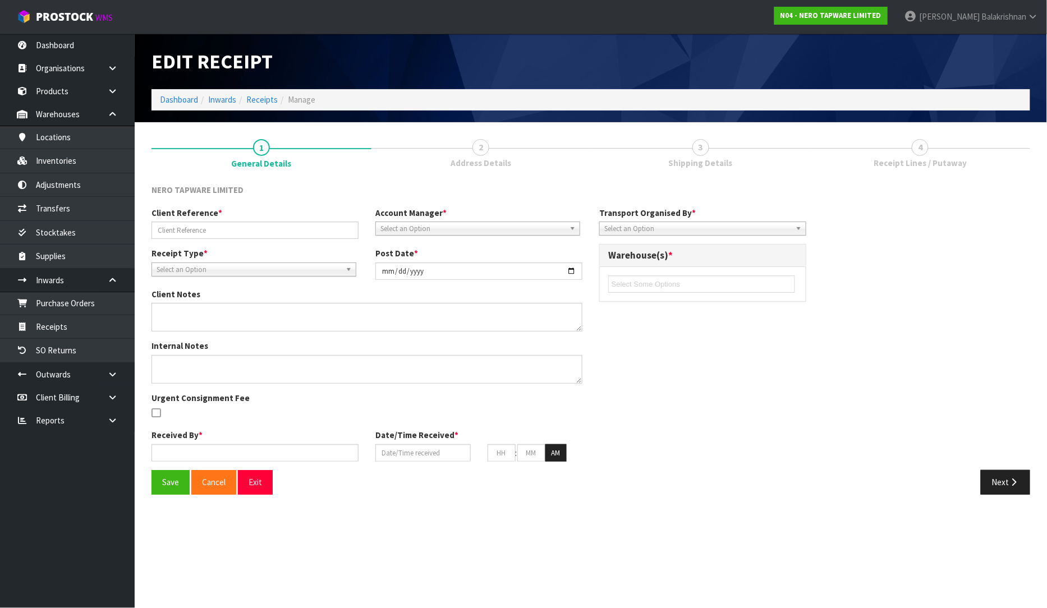
type input "TRHU6033401 /LCL"
type input "[DATE]"
type input "[PERSON_NAME]"
type input "[DATE]"
type input "11"
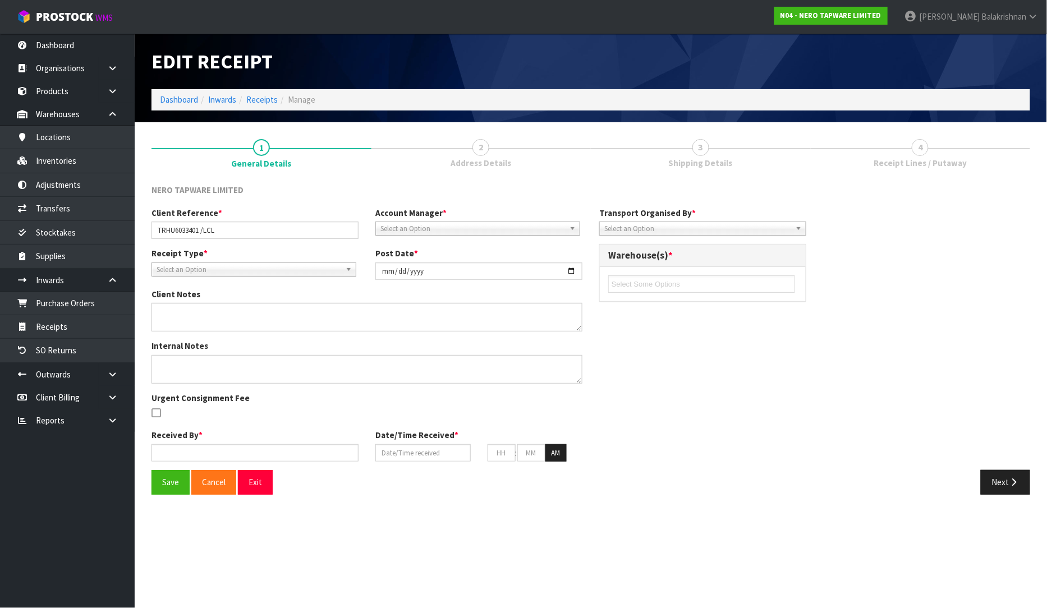
type input "55"
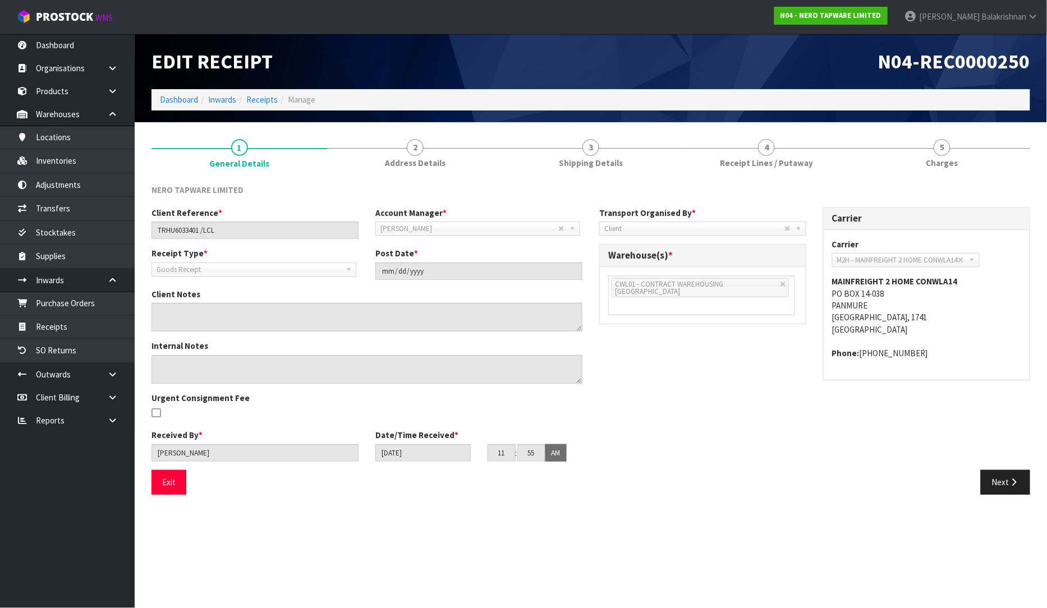
click at [772, 176] on div "NERO TAPWARE LIMITED Client Reference * TRHU6033401 /LCL Account Manager * [PER…" at bounding box center [590, 340] width 878 height 328
click at [772, 167] on span "Receipt Lines / Putaway" at bounding box center [766, 163] width 93 height 12
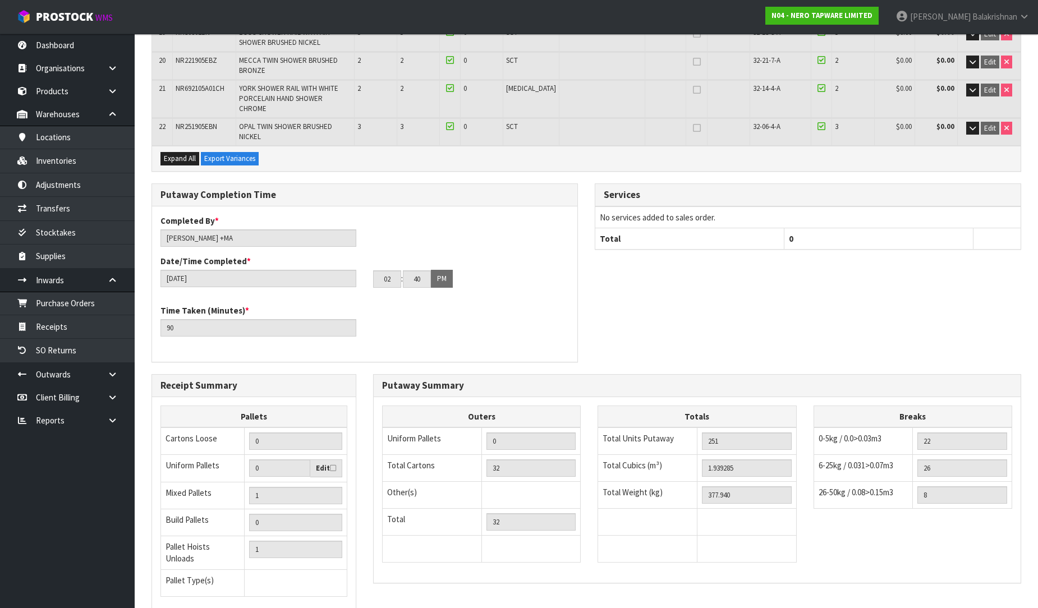
scroll to position [708, 0]
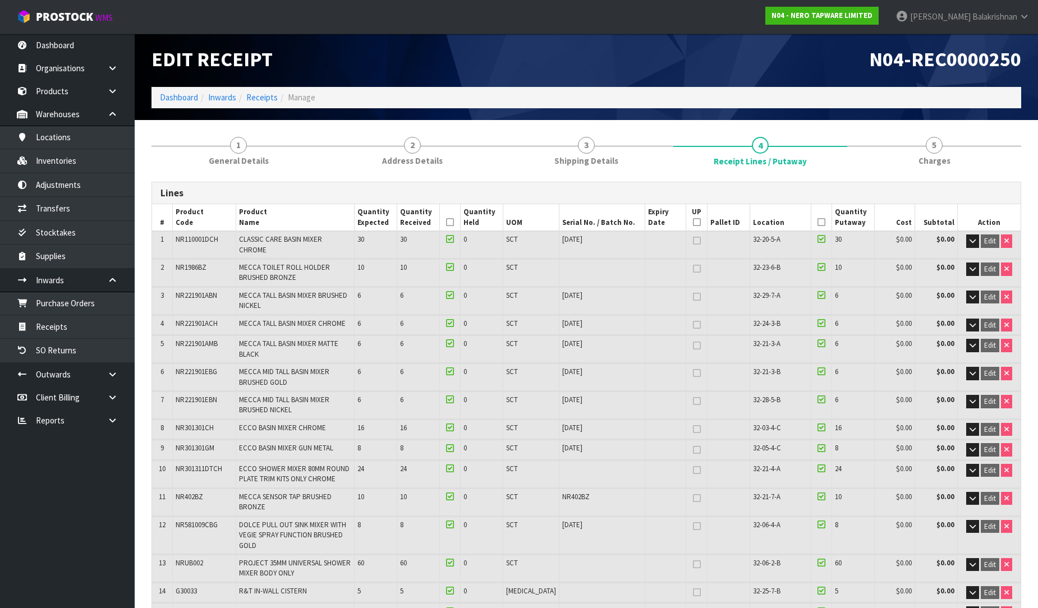
scroll to position [0, 0]
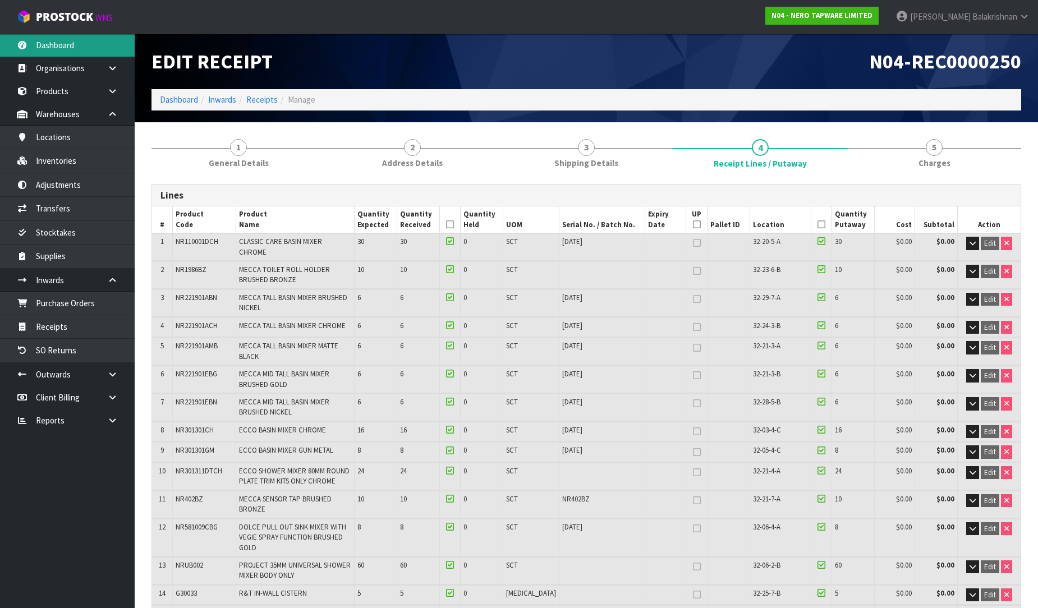
click at [62, 49] on link "Dashboard" at bounding box center [67, 45] width 135 height 23
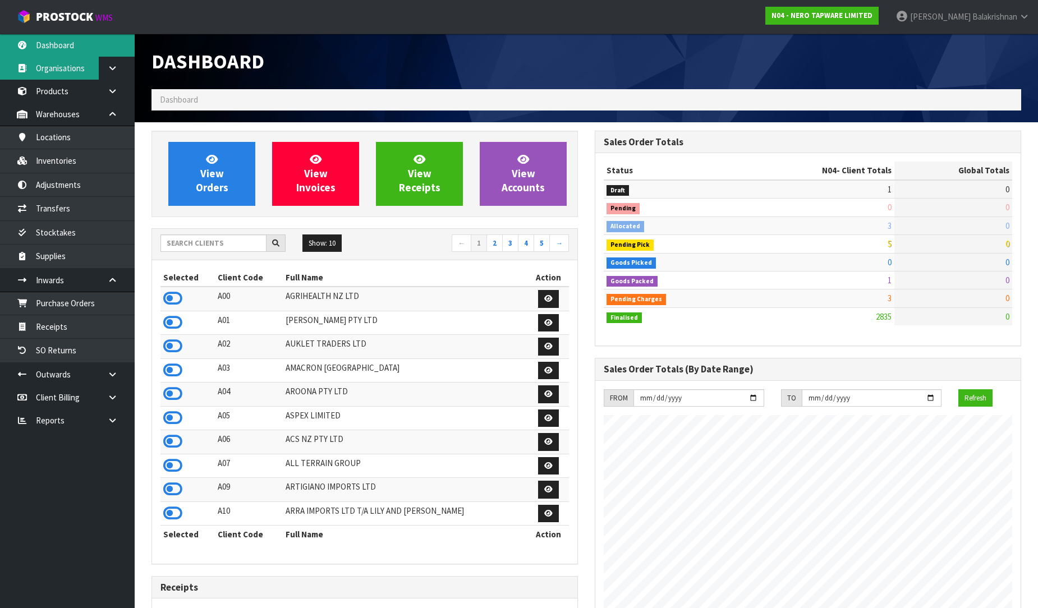
scroll to position [898, 443]
click at [120, 413] on link at bounding box center [117, 420] width 36 height 23
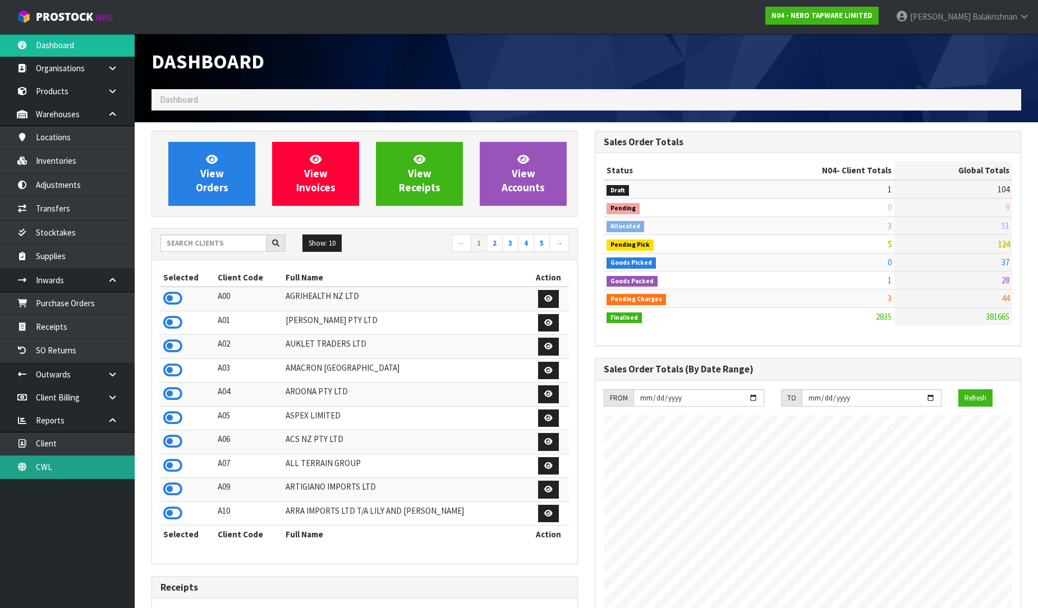
click at [80, 463] on link "CWL" at bounding box center [67, 466] width 135 height 23
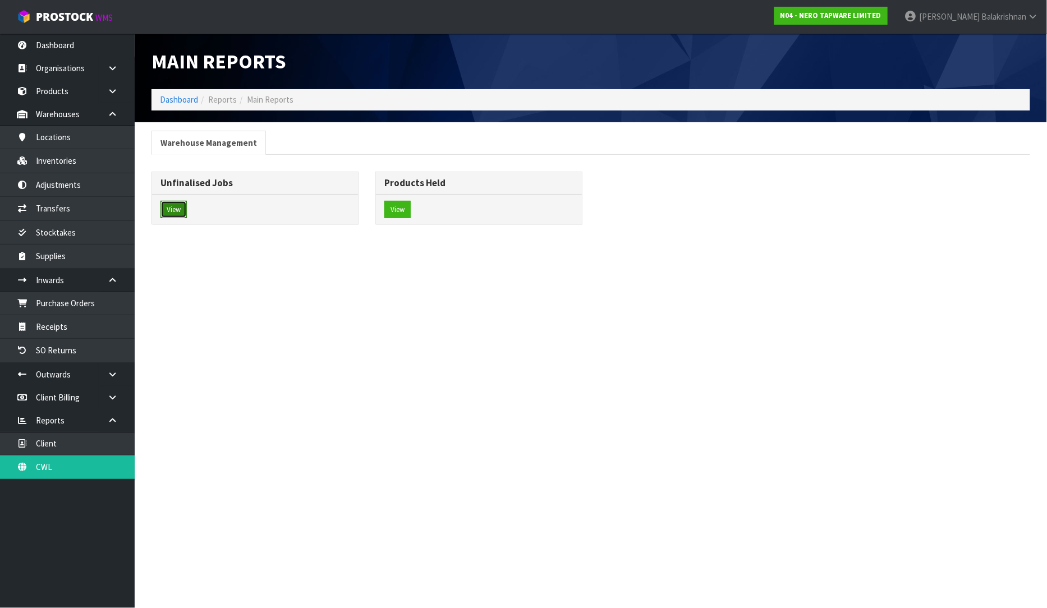
click at [172, 204] on button "View" at bounding box center [173, 210] width 26 height 18
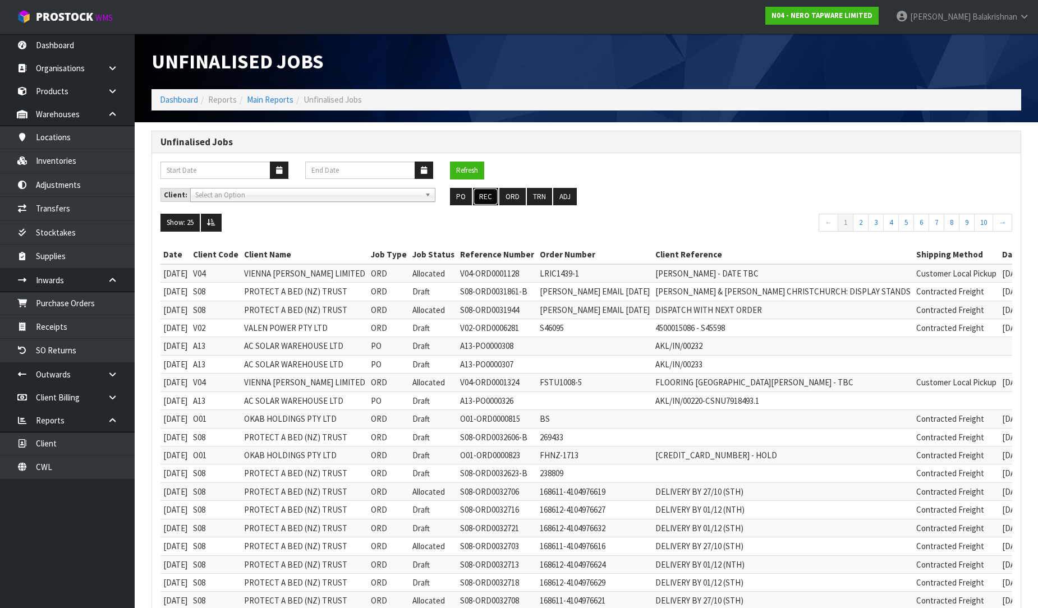
click at [488, 194] on button "REC" at bounding box center [485, 197] width 25 height 18
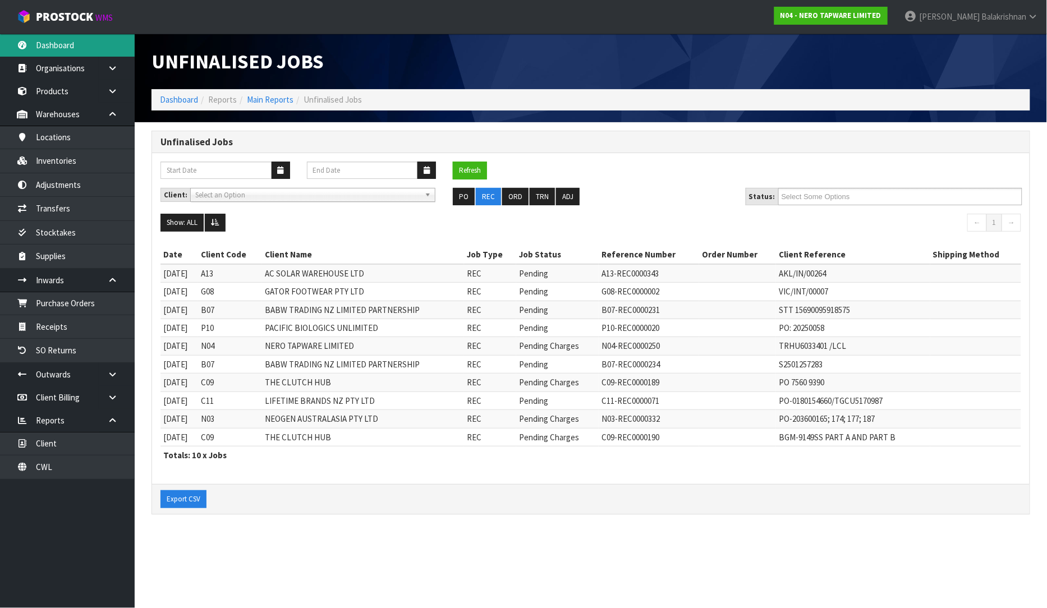
click at [61, 47] on link "Dashboard" at bounding box center [67, 45] width 135 height 23
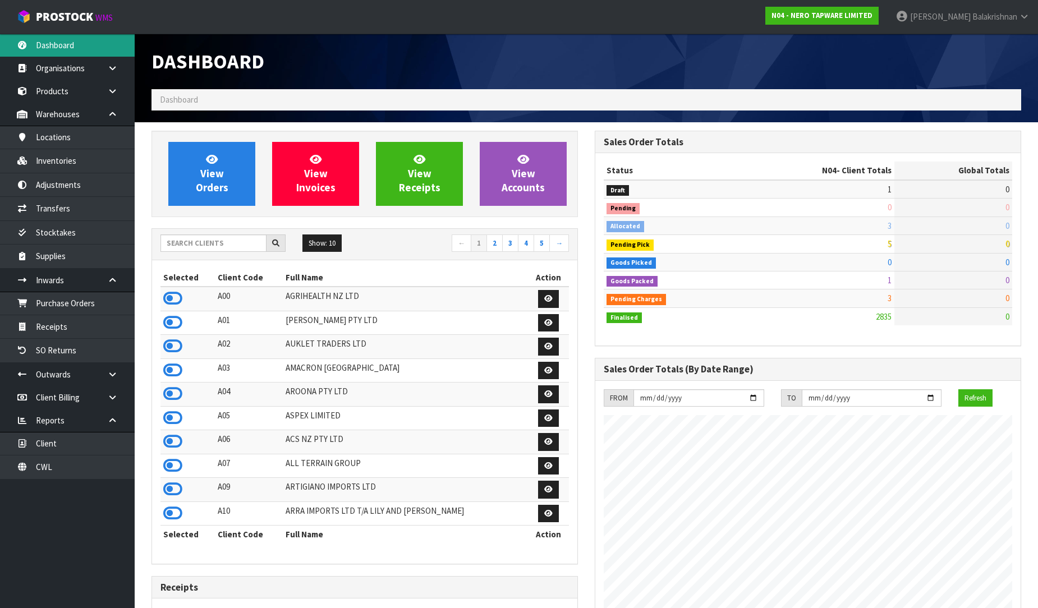
scroll to position [898, 443]
click at [223, 240] on input "text" at bounding box center [213, 242] width 106 height 17
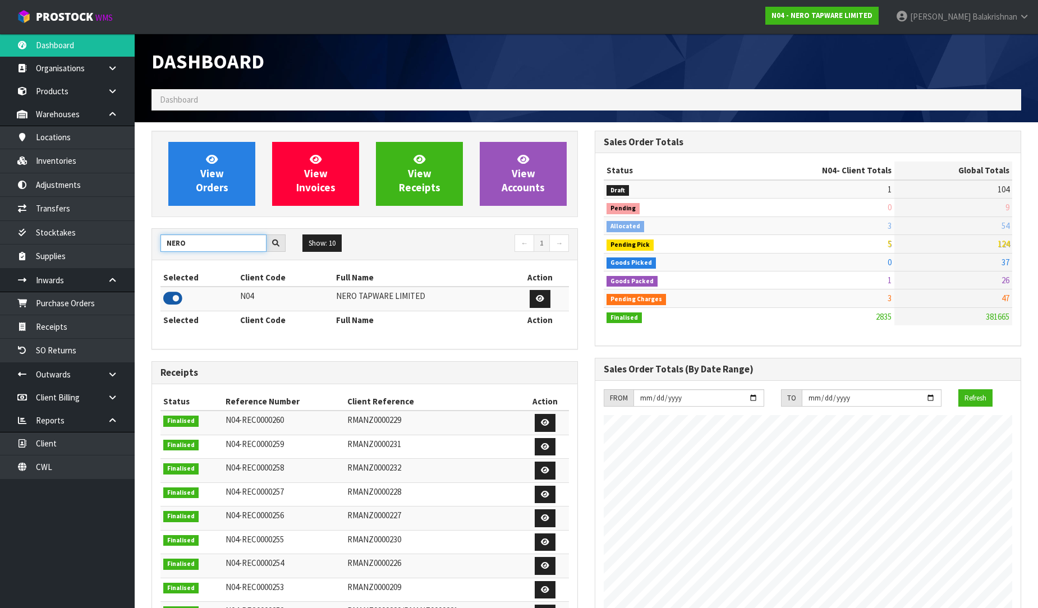
type input "NERO"
click at [180, 294] on icon at bounding box center [172, 298] width 19 height 17
click at [97, 324] on link "Receipts" at bounding box center [67, 326] width 135 height 23
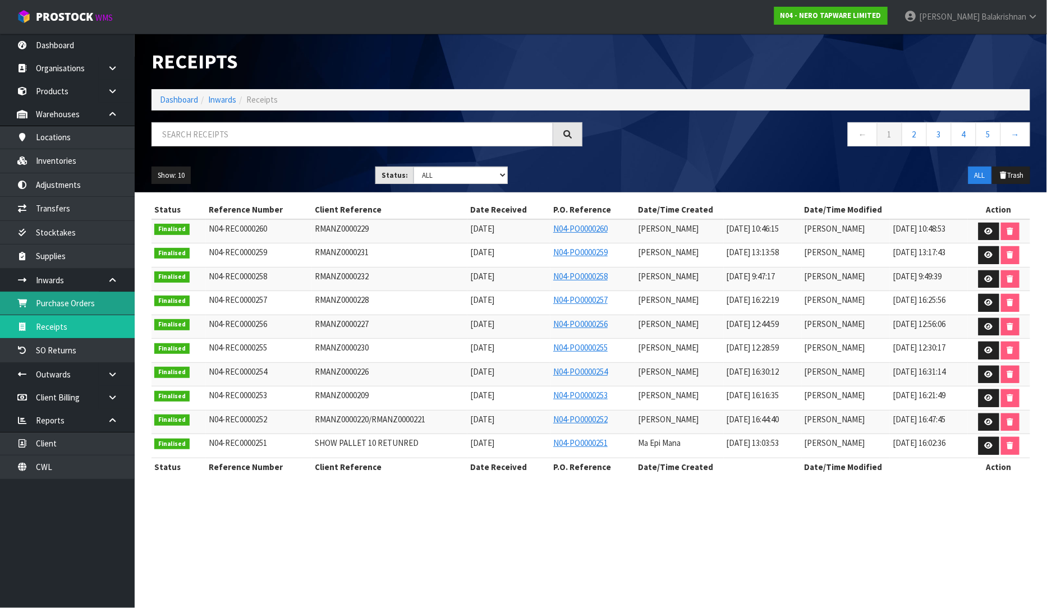
click at [128, 298] on link "Purchase Orders" at bounding box center [67, 303] width 135 height 23
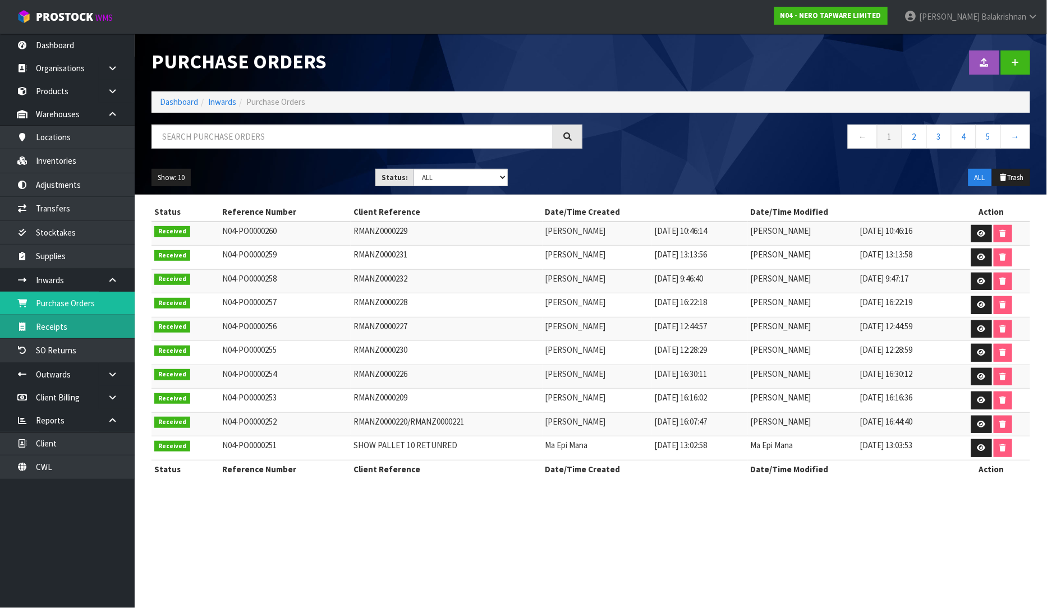
click at [94, 332] on link "Receipts" at bounding box center [67, 326] width 135 height 23
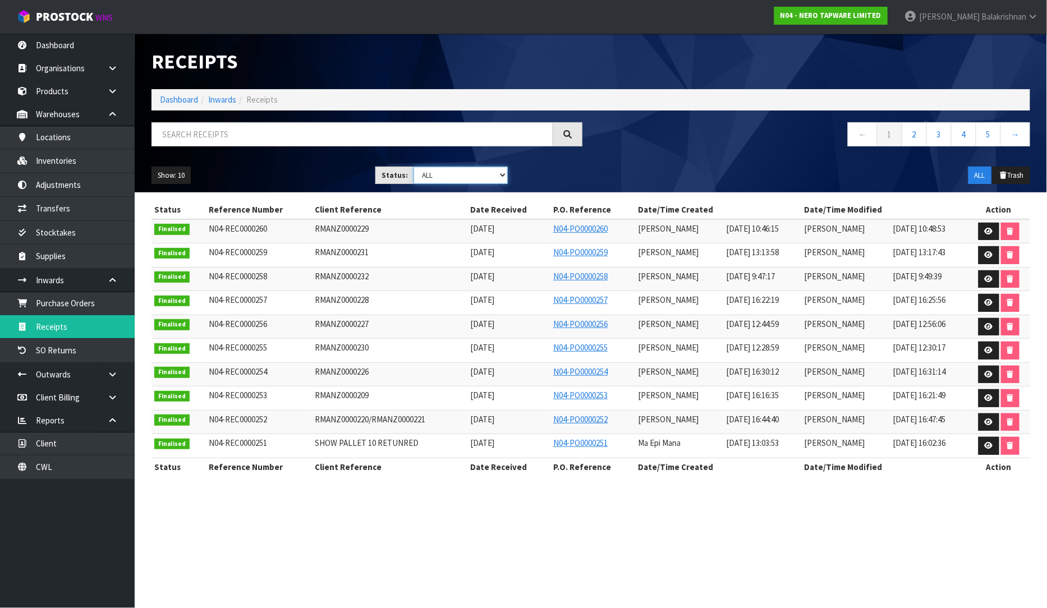
click at [502, 180] on select "Draft Pending Goods Checked Goods Putaway Pending Charges Finalised Cancelled A…" at bounding box center [460, 175] width 94 height 17
select select "string:4"
click at [413, 167] on select "Draft Pending Goods Checked Goods Putaway Pending Charges Finalised Cancelled A…" at bounding box center [460, 175] width 94 height 17
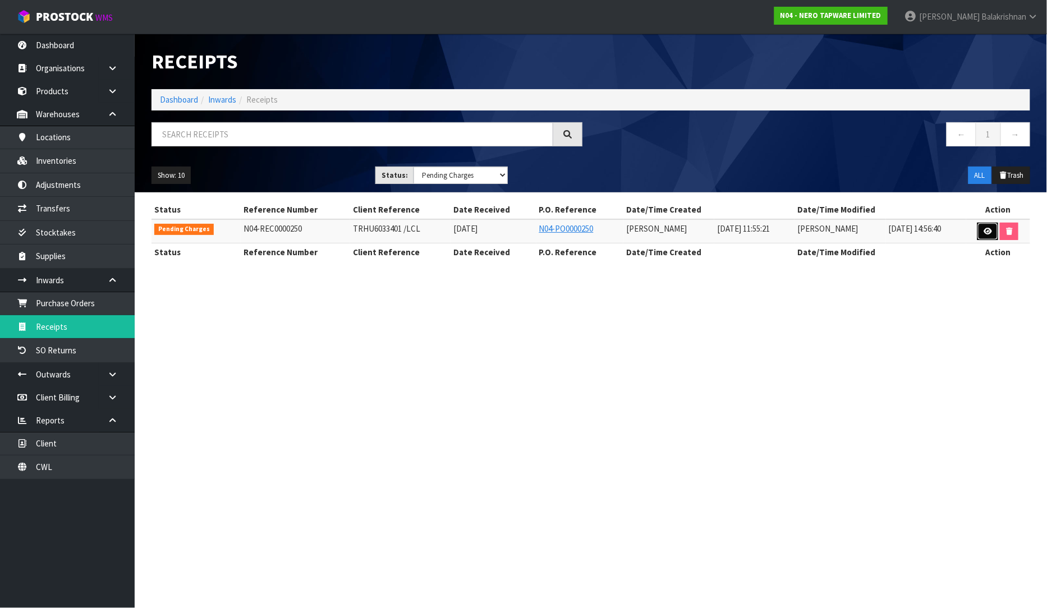
click at [989, 231] on icon at bounding box center [987, 231] width 8 height 7
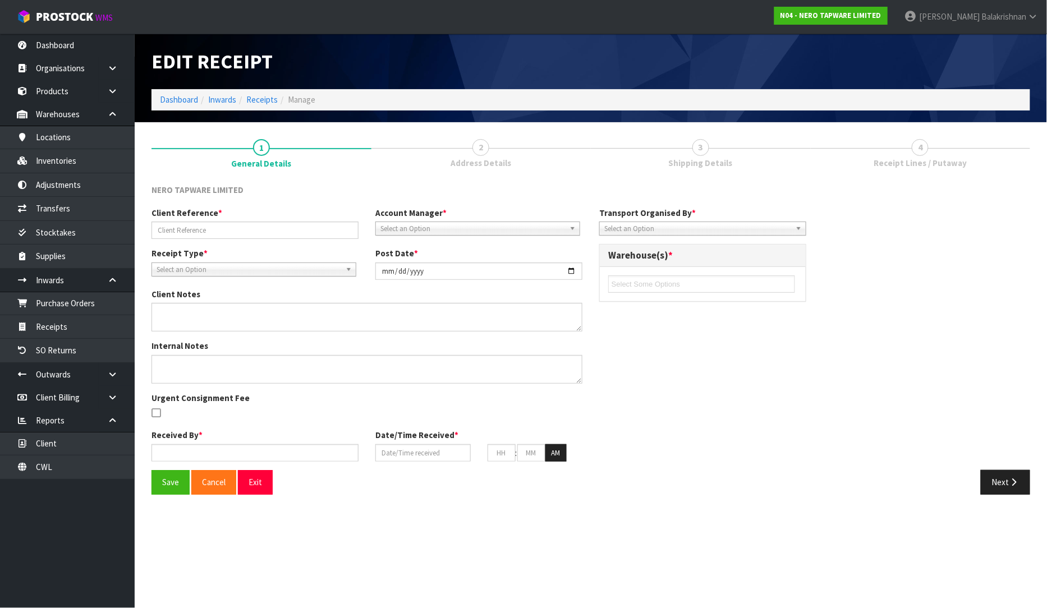
type input "TRHU6033401 /LCL"
type input "[DATE]"
type input "[PERSON_NAME]"
type input "[DATE]"
type input "11"
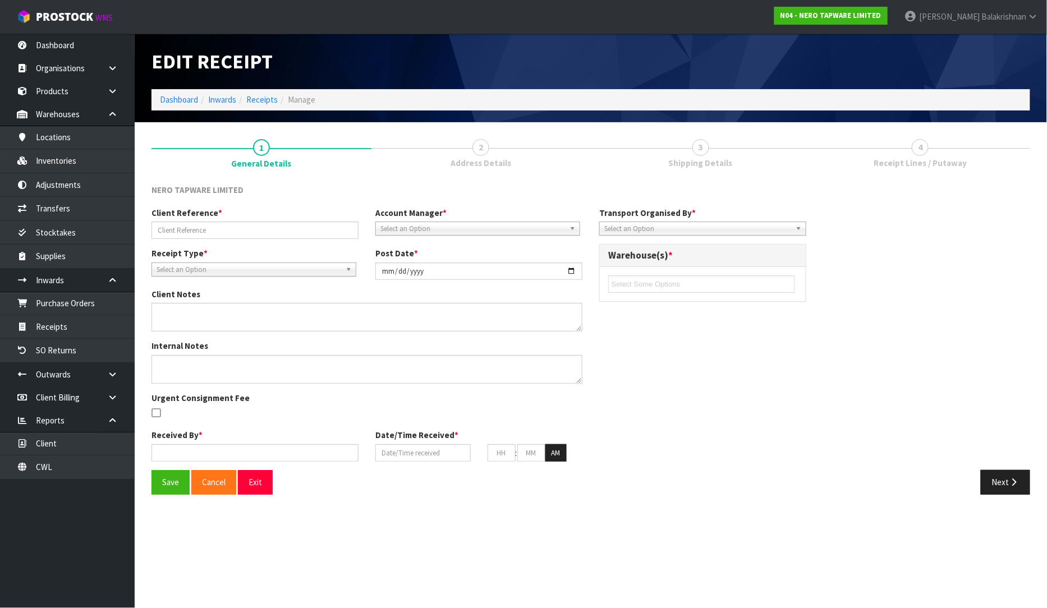
type input "55"
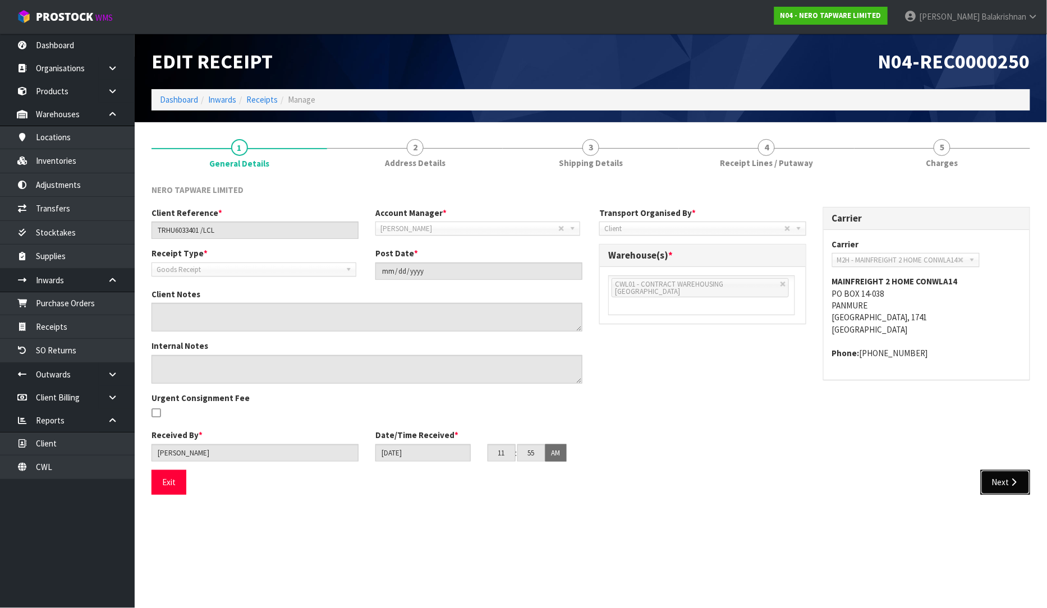
click at [1010, 482] on icon "button" at bounding box center [1013, 482] width 11 height 8
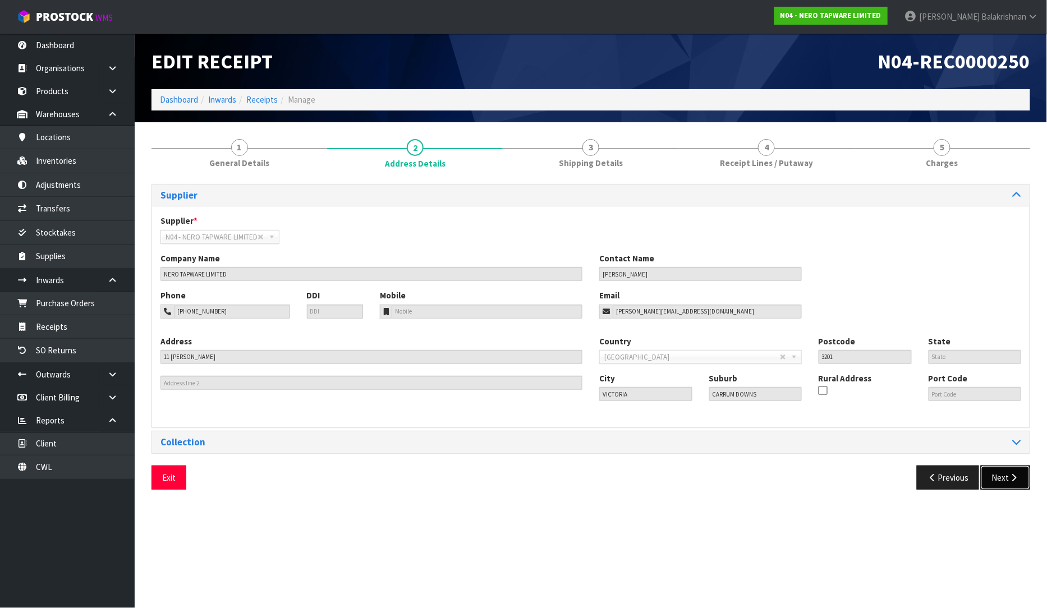
click at [1010, 482] on button "Next" at bounding box center [1004, 478] width 49 height 24
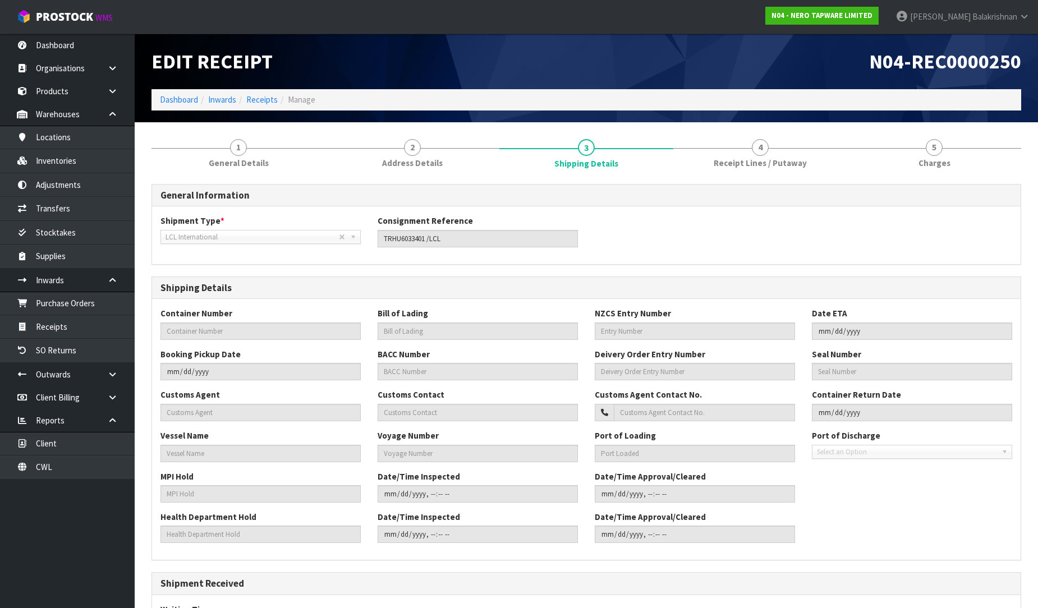
scroll to position [175, 0]
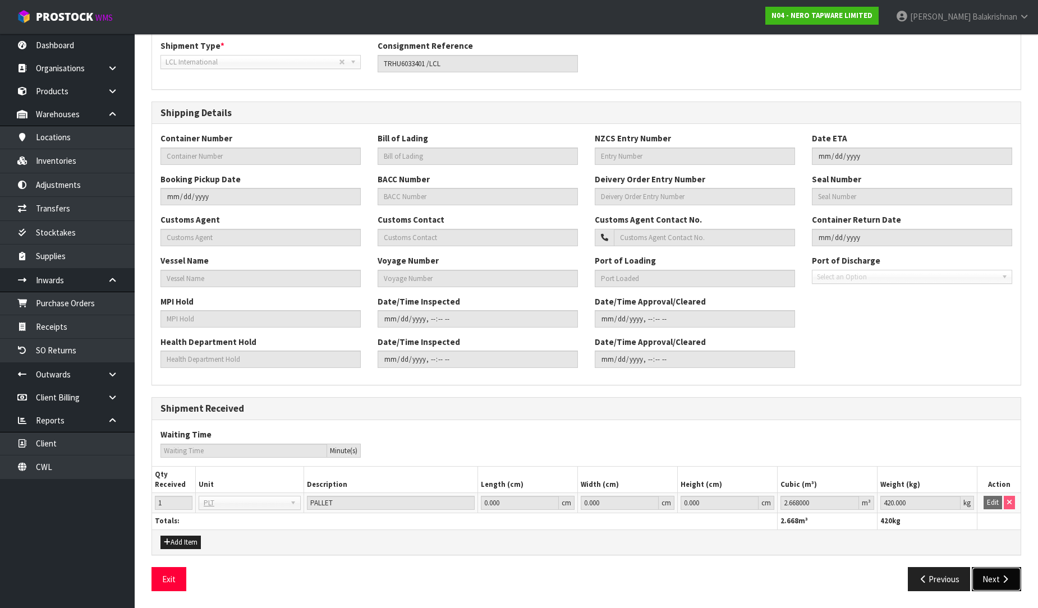
click at [998, 582] on button "Next" at bounding box center [995, 579] width 49 height 24
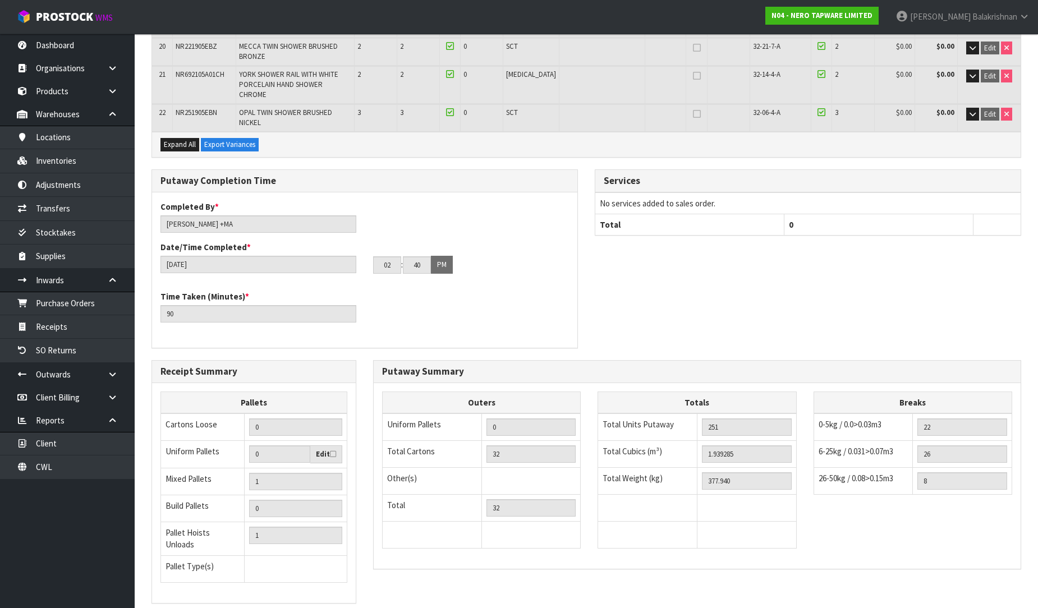
scroll to position [708, 0]
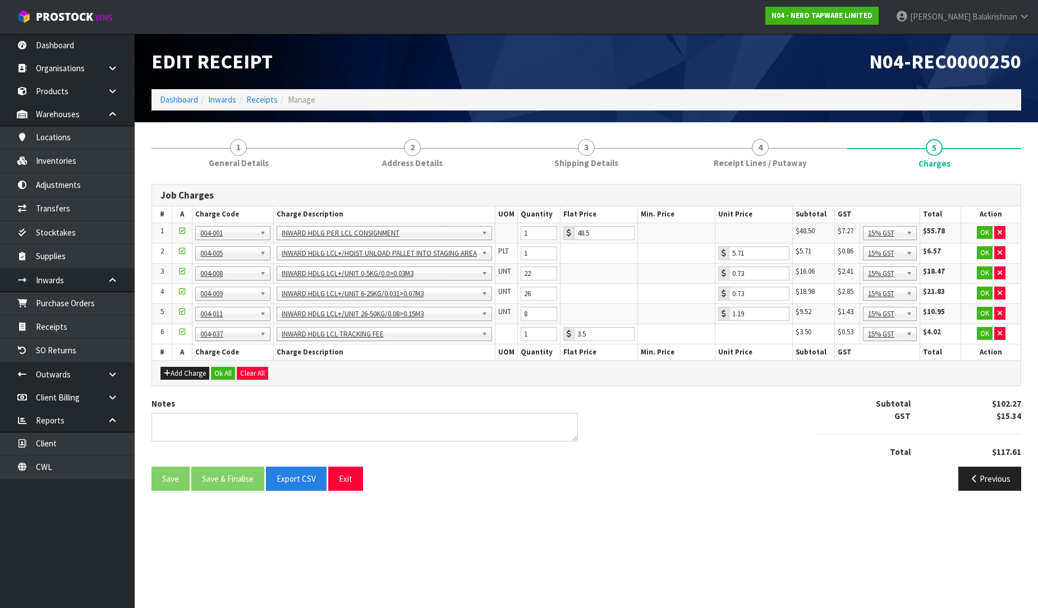
scroll to position [0, 0]
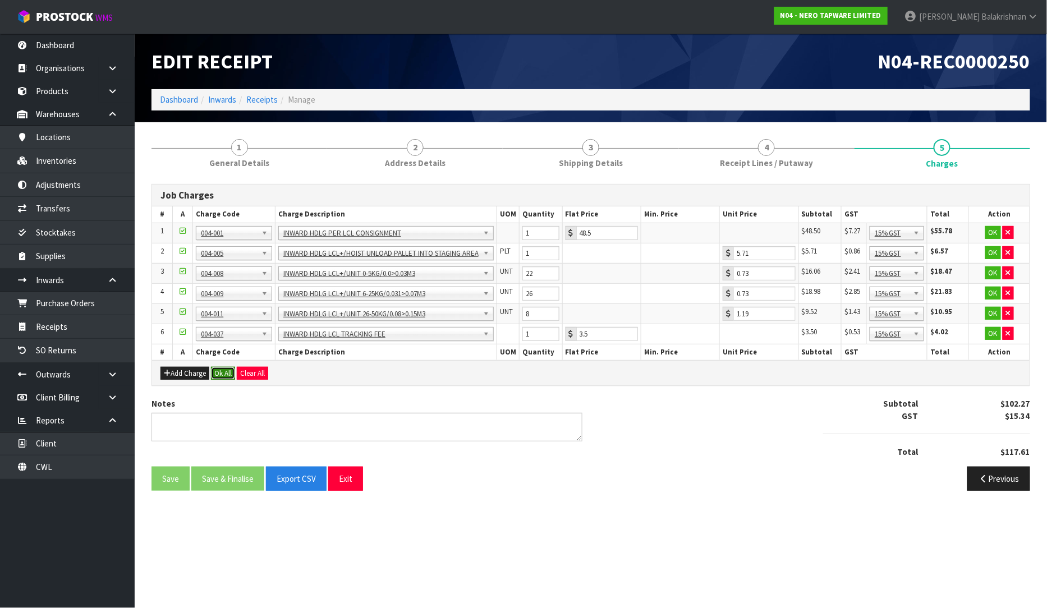
click at [230, 374] on button "Ok All" at bounding box center [223, 373] width 24 height 13
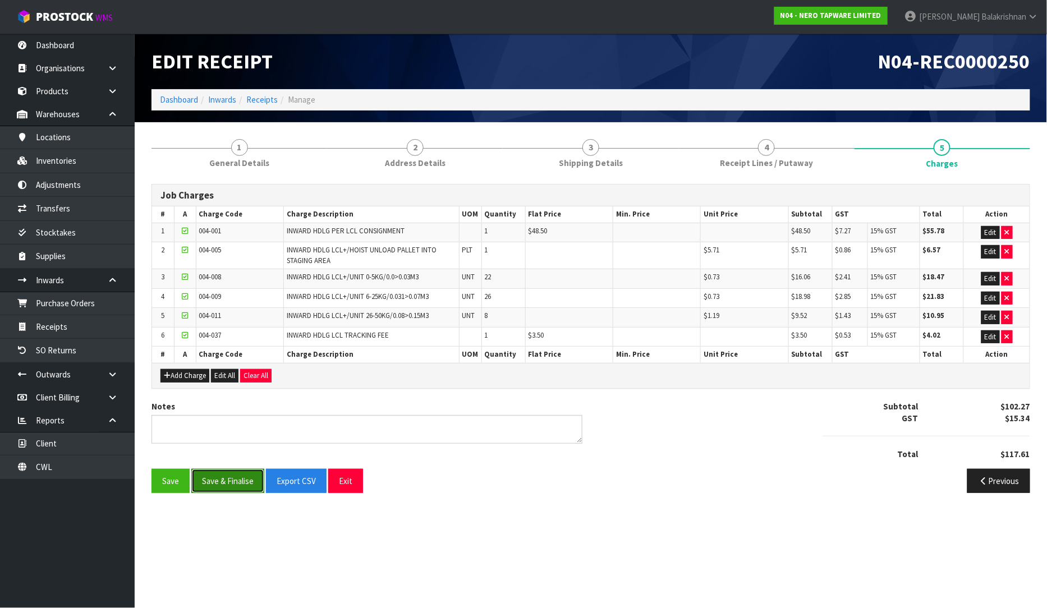
click at [222, 477] on button "Save & Finalise" at bounding box center [227, 481] width 73 height 24
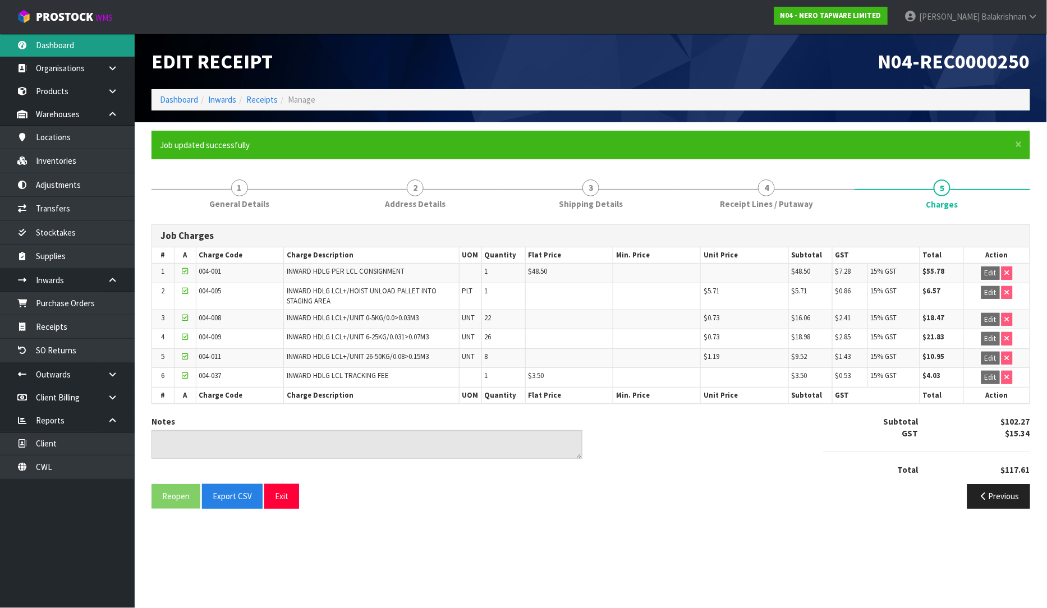
click at [76, 44] on link "Dashboard" at bounding box center [67, 45] width 135 height 23
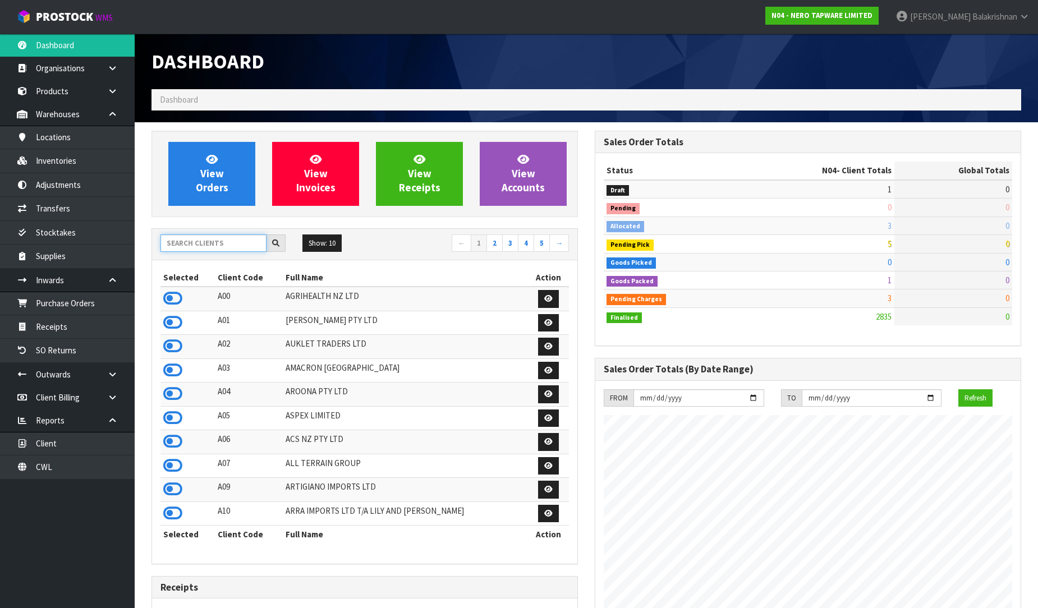
click at [243, 247] on input "text" at bounding box center [213, 242] width 106 height 17
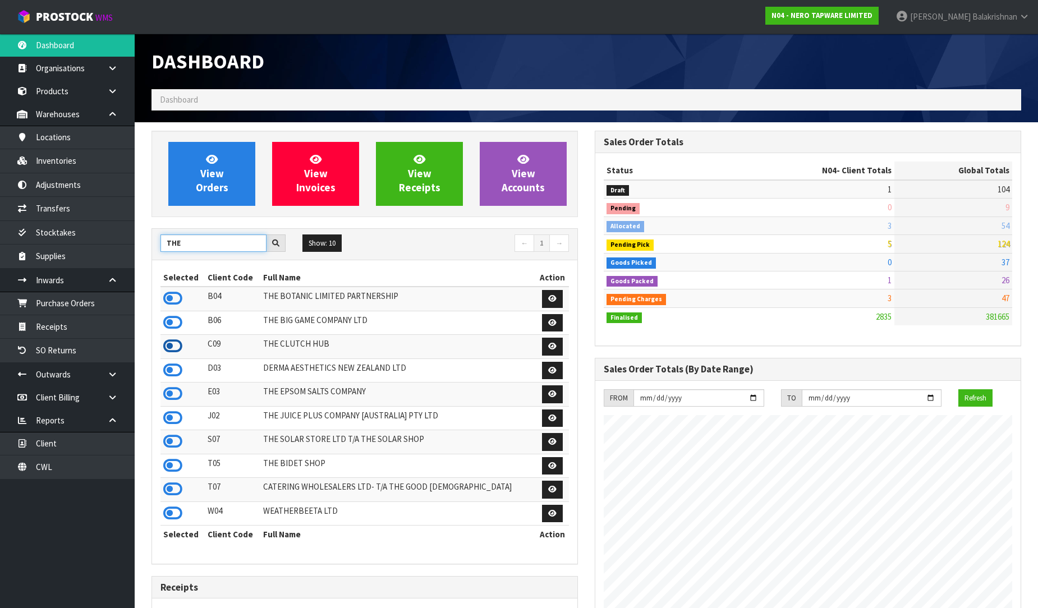
type input "THE"
click at [165, 351] on icon at bounding box center [172, 346] width 19 height 17
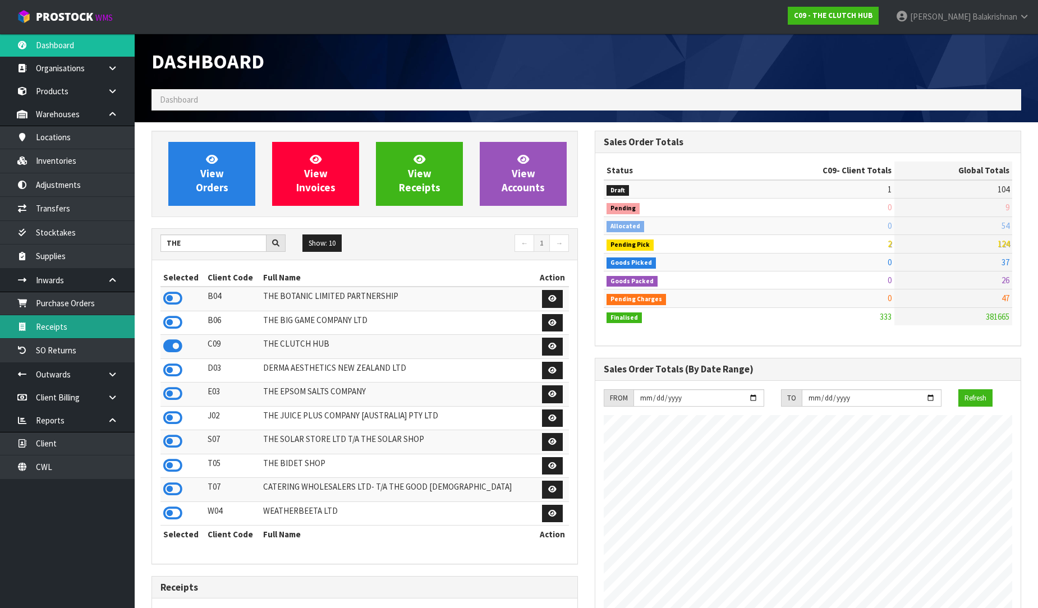
scroll to position [850, 443]
click at [103, 337] on link "Receipts" at bounding box center [67, 326] width 135 height 23
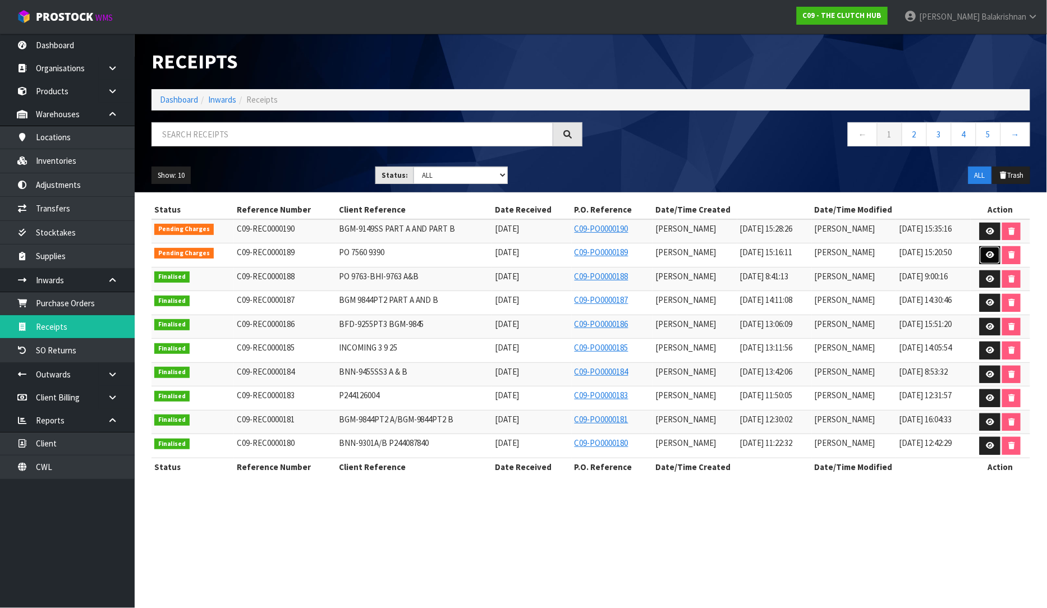
click at [993, 257] on icon at bounding box center [989, 254] width 8 height 7
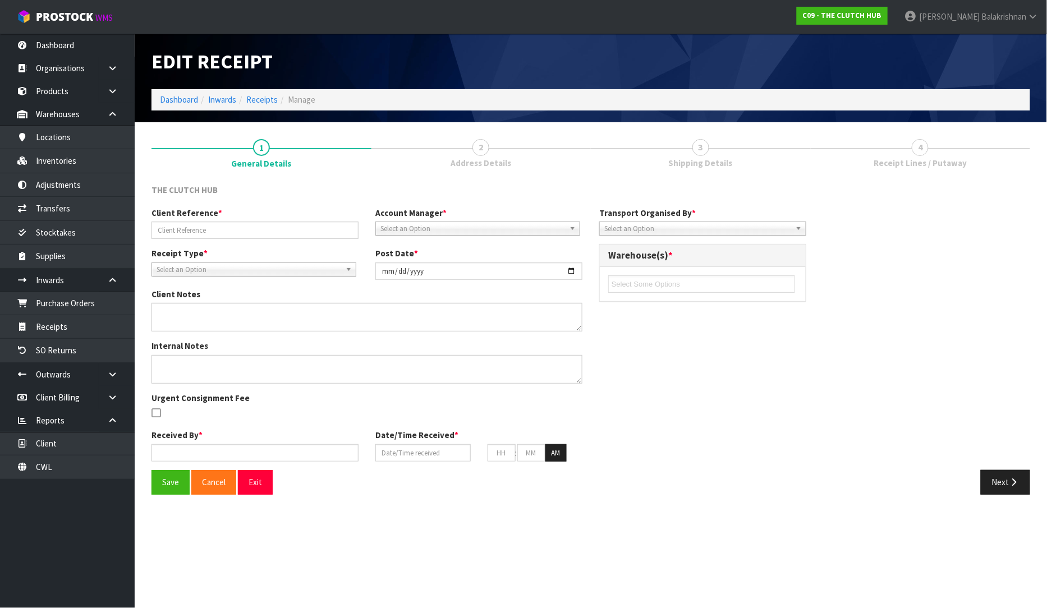
type input "PO 7560 9390"
type input "[DATE]"
type input "[PERSON_NAME]"
type input "[DATE]"
type input "03"
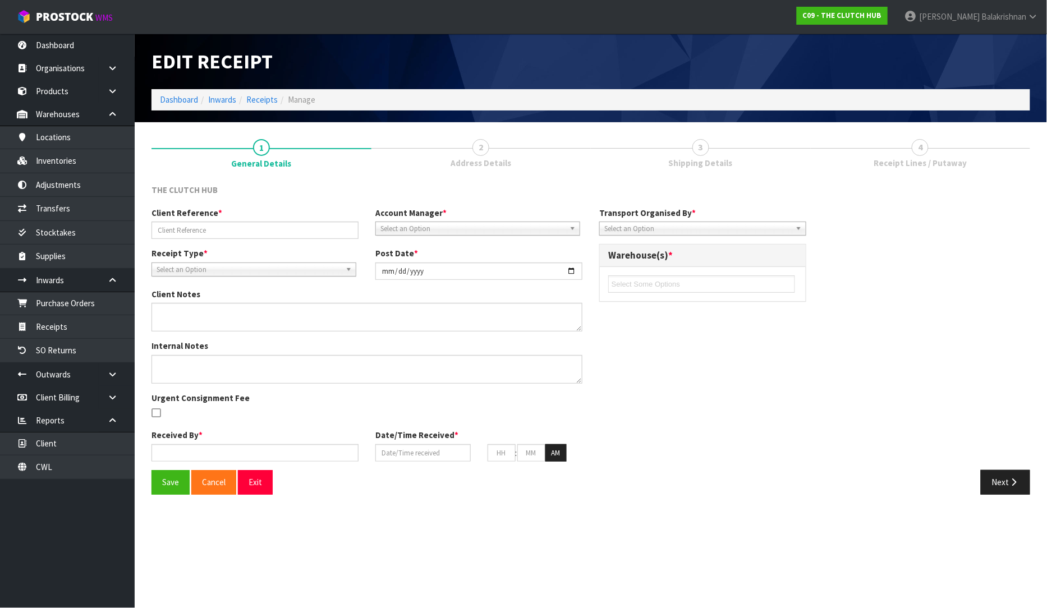
type input "16"
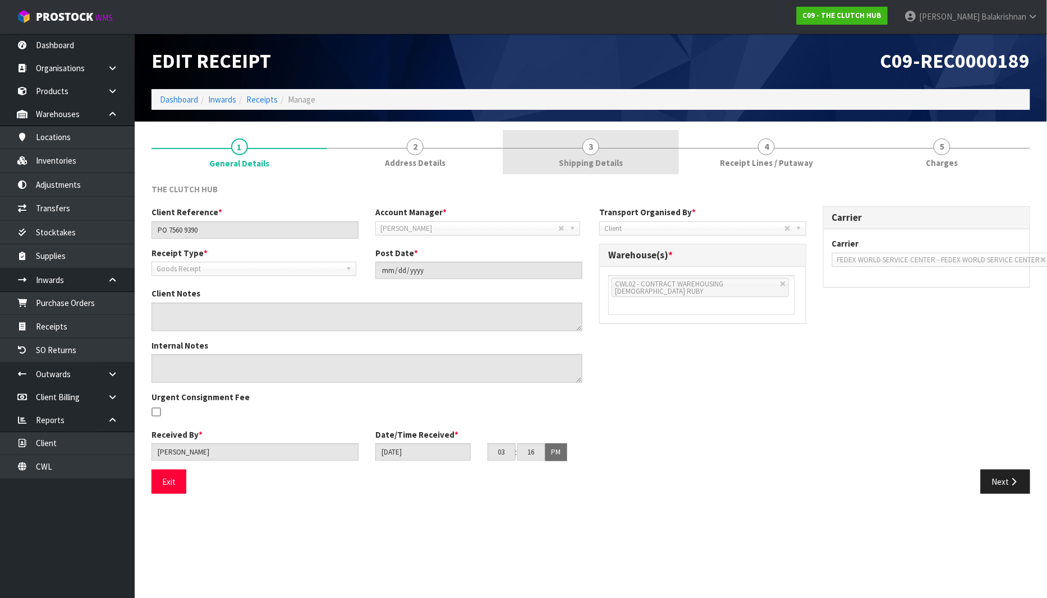
click at [627, 144] on link "3 Shipping Details" at bounding box center [591, 152] width 176 height 44
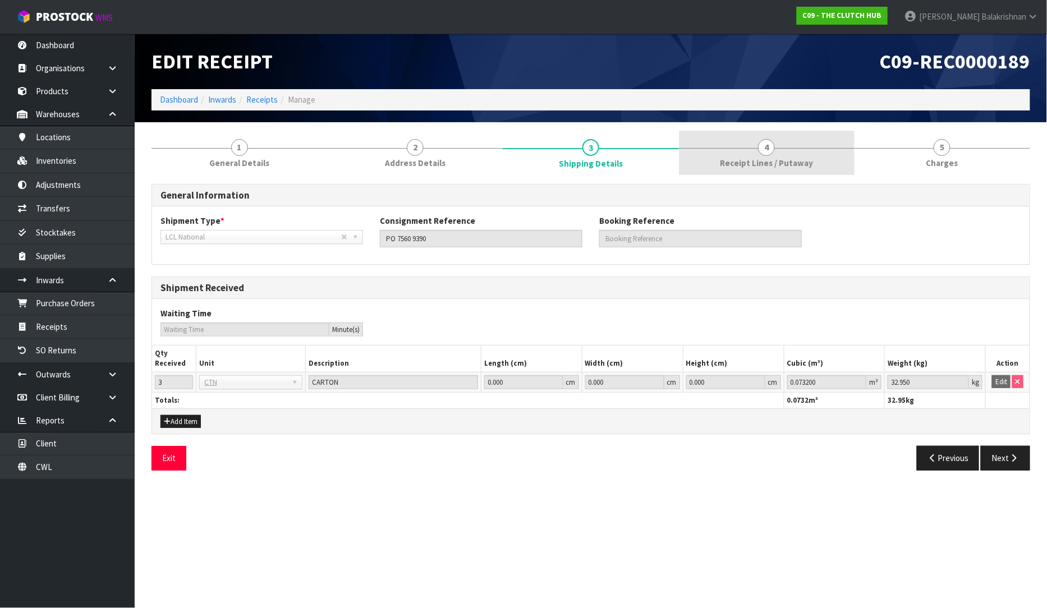
click at [739, 166] on span "Receipt Lines / Putaway" at bounding box center [766, 163] width 93 height 12
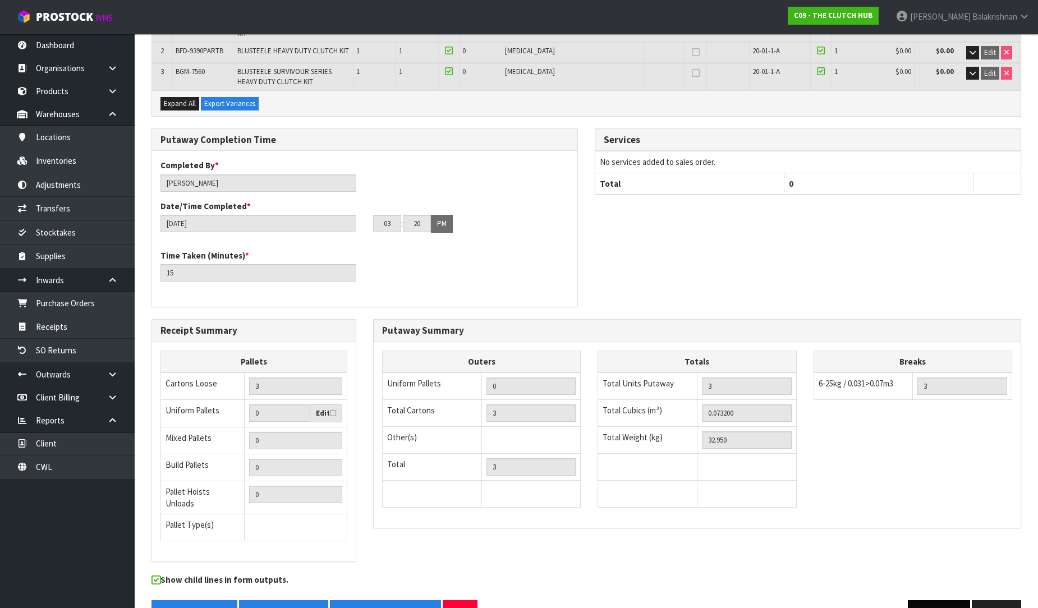
scroll to position [236, 0]
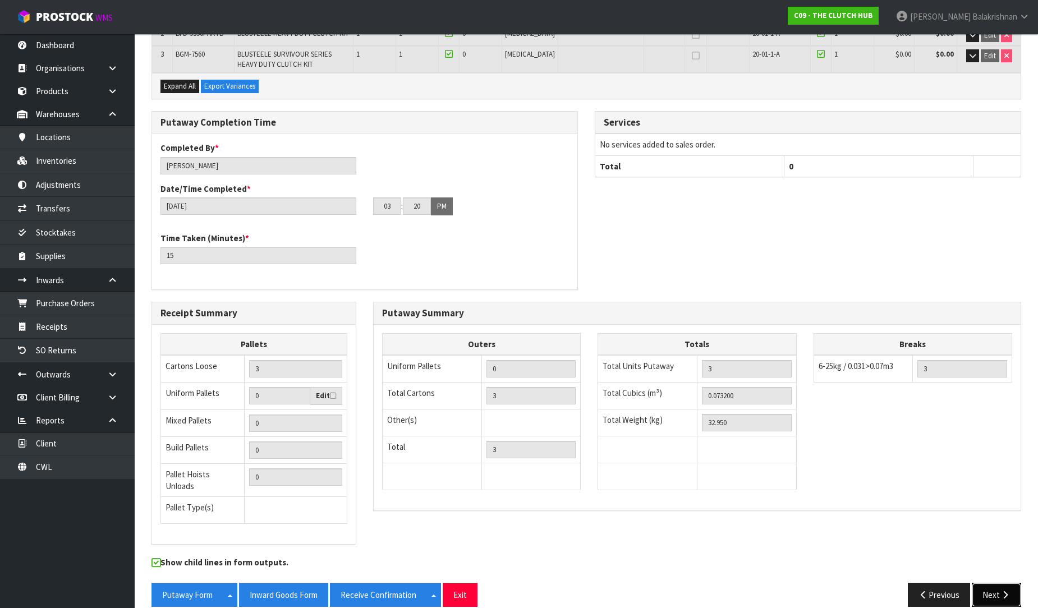
drag, startPoint x: 985, startPoint y: 581, endPoint x: 955, endPoint y: 577, distance: 30.5
click at [983, 583] on button "Next" at bounding box center [995, 595] width 49 height 24
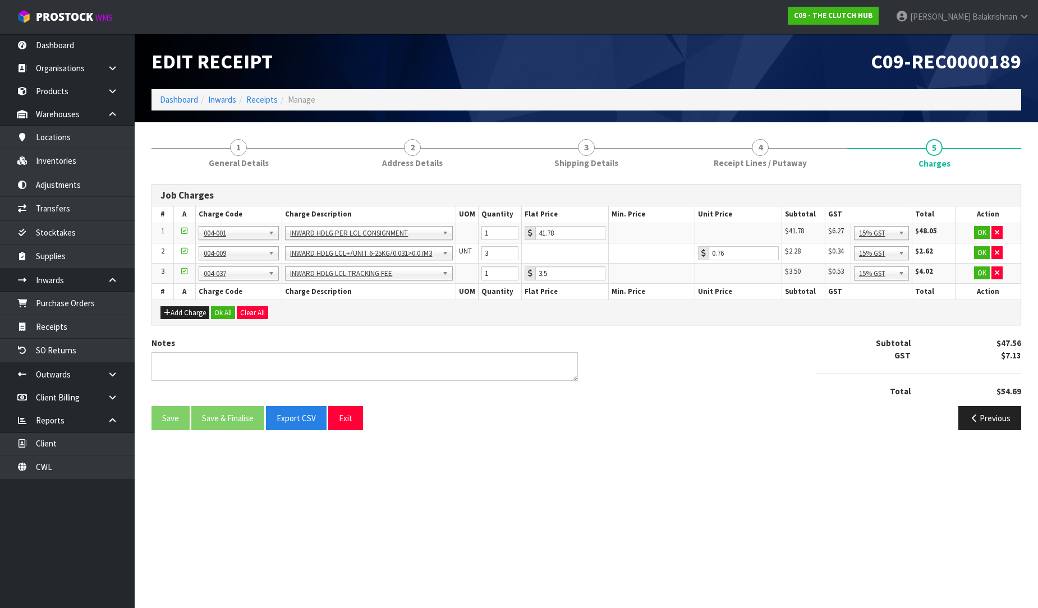
scroll to position [0, 0]
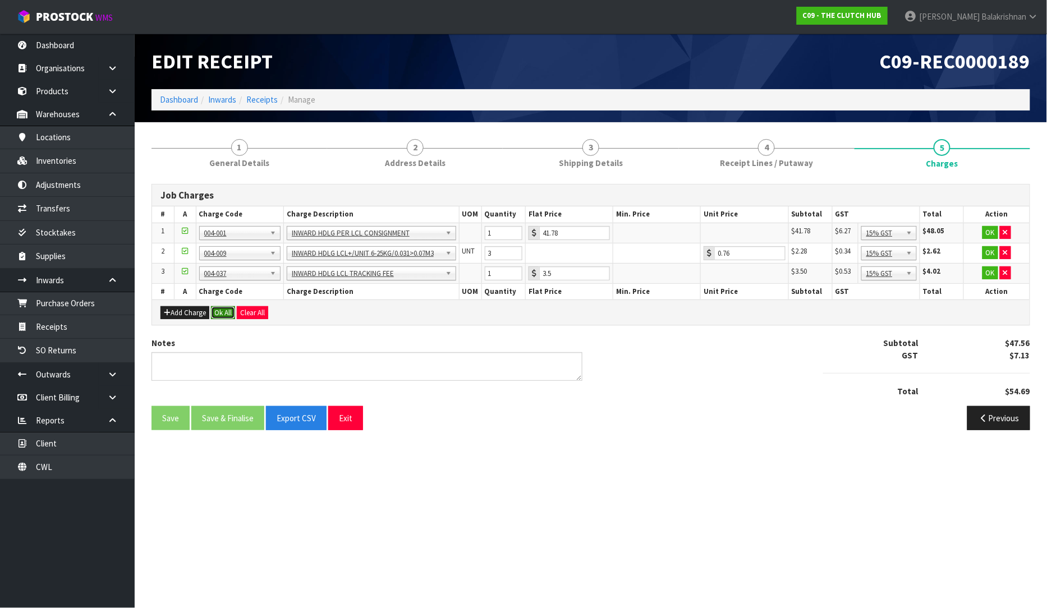
click at [223, 307] on button "Ok All" at bounding box center [223, 312] width 24 height 13
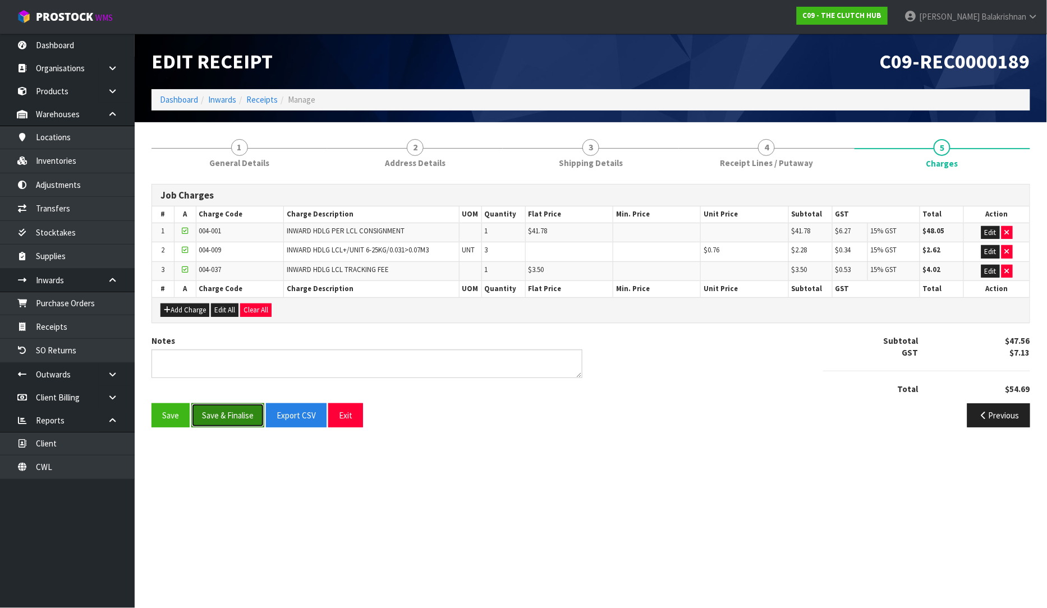
click at [215, 414] on button "Save & Finalise" at bounding box center [227, 415] width 73 height 24
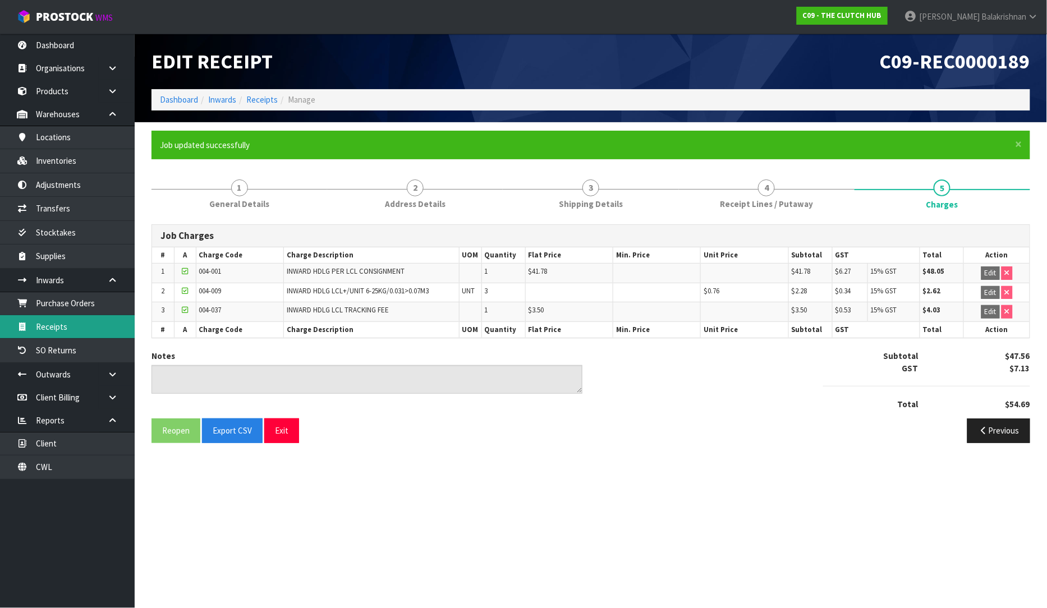
click at [64, 327] on link "Receipts" at bounding box center [67, 326] width 135 height 23
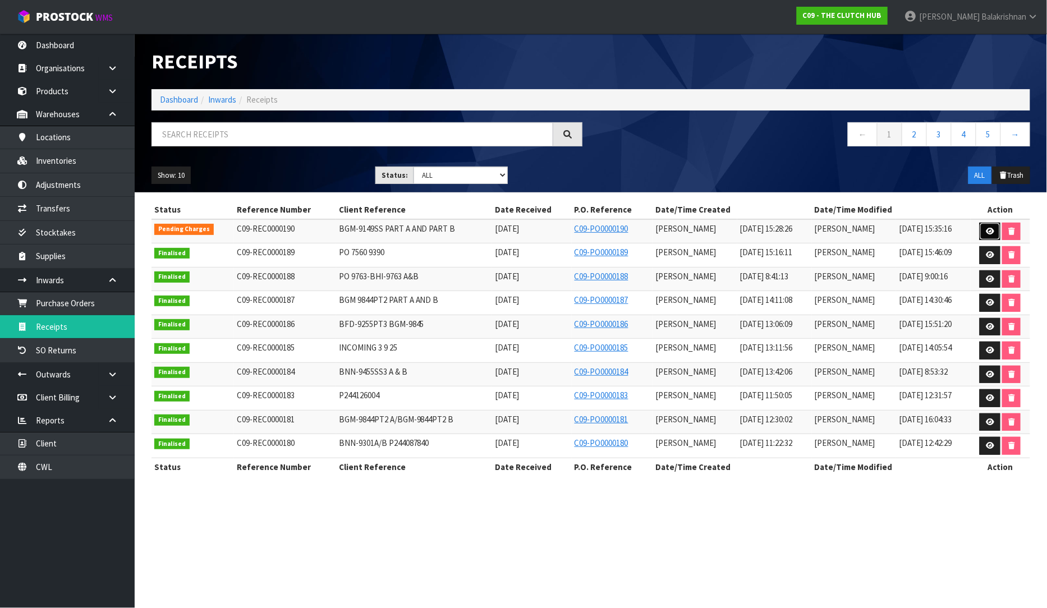
click at [995, 231] on link at bounding box center [989, 232] width 21 height 18
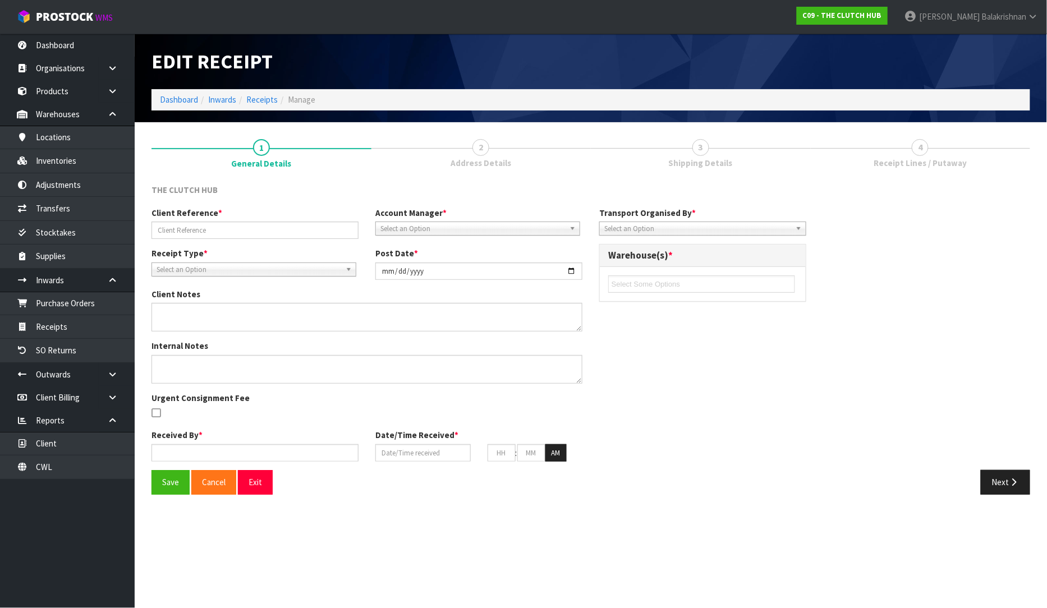
type input "BGM-9149SS PART A AND PART B"
type input "[DATE]"
type input "[PERSON_NAME]"
type input "[DATE]"
type input "03"
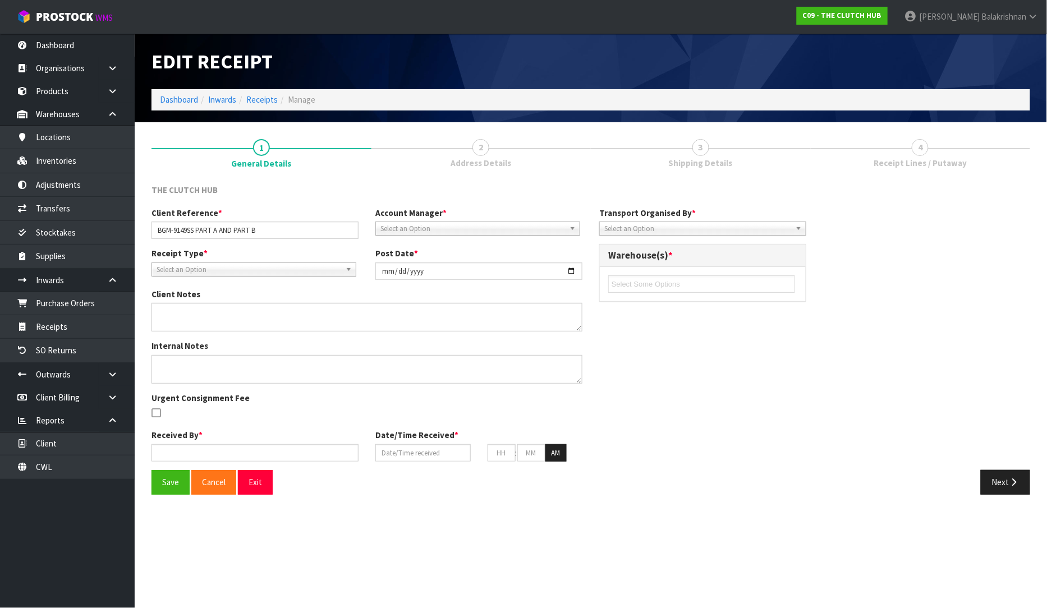
type input "28"
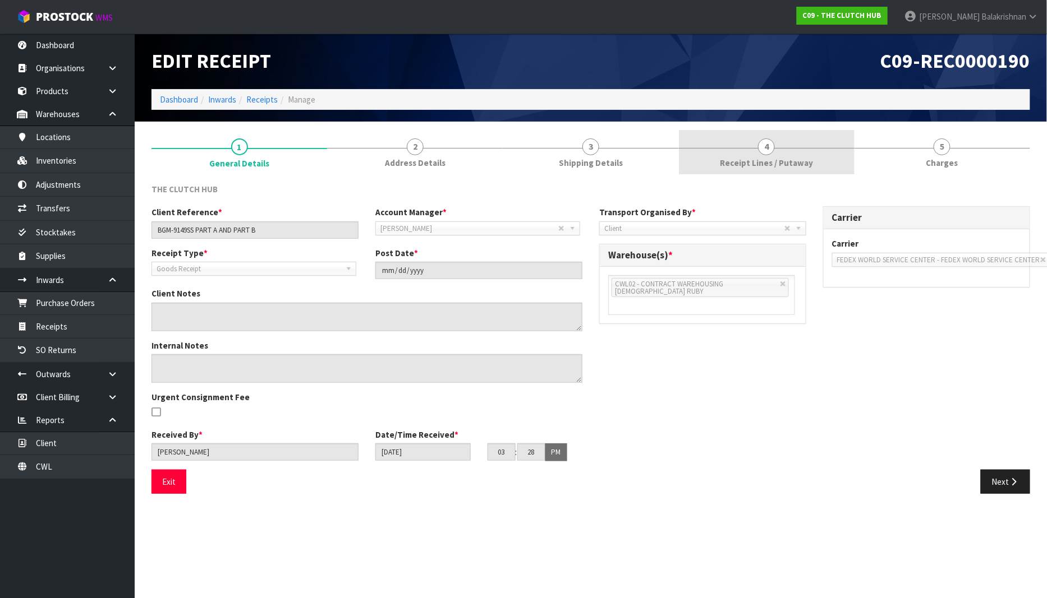
click at [768, 157] on span "Receipt Lines / Putaway" at bounding box center [766, 163] width 93 height 12
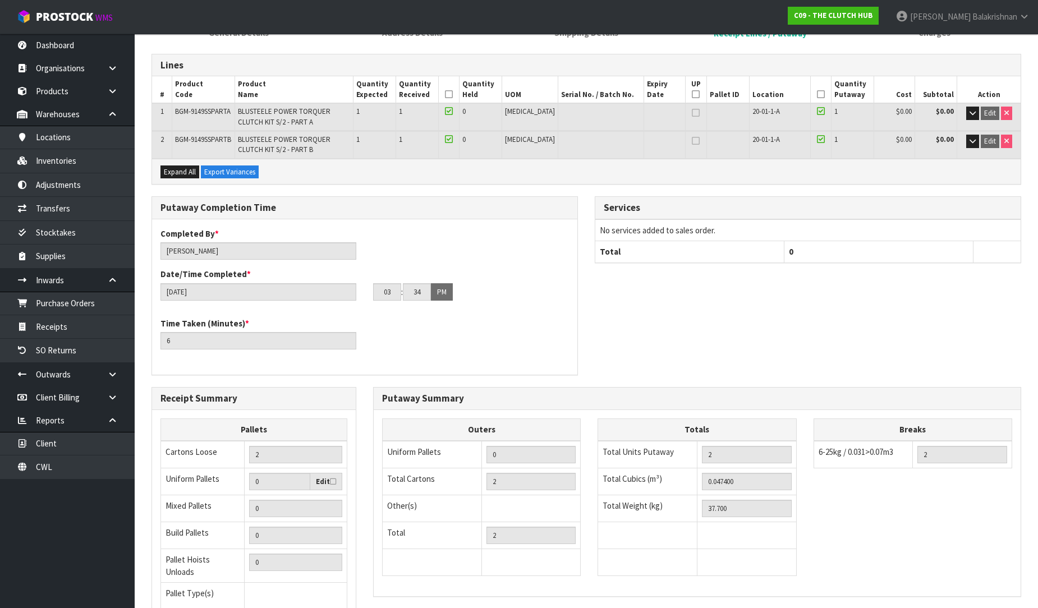
scroll to position [223, 0]
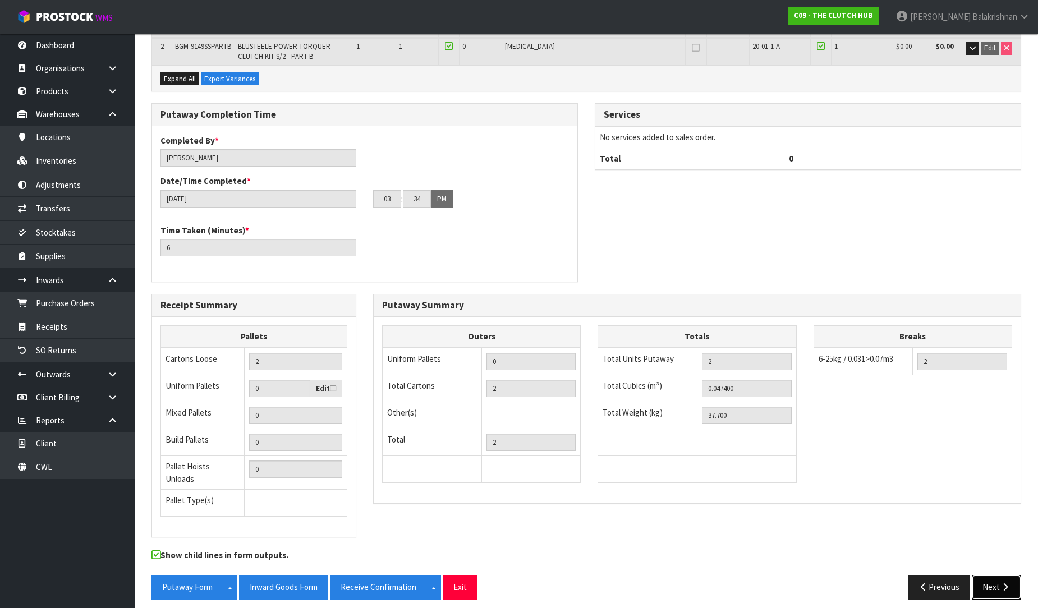
click at [1000, 575] on button "Next" at bounding box center [995, 587] width 49 height 24
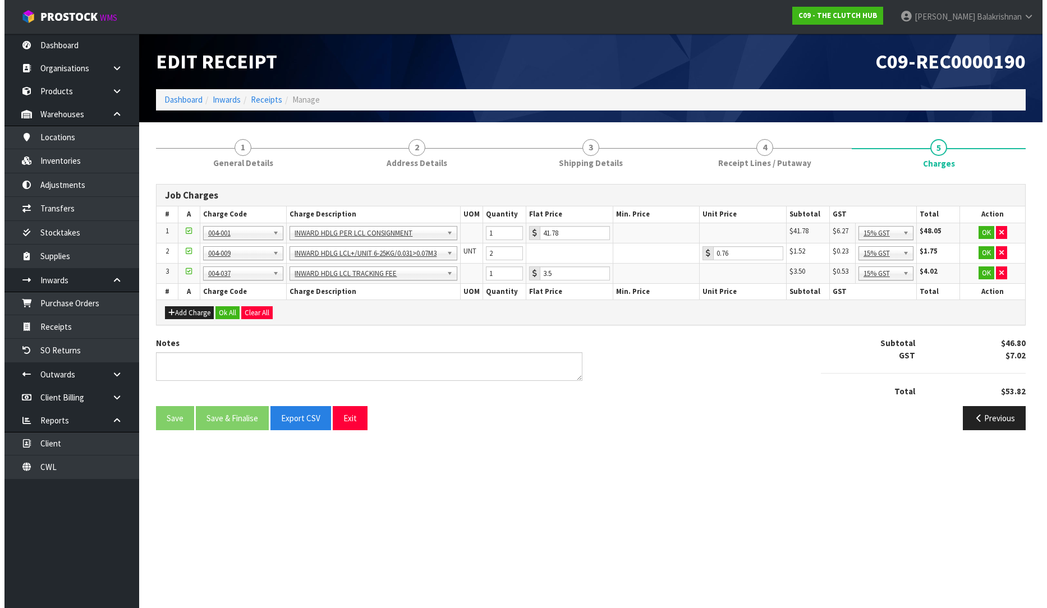
scroll to position [0, 0]
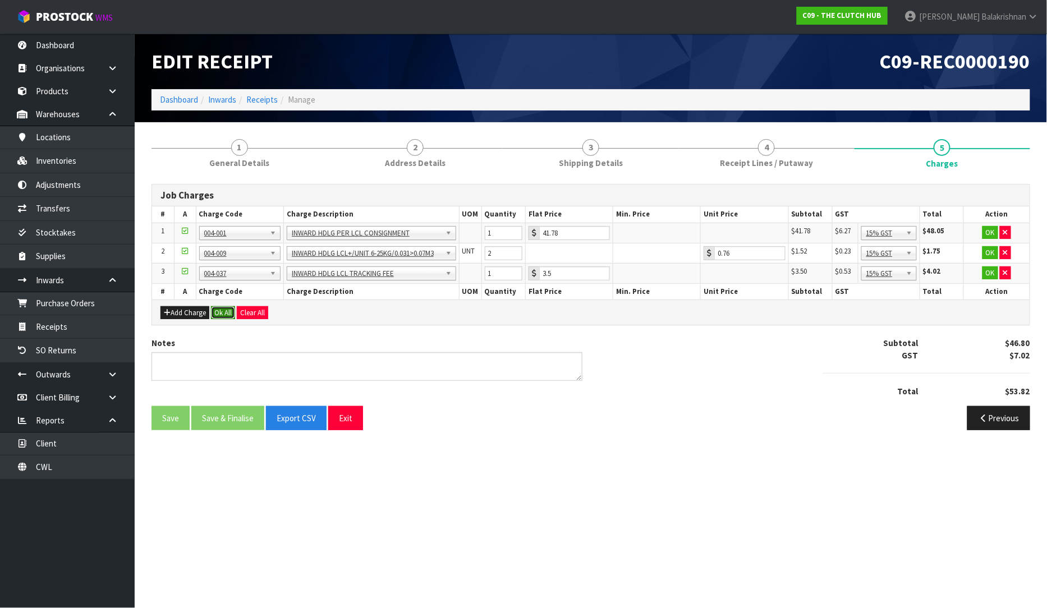
click at [216, 308] on button "Ok All" at bounding box center [223, 312] width 24 height 13
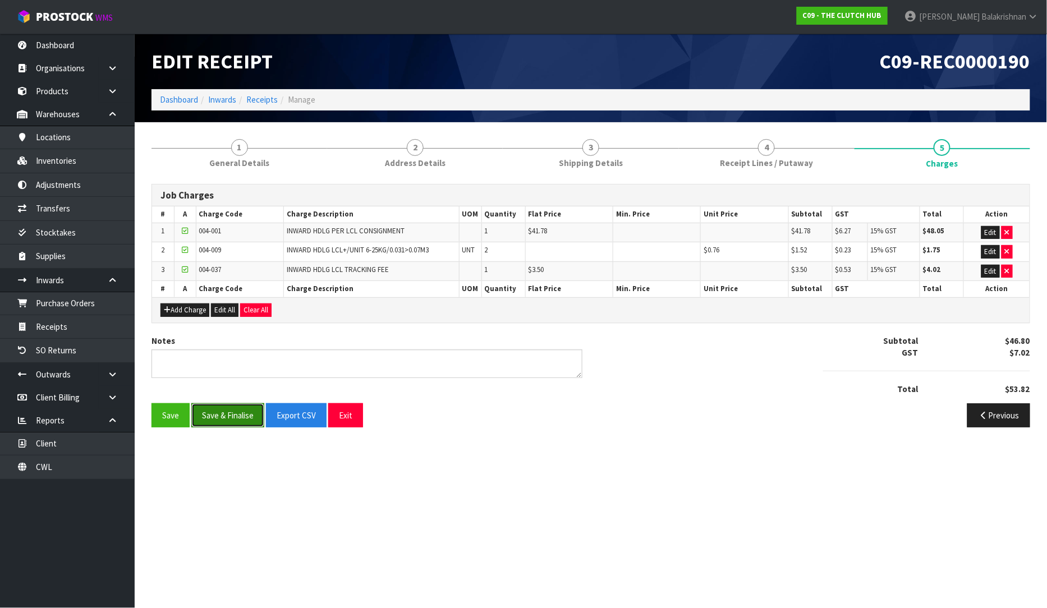
click at [227, 417] on button "Save & Finalise" at bounding box center [227, 415] width 73 height 24
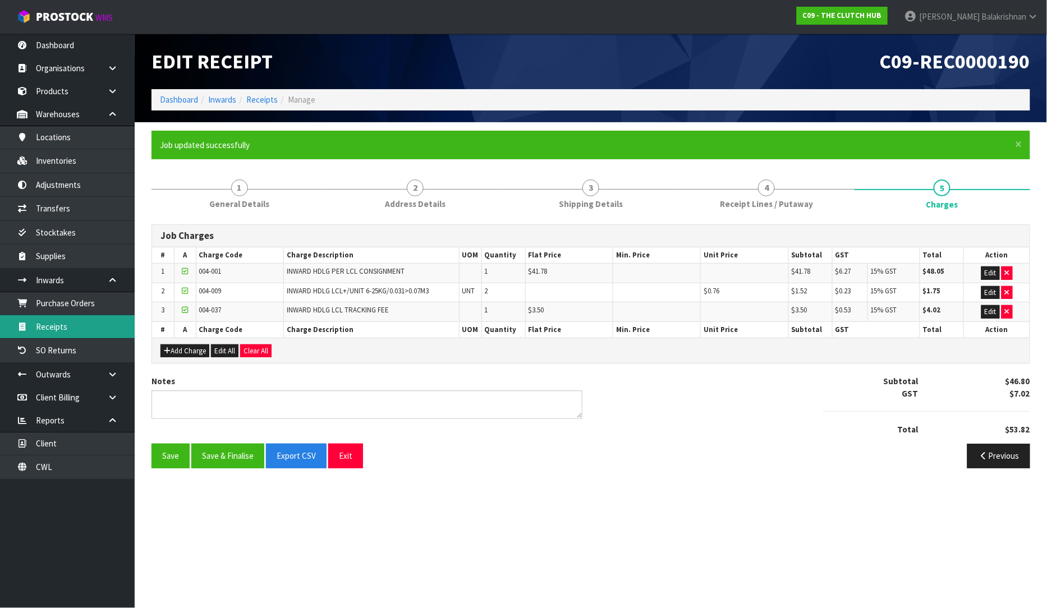
click at [66, 328] on link "Receipts" at bounding box center [67, 326] width 135 height 23
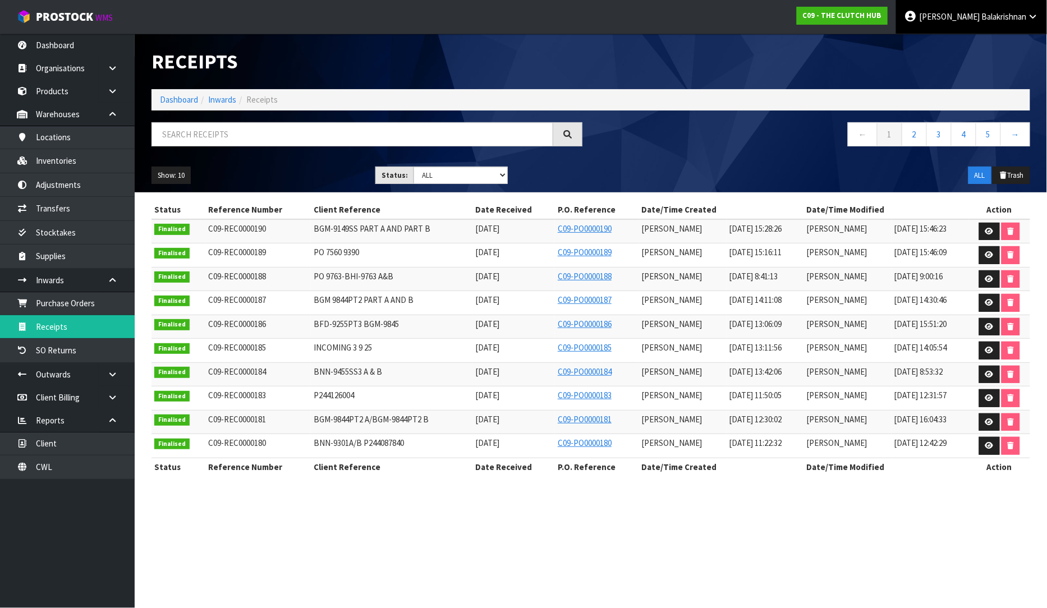
click at [1025, 21] on span "Balakrishnan" at bounding box center [1003, 16] width 45 height 11
click at [971, 45] on icon at bounding box center [972, 45] width 7 height 1
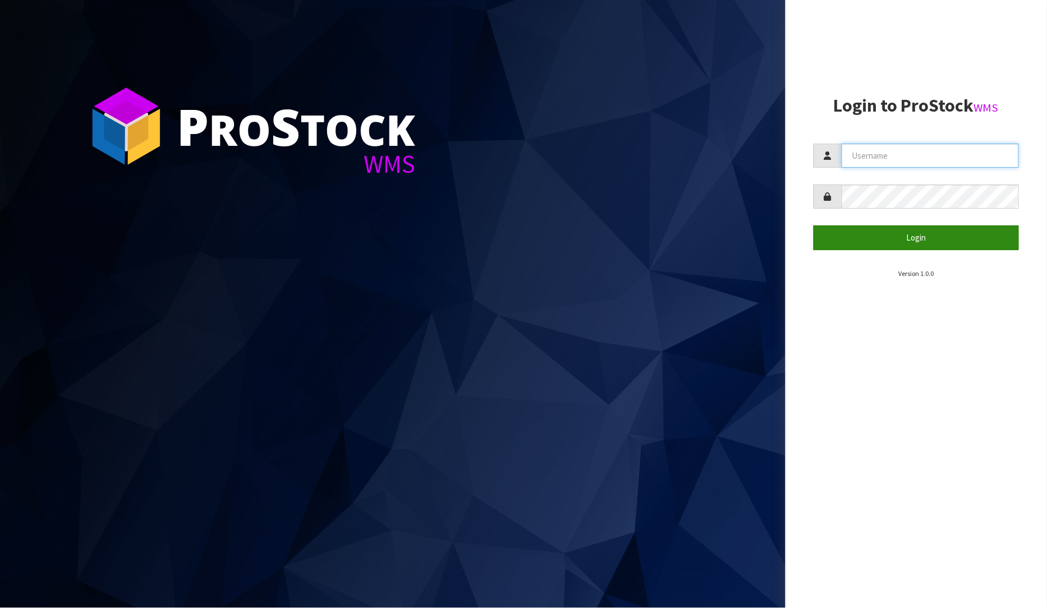
type input "[PERSON_NAME]"
click at [920, 233] on button "Login" at bounding box center [916, 237] width 206 height 24
